Goal: Task Accomplishment & Management: Complete application form

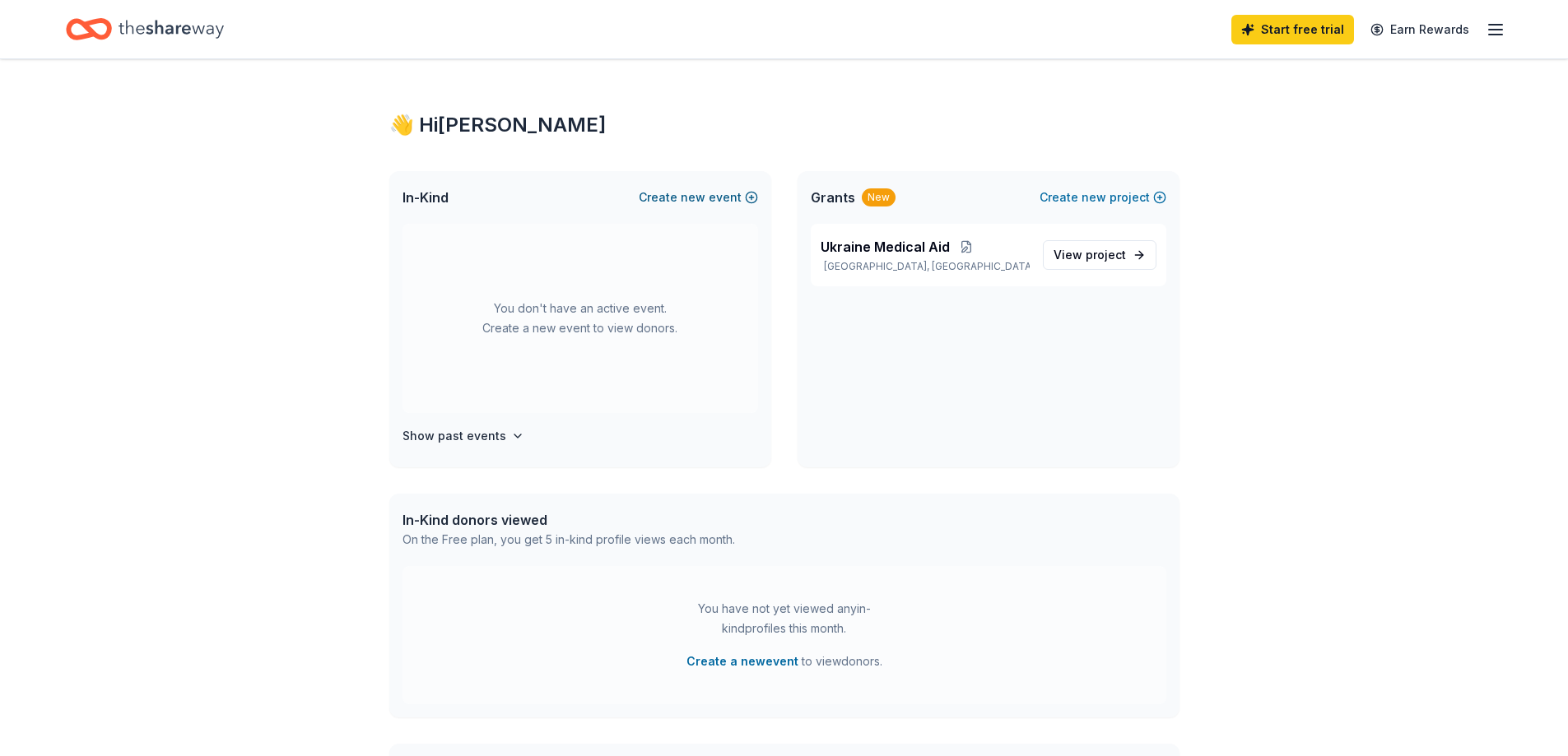
click at [704, 195] on span "new" at bounding box center [693, 197] width 25 height 20
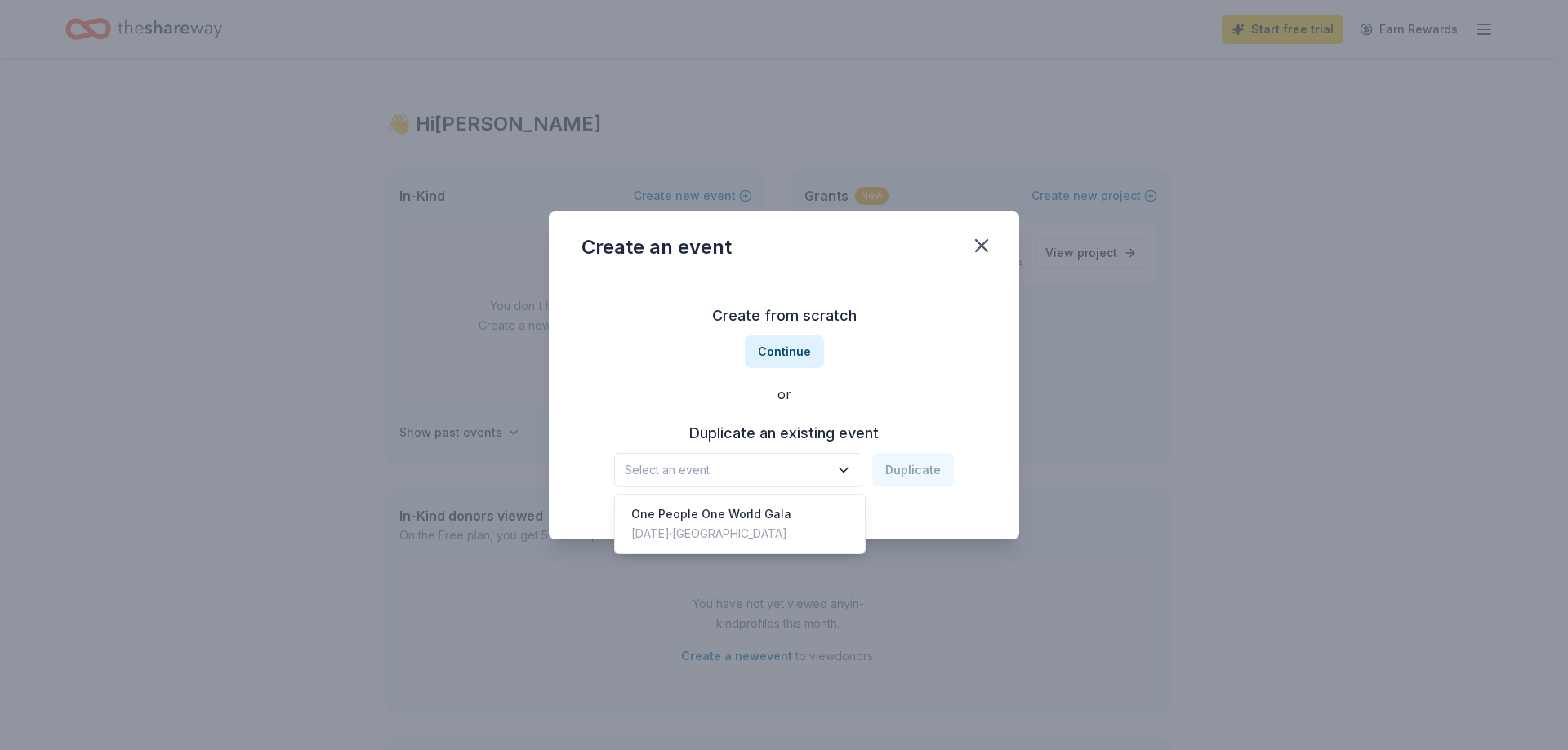
click at [845, 469] on icon "button" at bounding box center [843, 470] width 16 height 16
click at [753, 511] on div "One People One World Gala" at bounding box center [711, 514] width 160 height 19
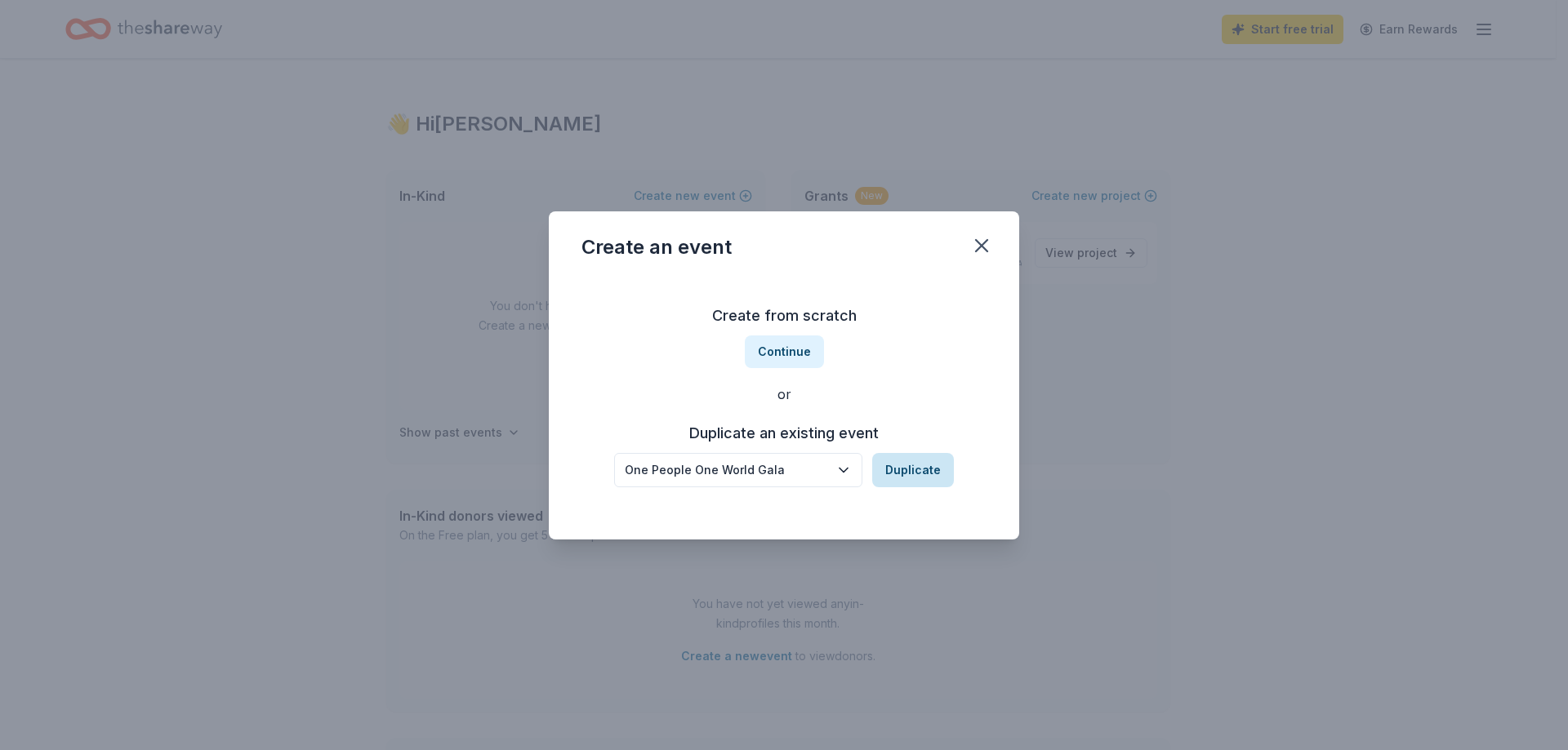
click at [920, 470] on button "Duplicate" at bounding box center [913, 470] width 82 height 35
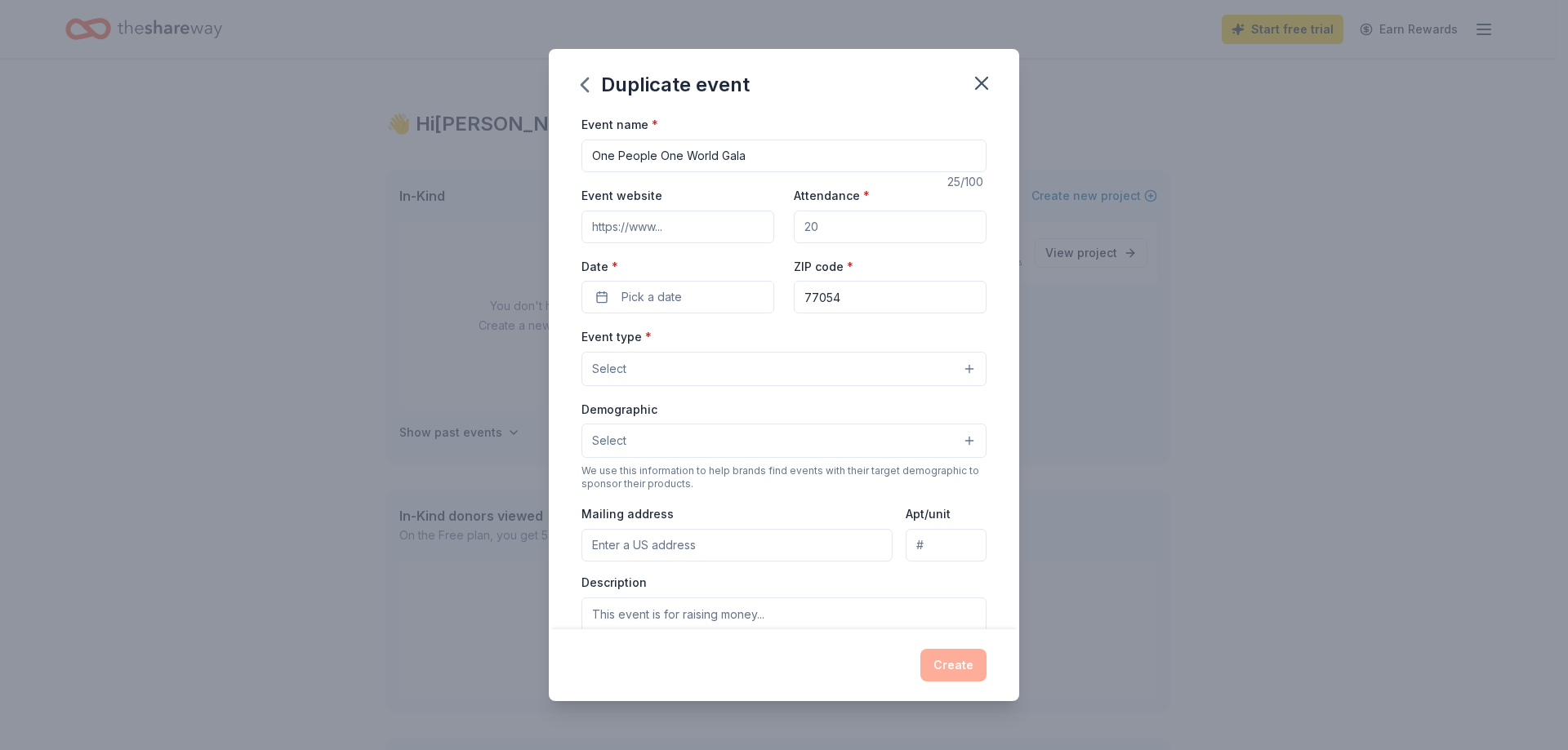
click at [697, 225] on input "Event website" at bounding box center [679, 227] width 193 height 33
type input "[URL][DOMAIN_NAME]"
drag, startPoint x: 590, startPoint y: 225, endPoint x: 949, endPoint y: 230, distance: 359.0
click at [949, 230] on div "Event website http://www.medicalbridges.org Attendance * Date * Pick a date ZIP…" at bounding box center [784, 249] width 405 height 128
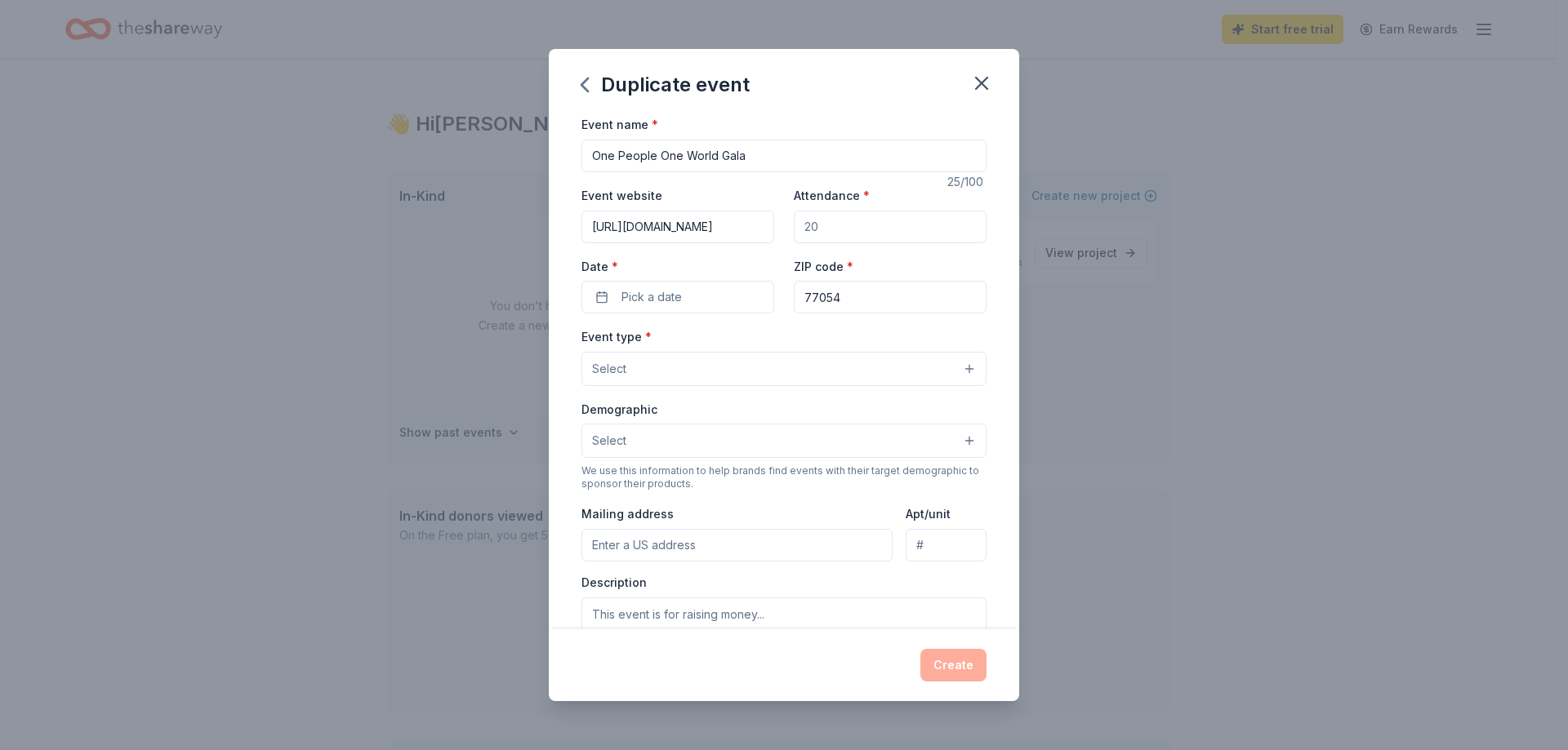
scroll to position [0, 0]
click at [707, 255] on div "Event website http://www.medicalbridges.org Attendance * Date * Pick a date ZIP…" at bounding box center [784, 249] width 405 height 128
click at [687, 236] on input "[URL][DOMAIN_NAME]" at bounding box center [679, 227] width 193 height 33
drag, startPoint x: 840, startPoint y: 220, endPoint x: 674, endPoint y: 240, distance: 167.2
click at [674, 240] on div "Event website http://www.medicalbridges.org Attendance * Date * Pick a date ZIP…" at bounding box center [784, 249] width 405 height 128
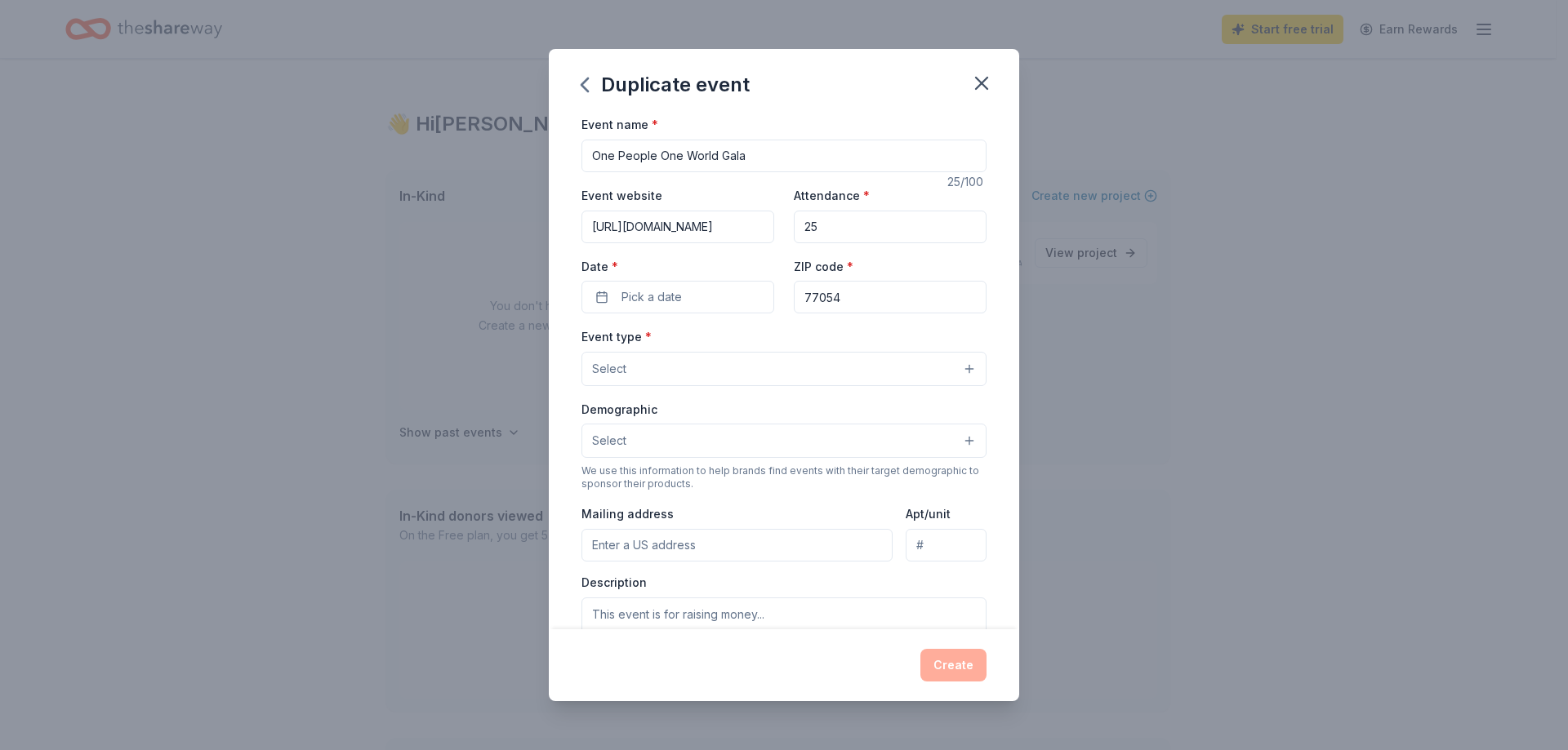
type input "2"
type input "300"
click at [708, 290] on button "Pick a date" at bounding box center [679, 297] width 193 height 33
click at [760, 345] on button "Go to next month" at bounding box center [763, 341] width 23 height 23
click at [703, 544] on button "30" at bounding box center [703, 545] width 29 height 29
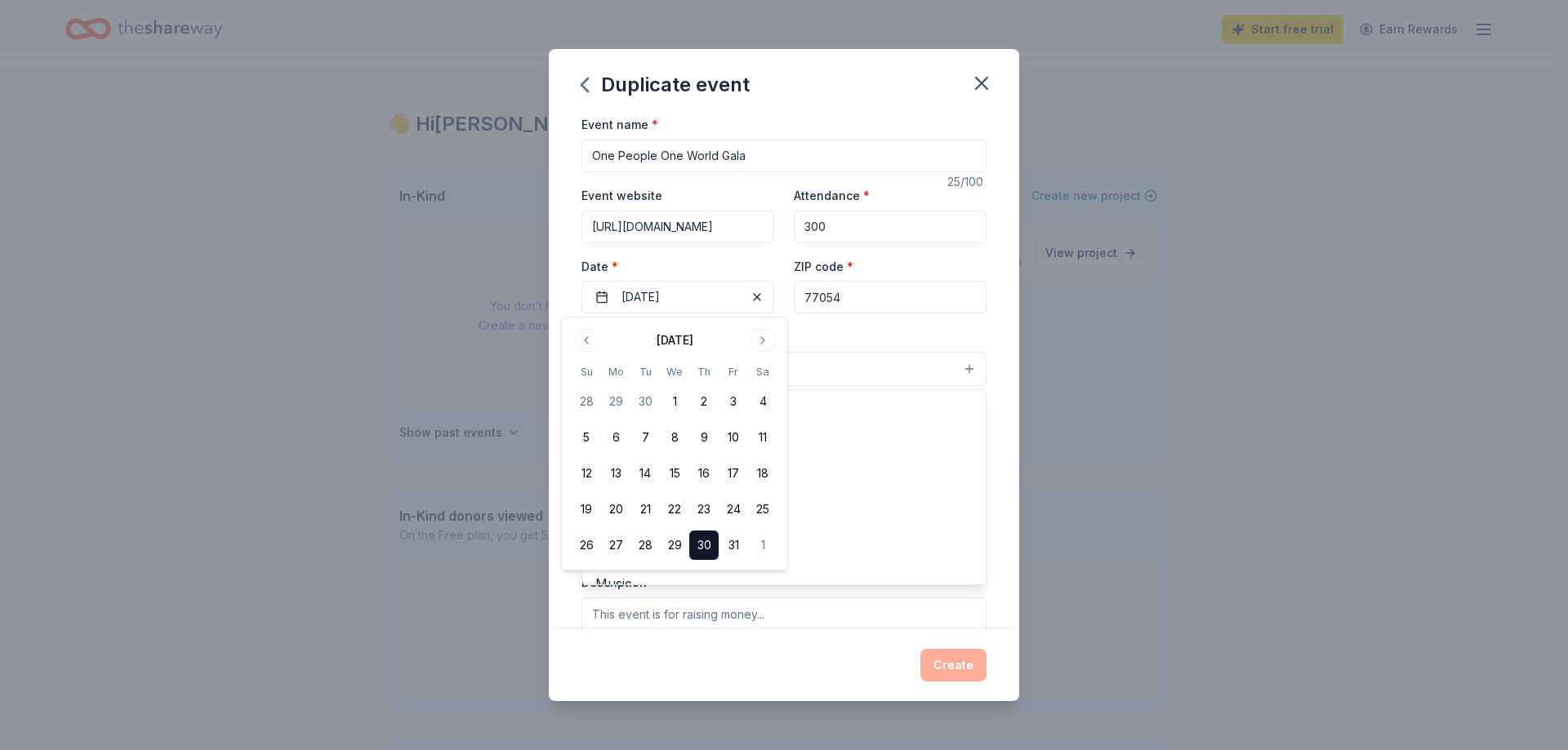
click at [845, 365] on button "Select" at bounding box center [784, 368] width 405 height 35
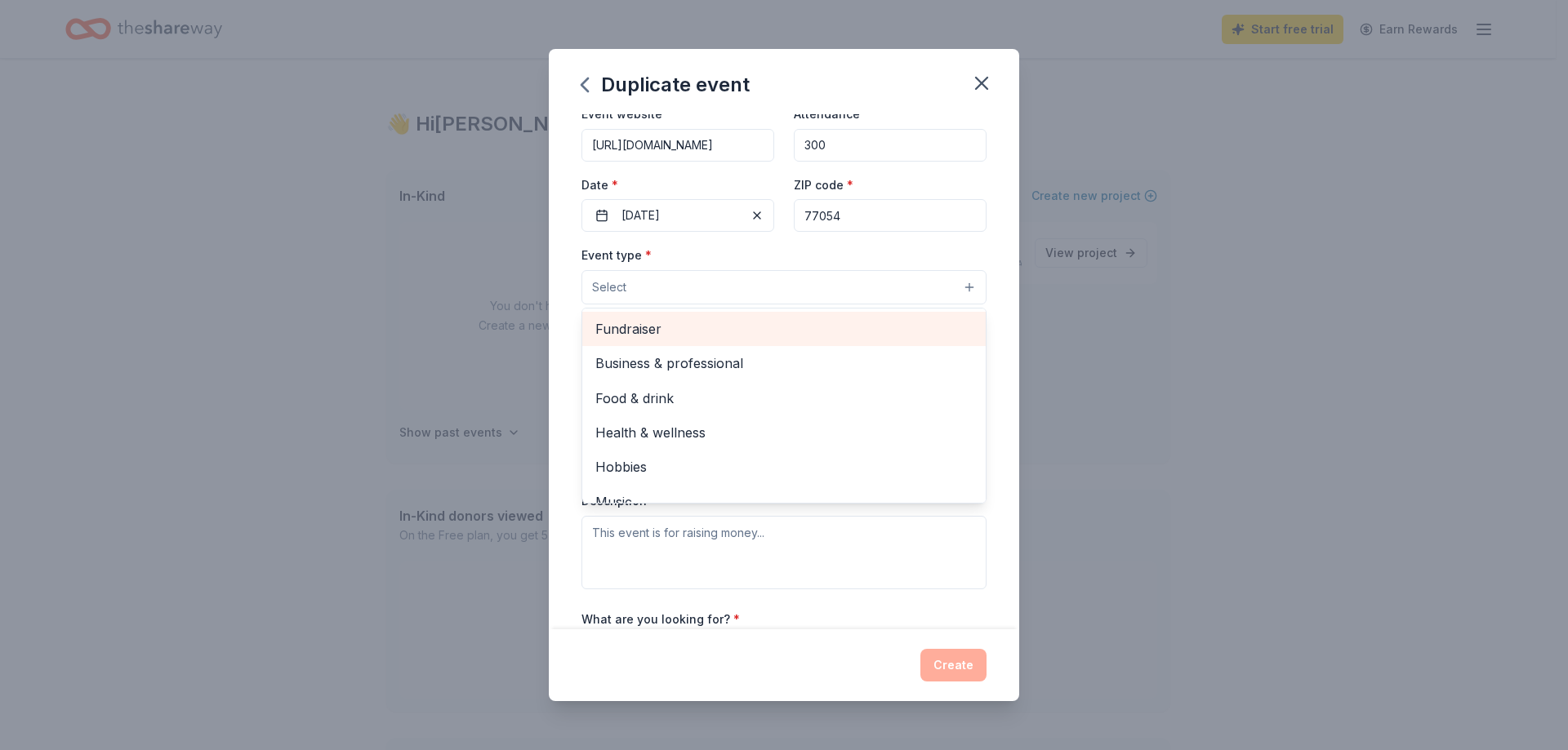
click at [678, 331] on span "Fundraiser" at bounding box center [784, 329] width 377 height 21
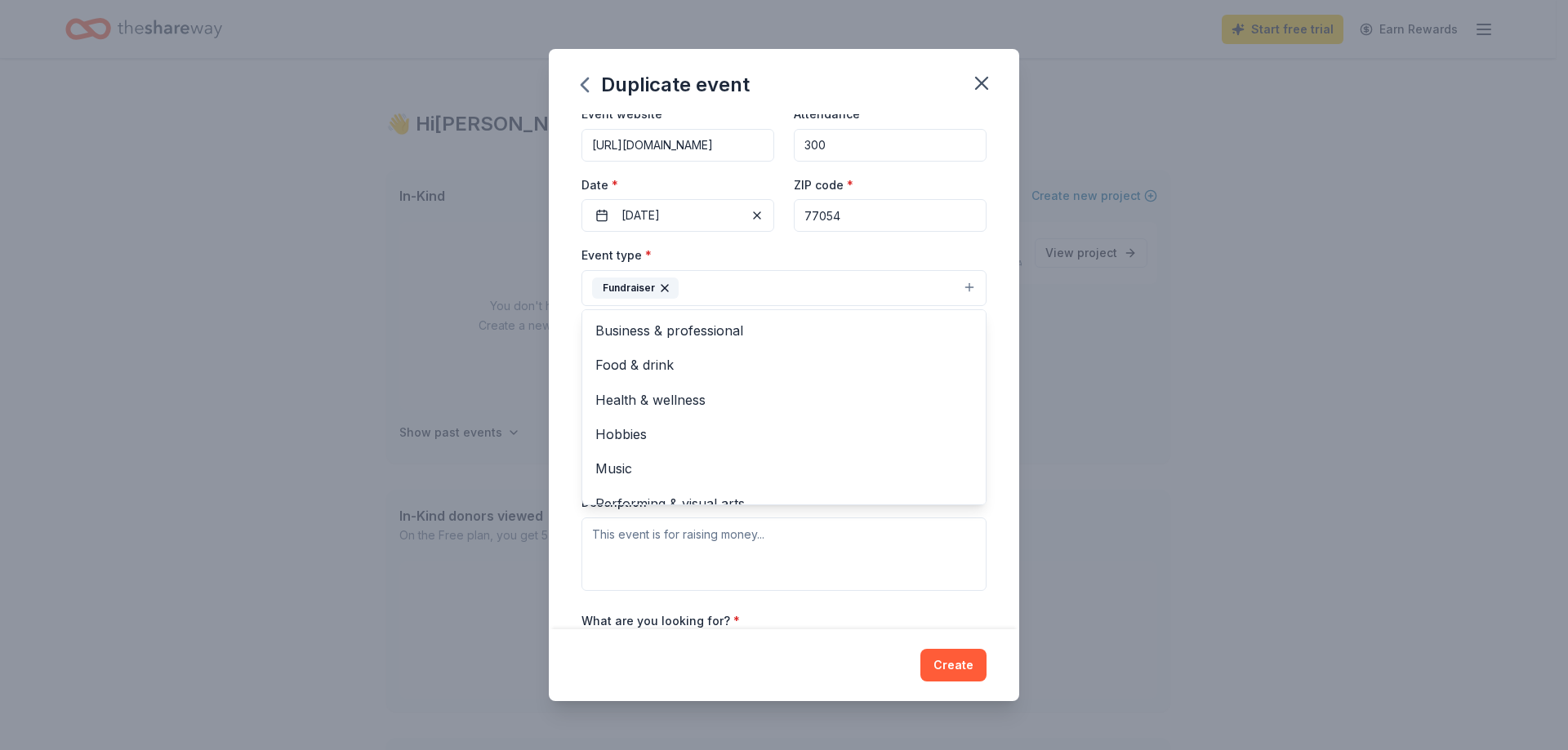
click at [1145, 334] on div "Duplicate event Event name * One People One World Gala 25 /100 Event website ht…" at bounding box center [784, 375] width 1568 height 750
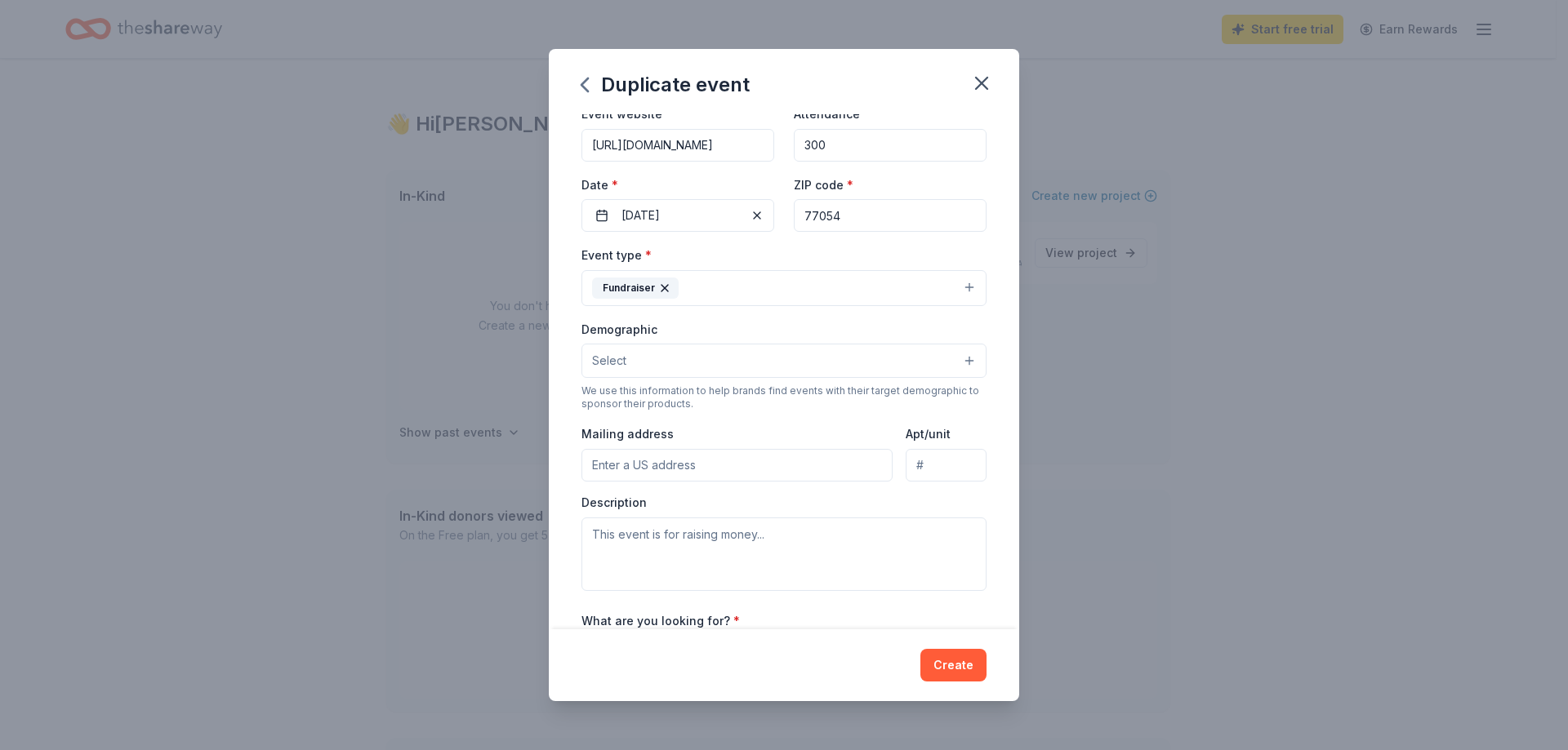
click at [689, 354] on button "Select" at bounding box center [784, 360] width 405 height 35
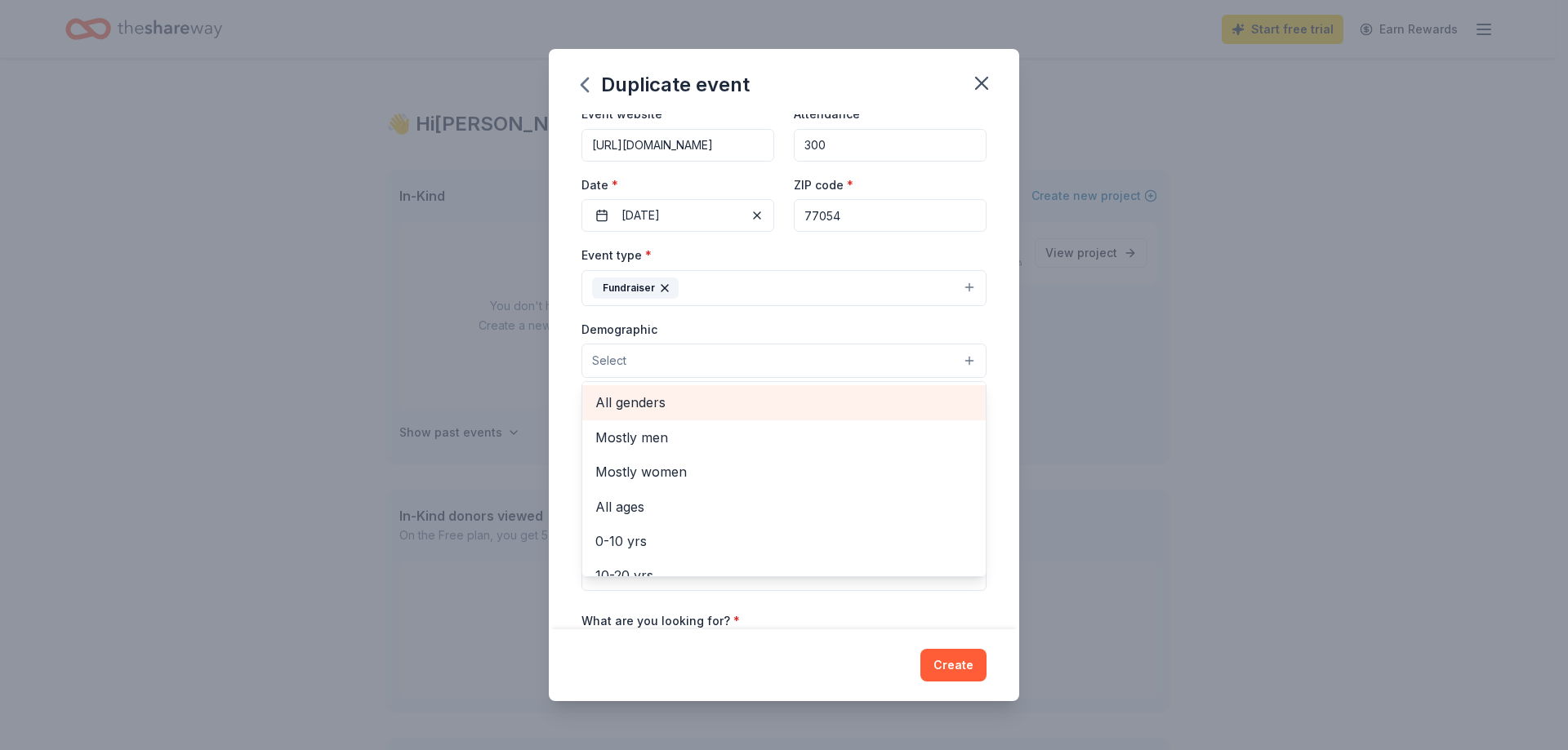
click at [676, 404] on span "All genders" at bounding box center [784, 403] width 377 height 21
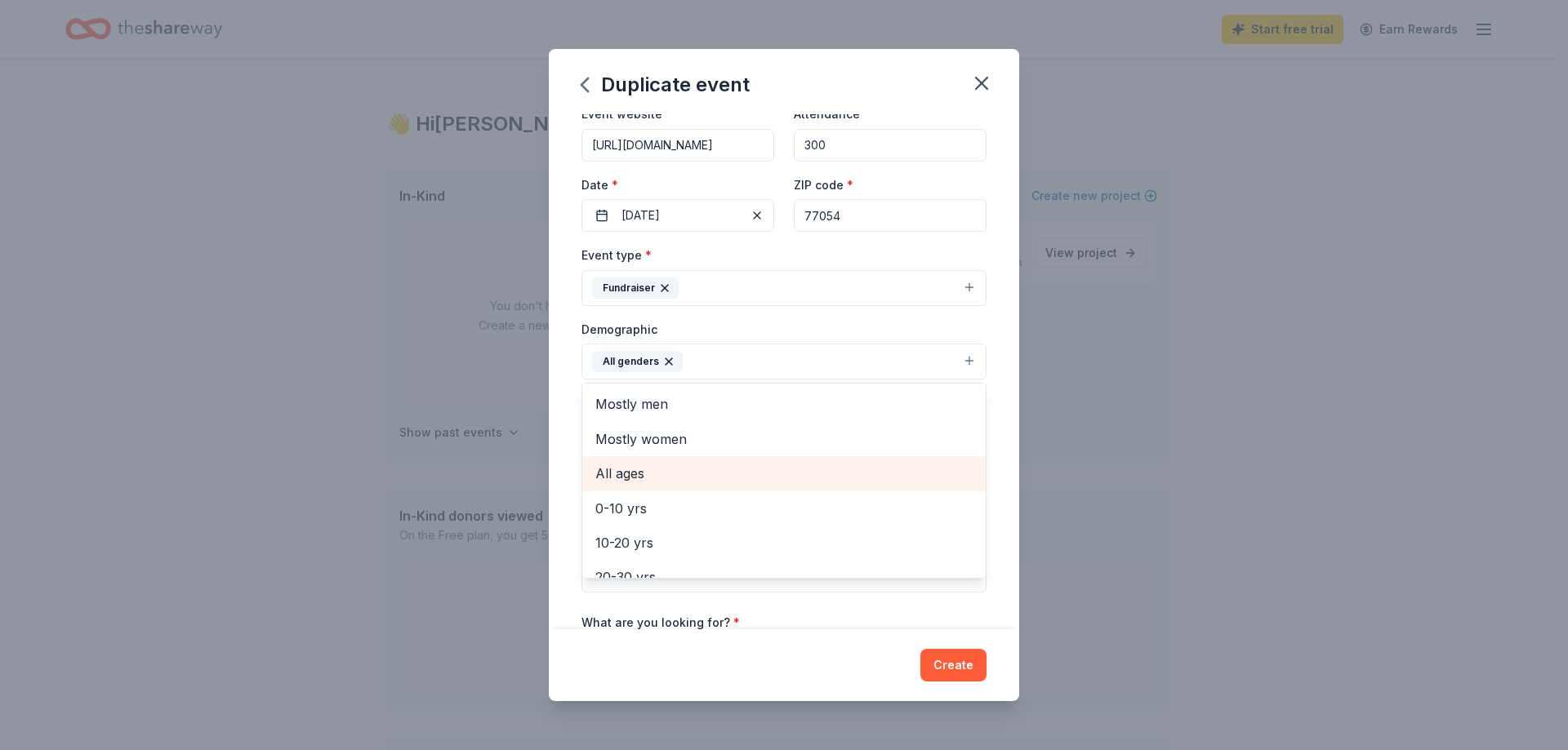
click at [682, 468] on span "All ages" at bounding box center [784, 474] width 377 height 21
click at [1005, 420] on div "Event name * One People One World Gala 25 /100 Event website http://www.medical…" at bounding box center [784, 371] width 470 height 514
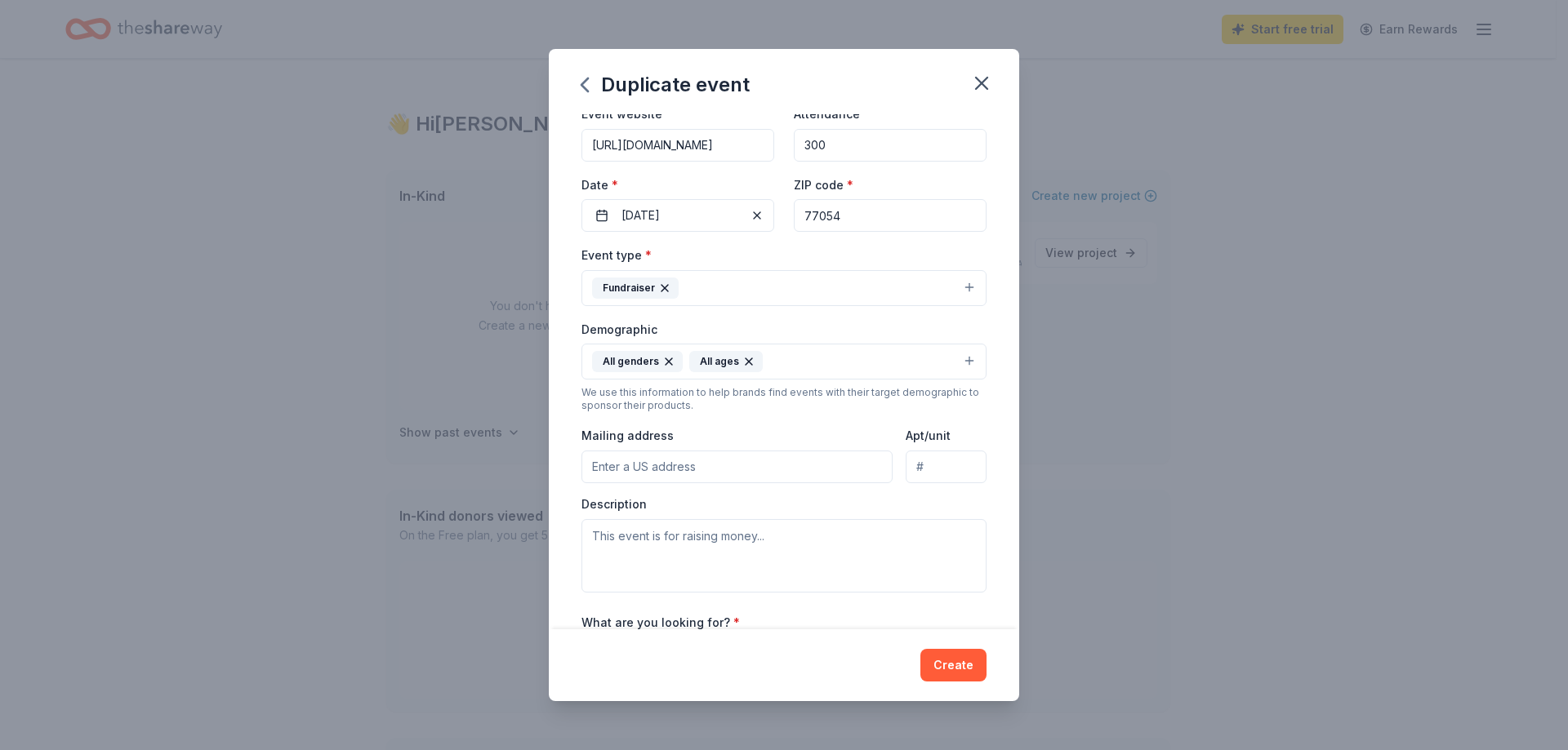
click at [742, 361] on icon "button" at bounding box center [749, 361] width 13 height 13
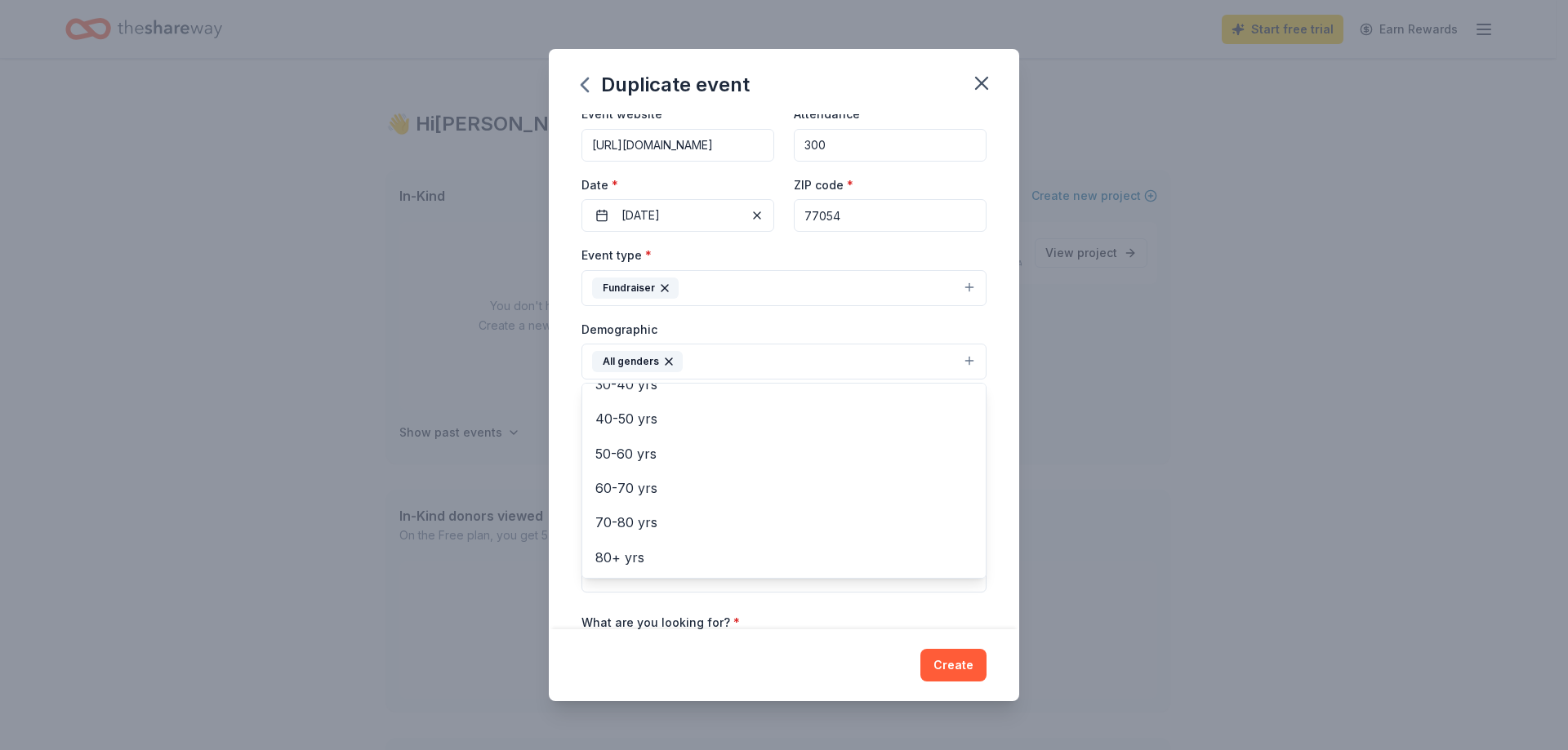
scroll to position [175, 0]
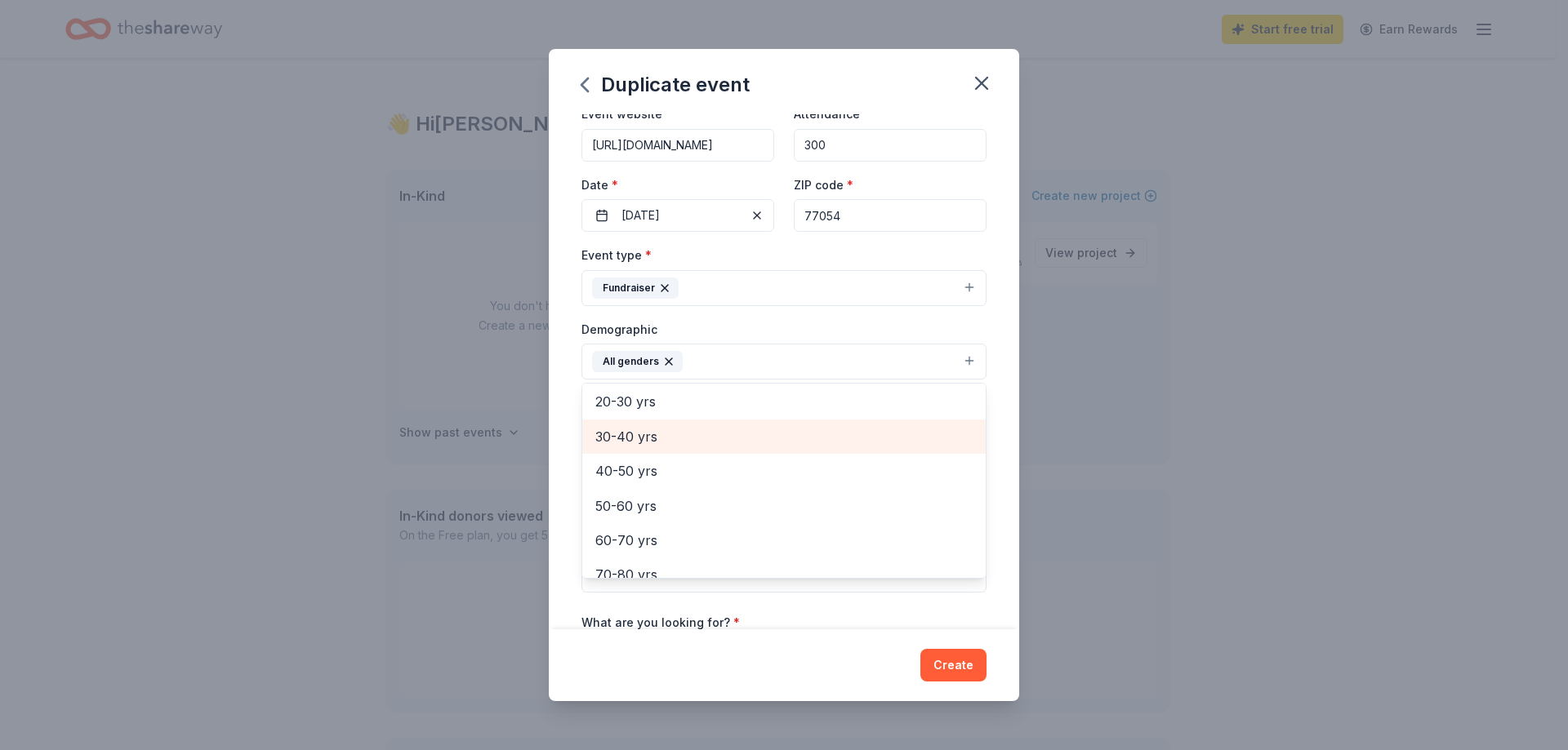
click at [628, 438] on span "30-40 yrs" at bounding box center [784, 437] width 377 height 21
click at [622, 445] on span "40-50 yrs" at bounding box center [784, 437] width 377 height 21
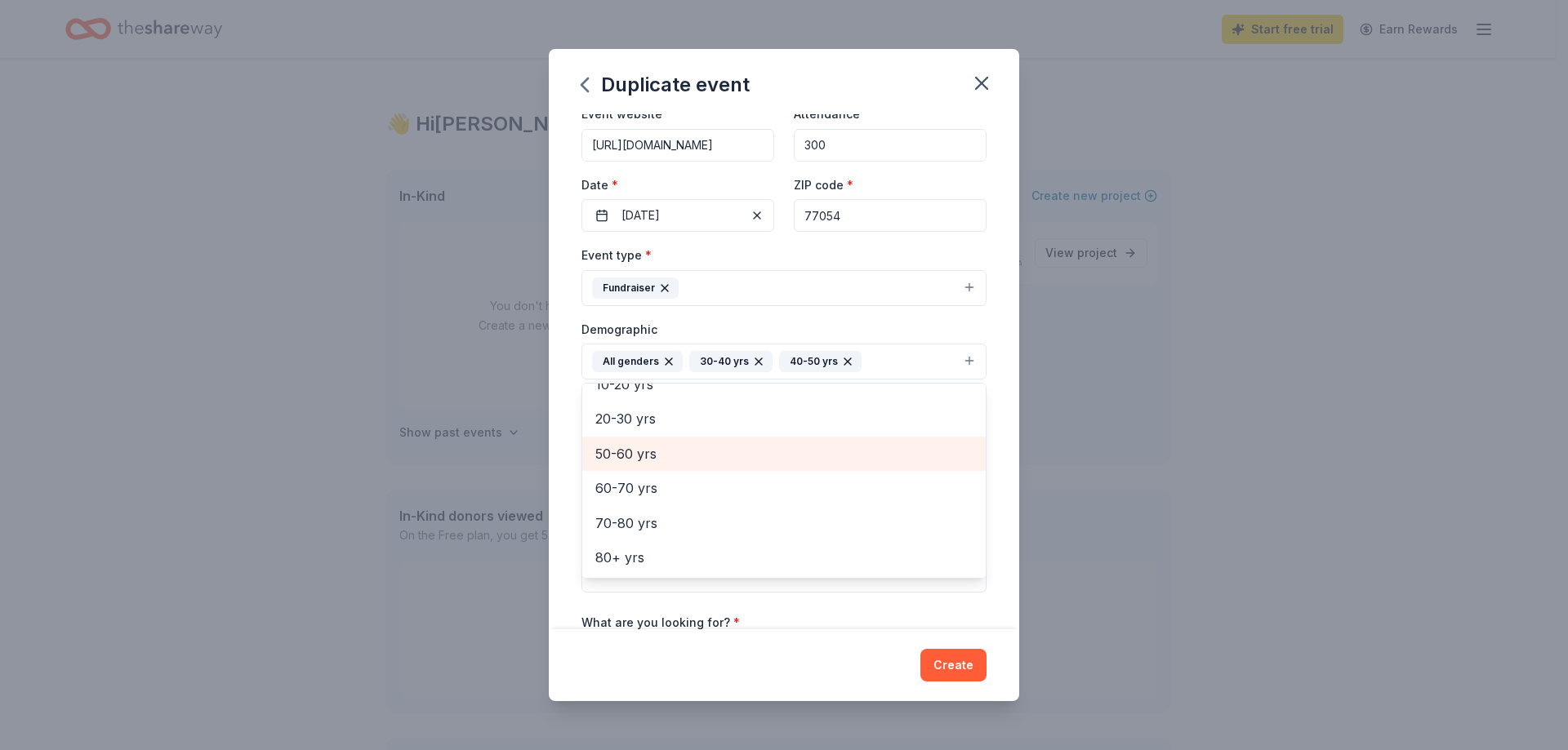
click at [616, 450] on span "50-60 yrs" at bounding box center [784, 454] width 377 height 21
click at [622, 464] on span "20-30 yrs" at bounding box center [784, 453] width 377 height 21
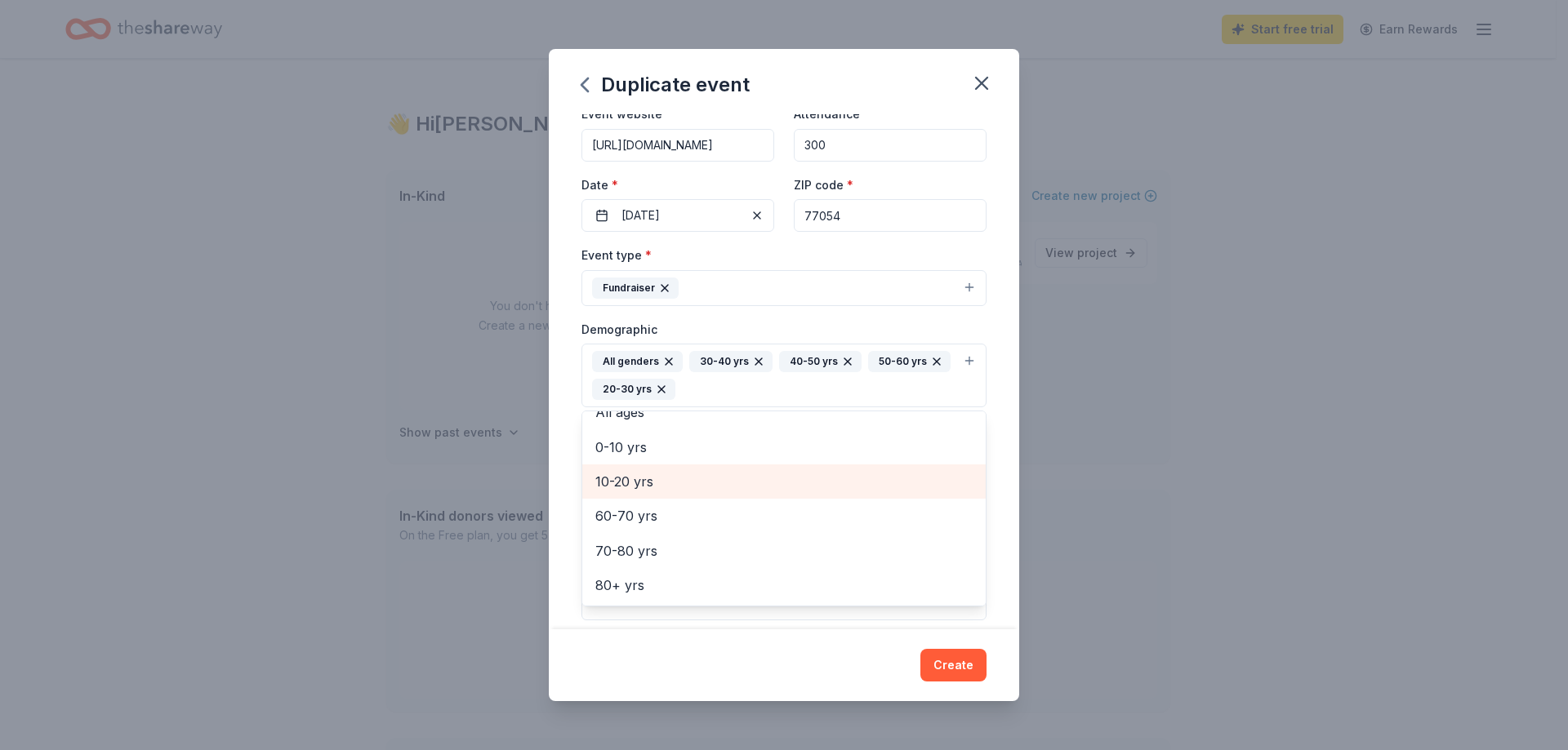
scroll to position [89, 0]
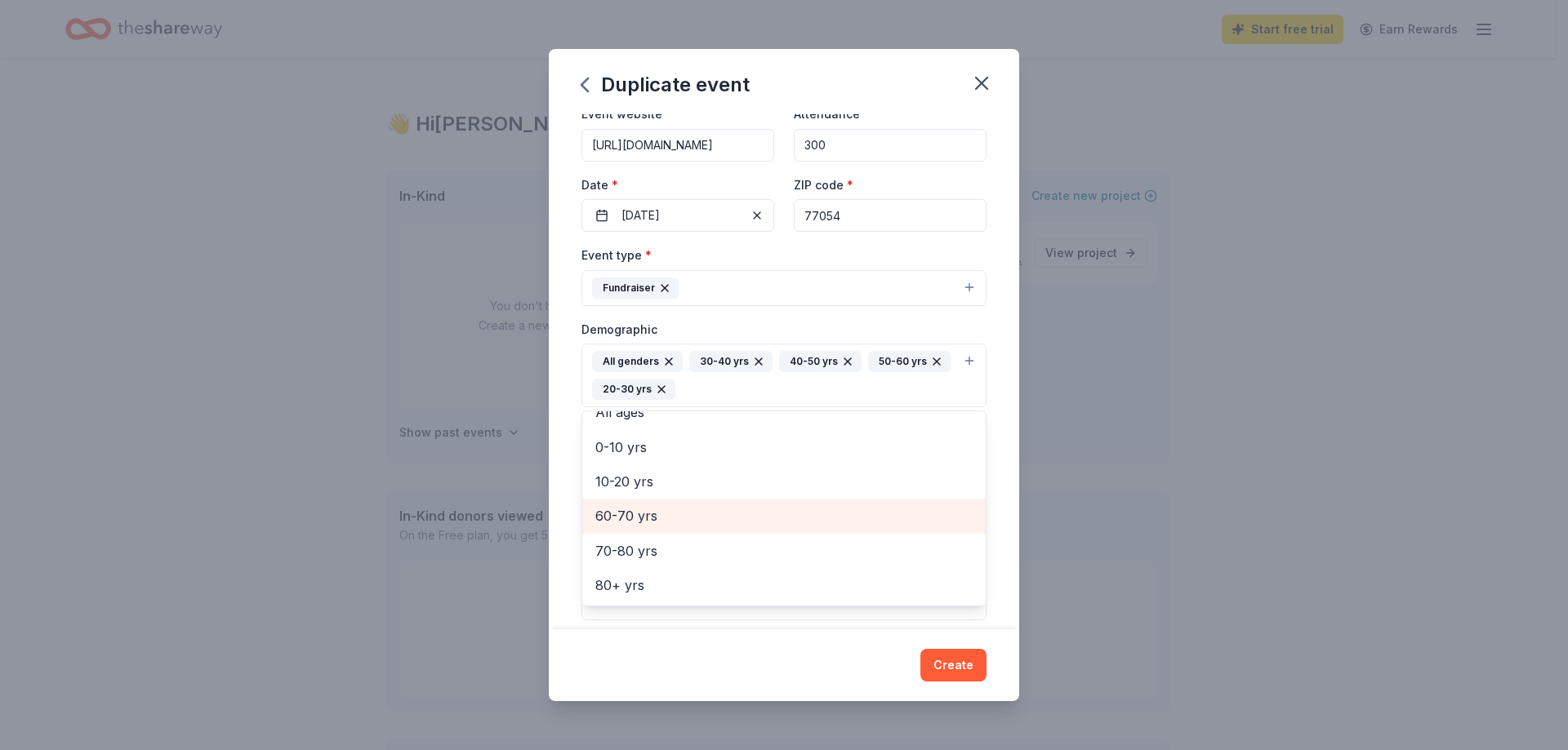
click at [622, 515] on span "60-70 yrs" at bounding box center [784, 516] width 377 height 21
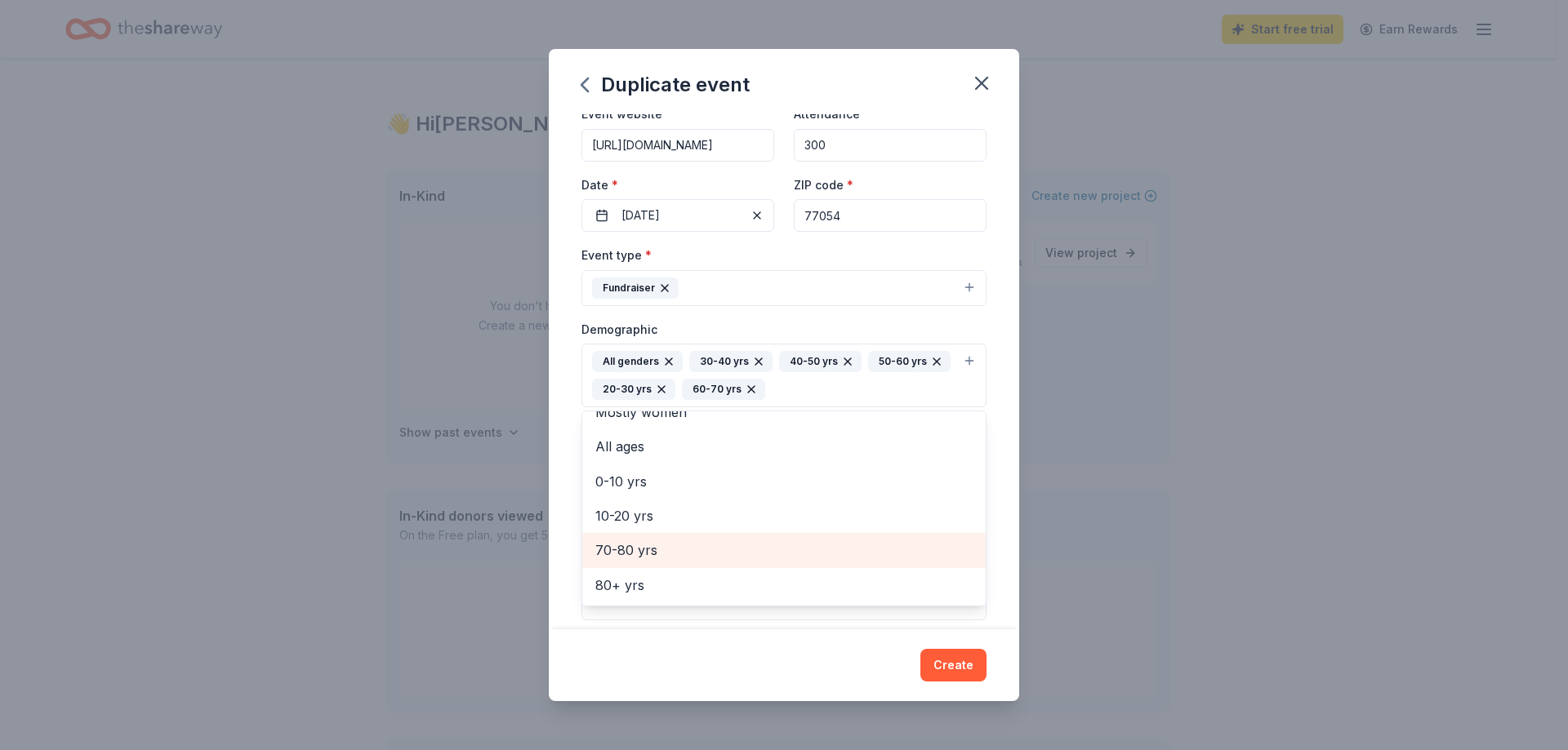
click at [625, 545] on span "70-80 yrs" at bounding box center [784, 550] width 377 height 21
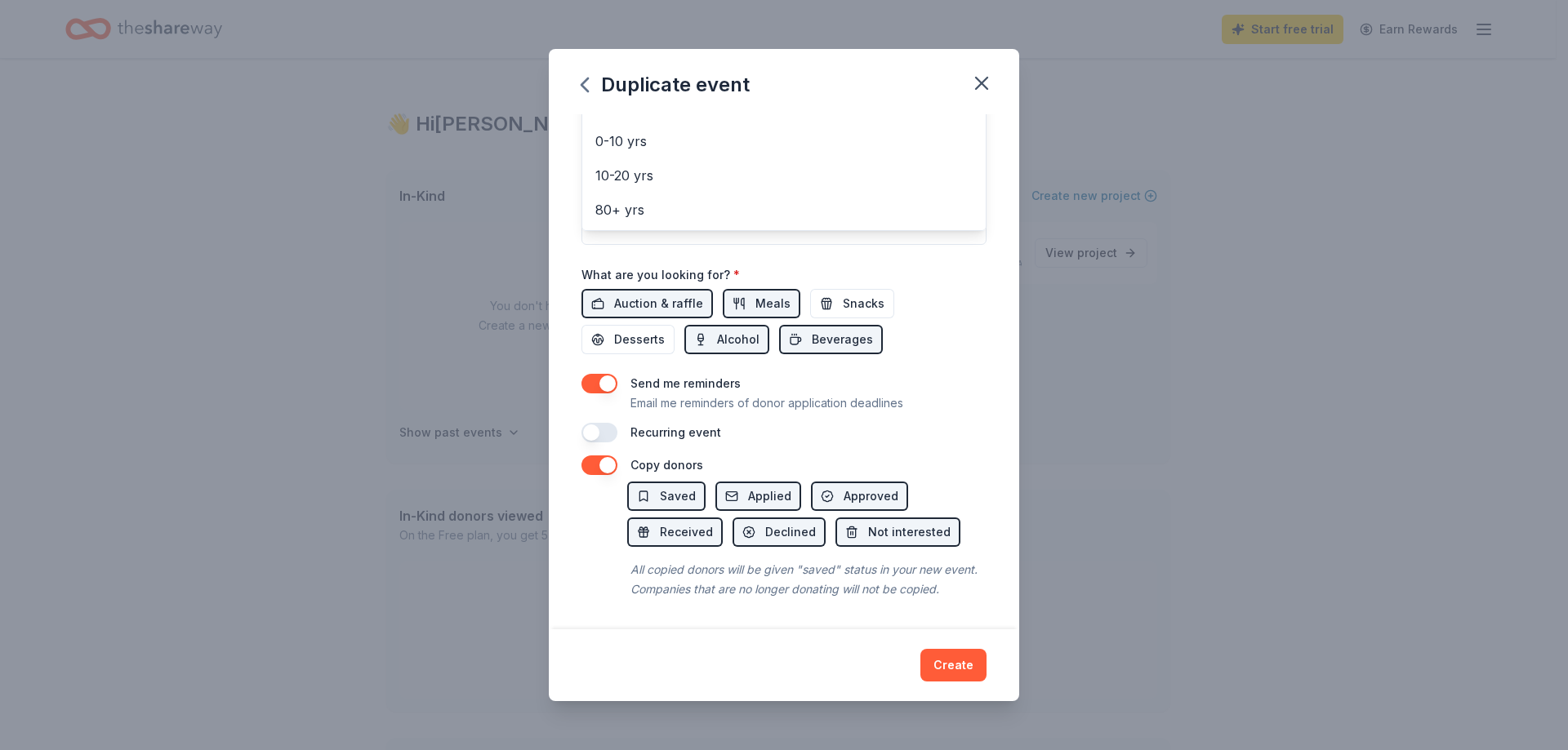
scroll to position [476, 0]
click at [943, 659] on div "Duplicate event Event name * One People One World Gala 25 /100 Event website ht…" at bounding box center [784, 375] width 470 height 652
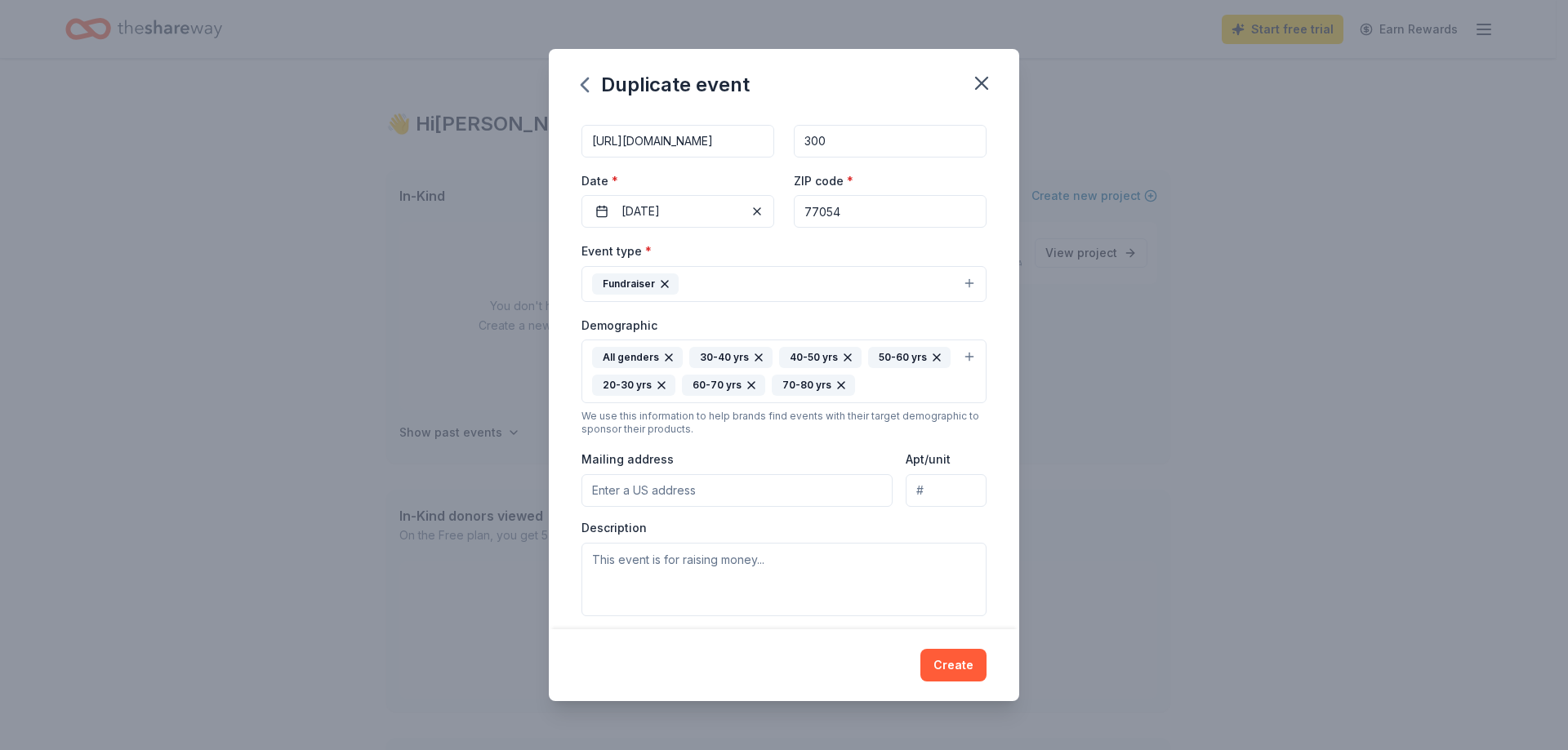
click at [728, 487] on input "Mailing address" at bounding box center [737, 491] width 311 height 33
type input "2706 Magnet Street, Houston, TX, 77054"
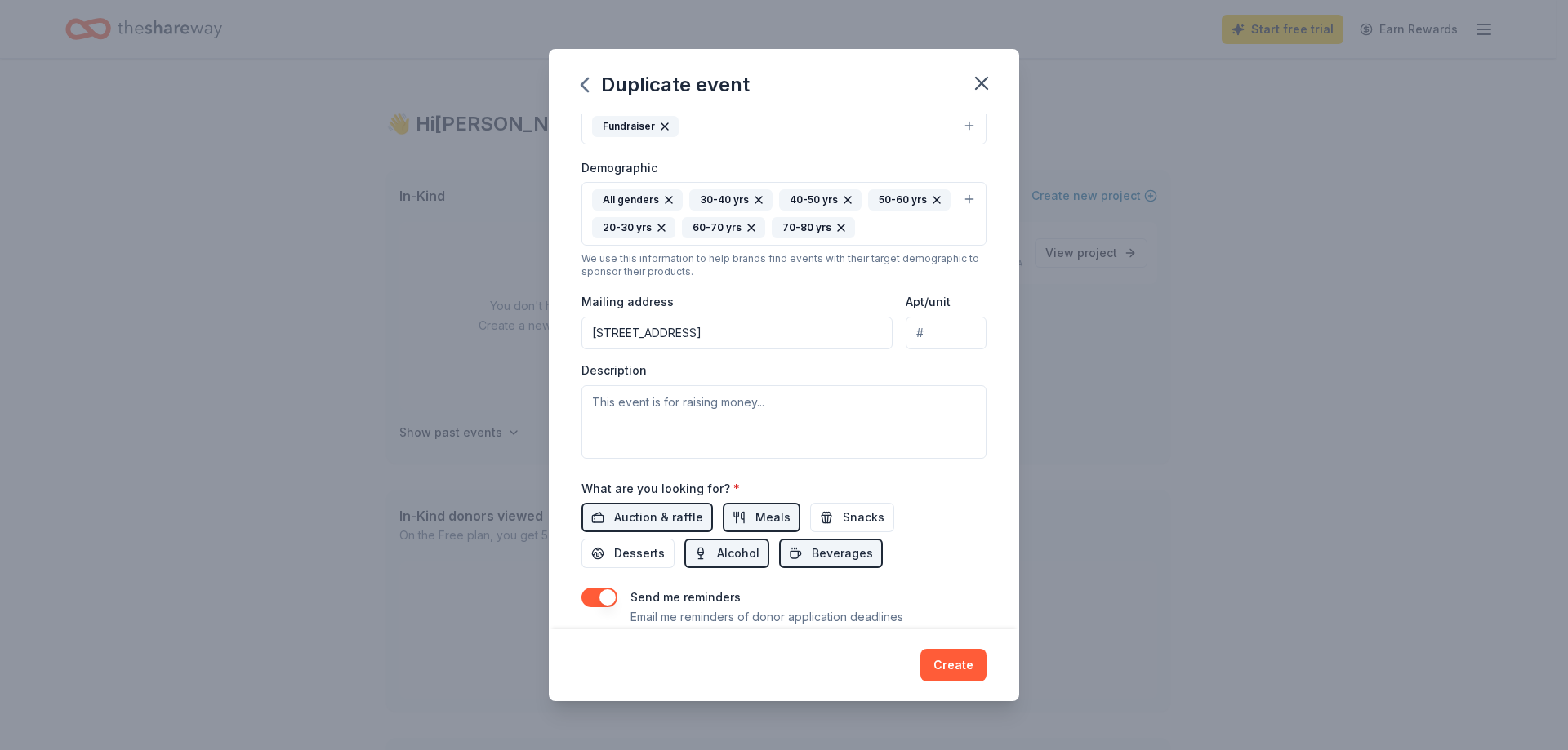
scroll to position [249, 0]
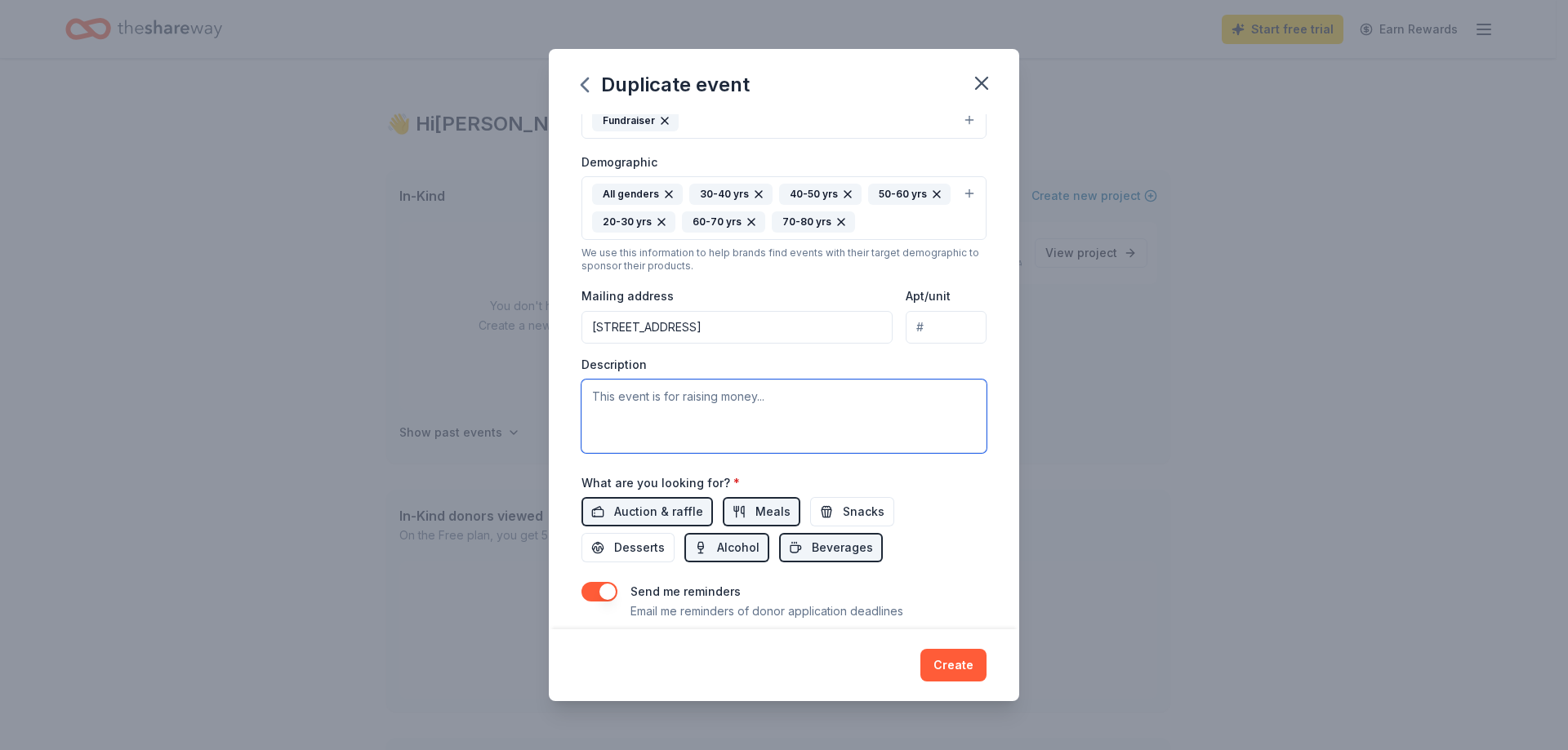
click at [687, 398] on textarea at bounding box center [784, 416] width 405 height 73
click at [598, 398] on textarea "To enrich screen reader interactions, please activate Accessibility in Grammarl…" at bounding box center [784, 416] width 405 height 73
paste textarea "The Medical Bridges "One People, One World" Gala is an annual celebration dedic…"
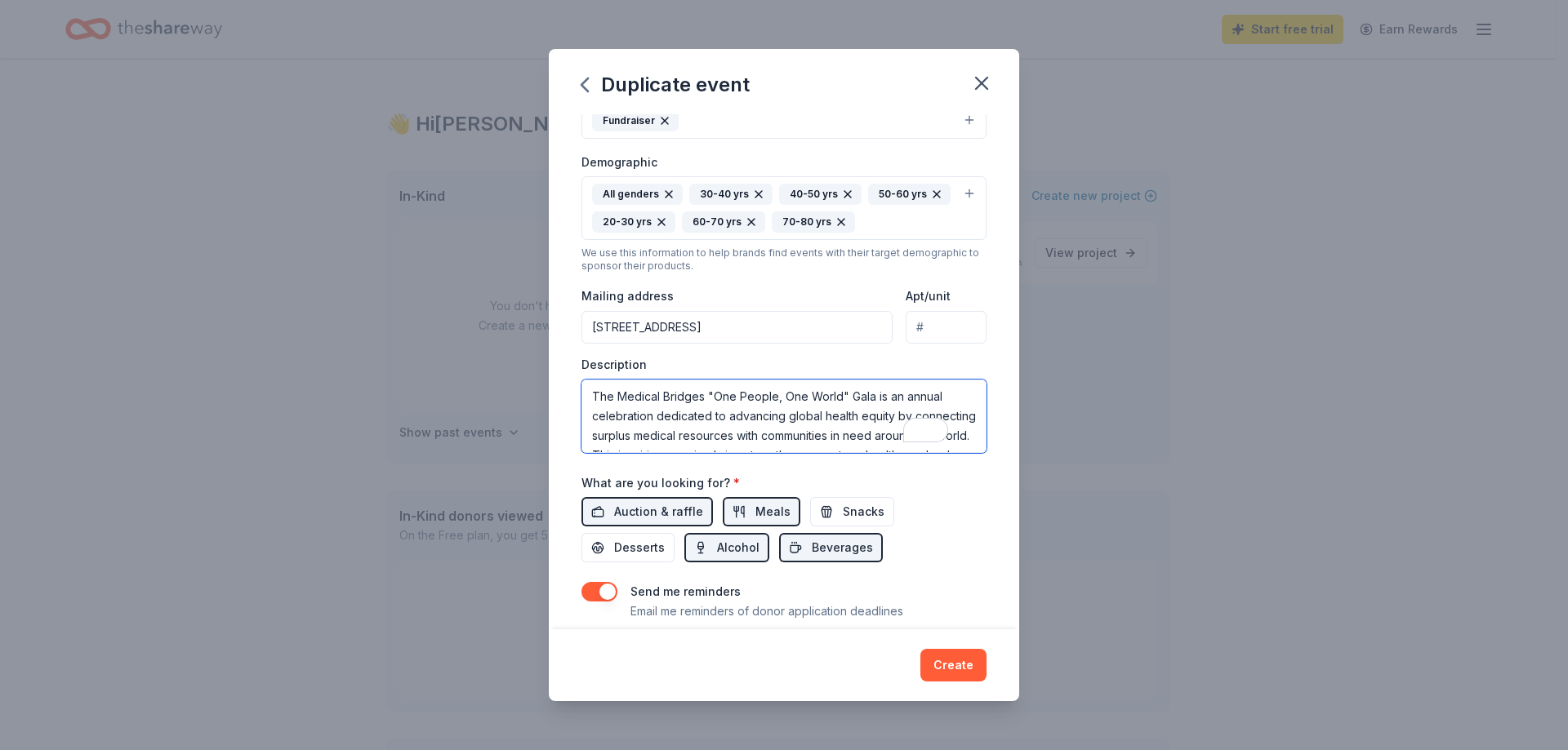
scroll to position [166, 0]
type textarea "The Medical Bridges "One People, One World" Gala is an annual celebration dedic…"
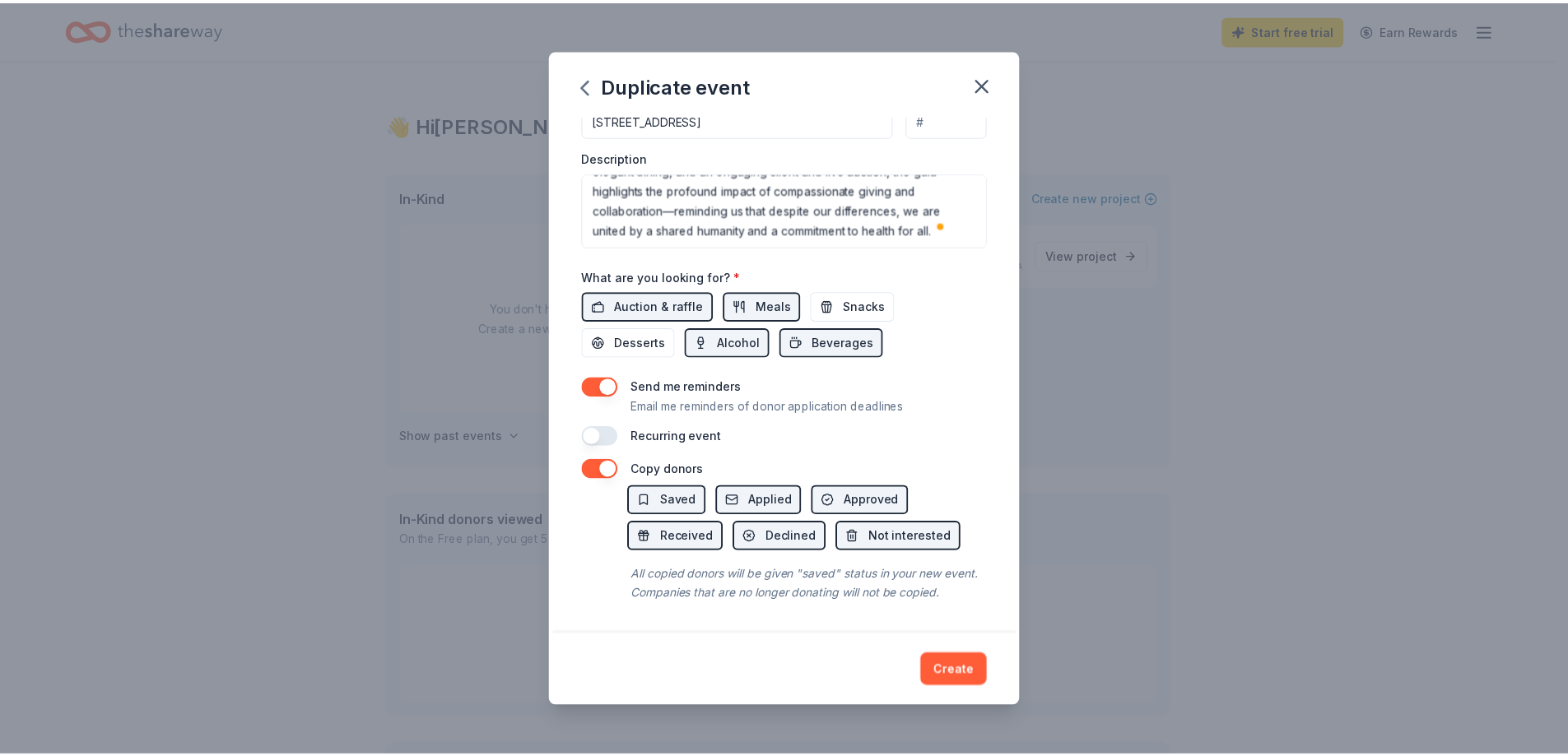
scroll to position [480, 0]
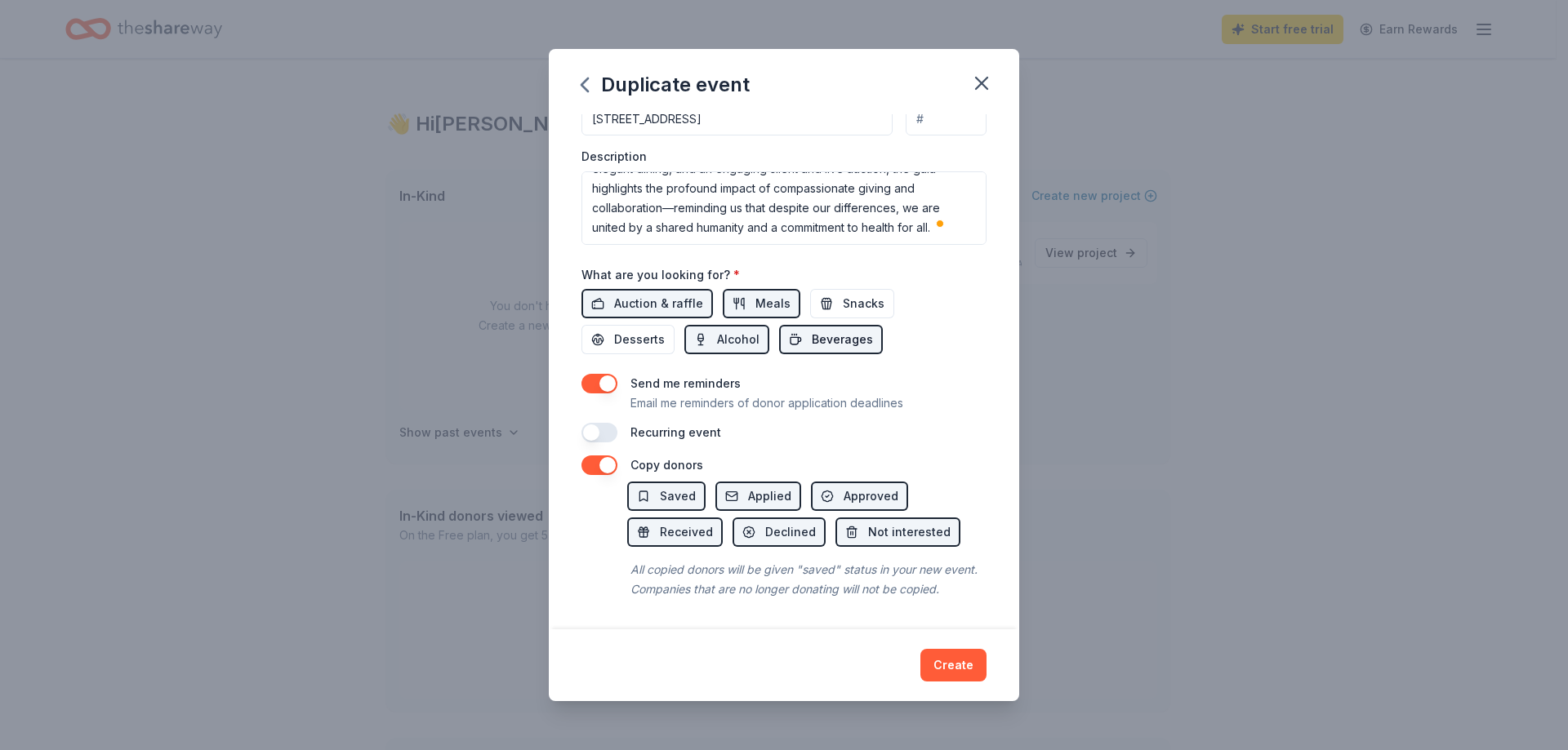
click at [872, 330] on button "Beverages" at bounding box center [831, 339] width 104 height 29
click at [955, 666] on button "Create" at bounding box center [953, 665] width 66 height 33
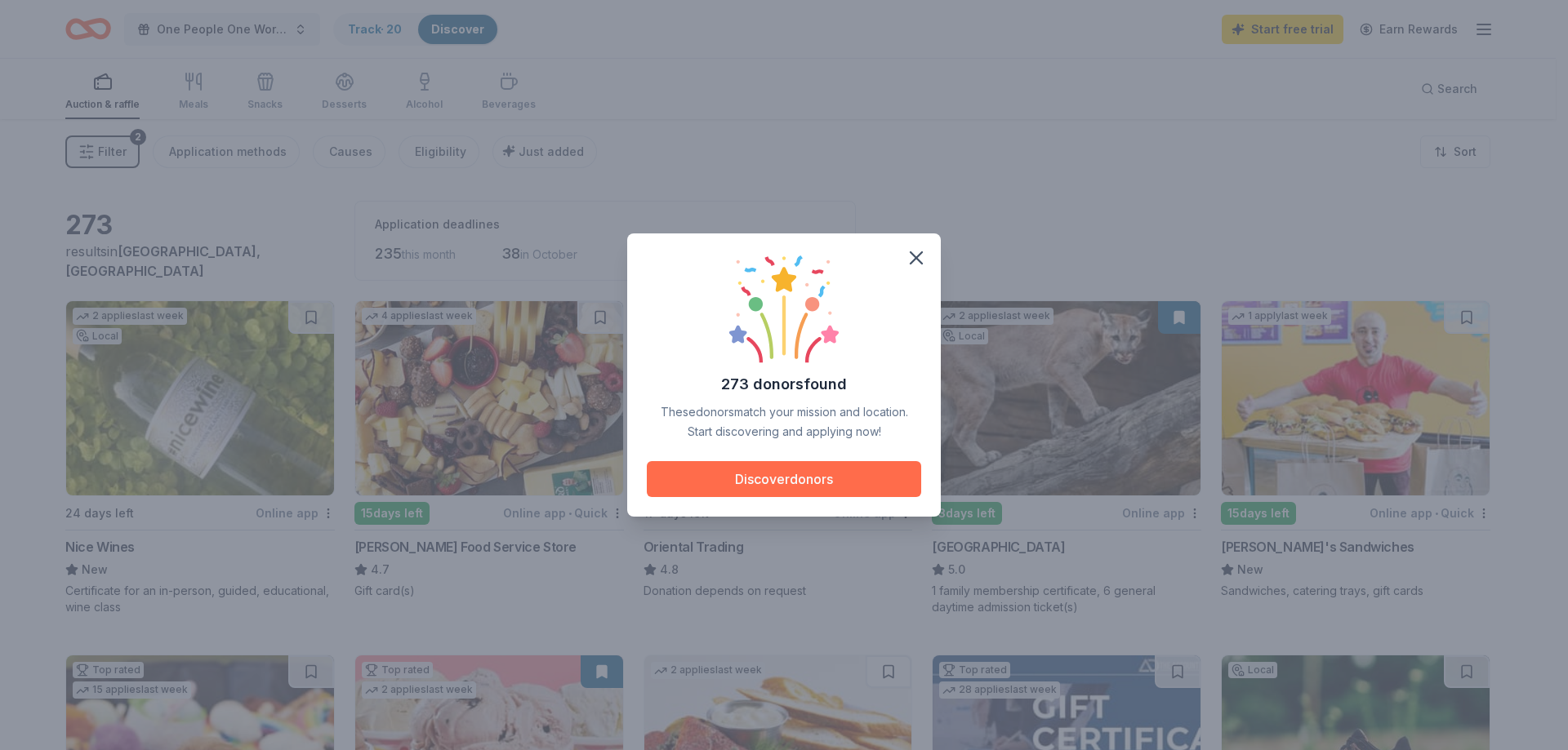
click at [811, 479] on button "Discover donors" at bounding box center [784, 479] width 275 height 36
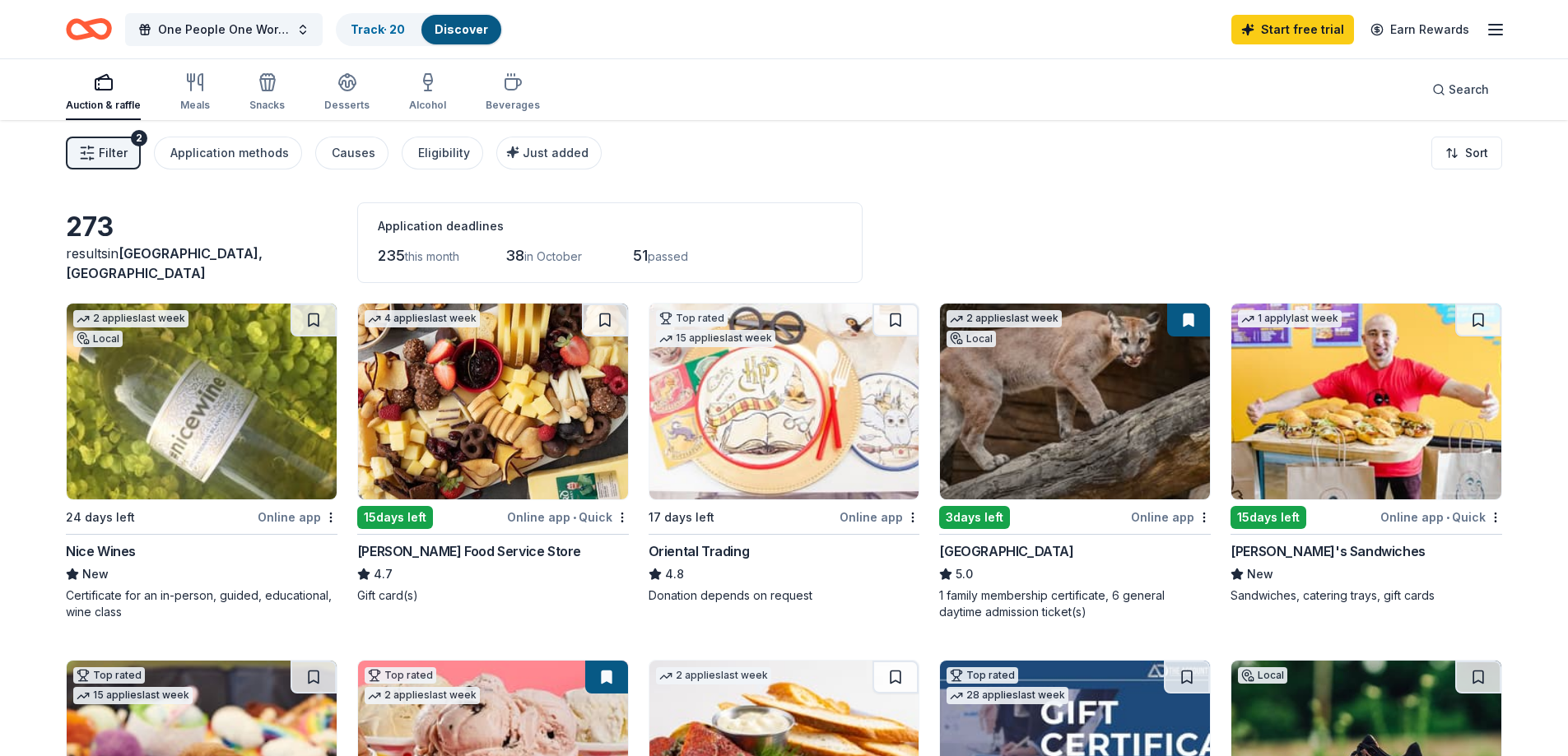
click at [110, 552] on div "Nice Wines" at bounding box center [101, 552] width 70 height 20
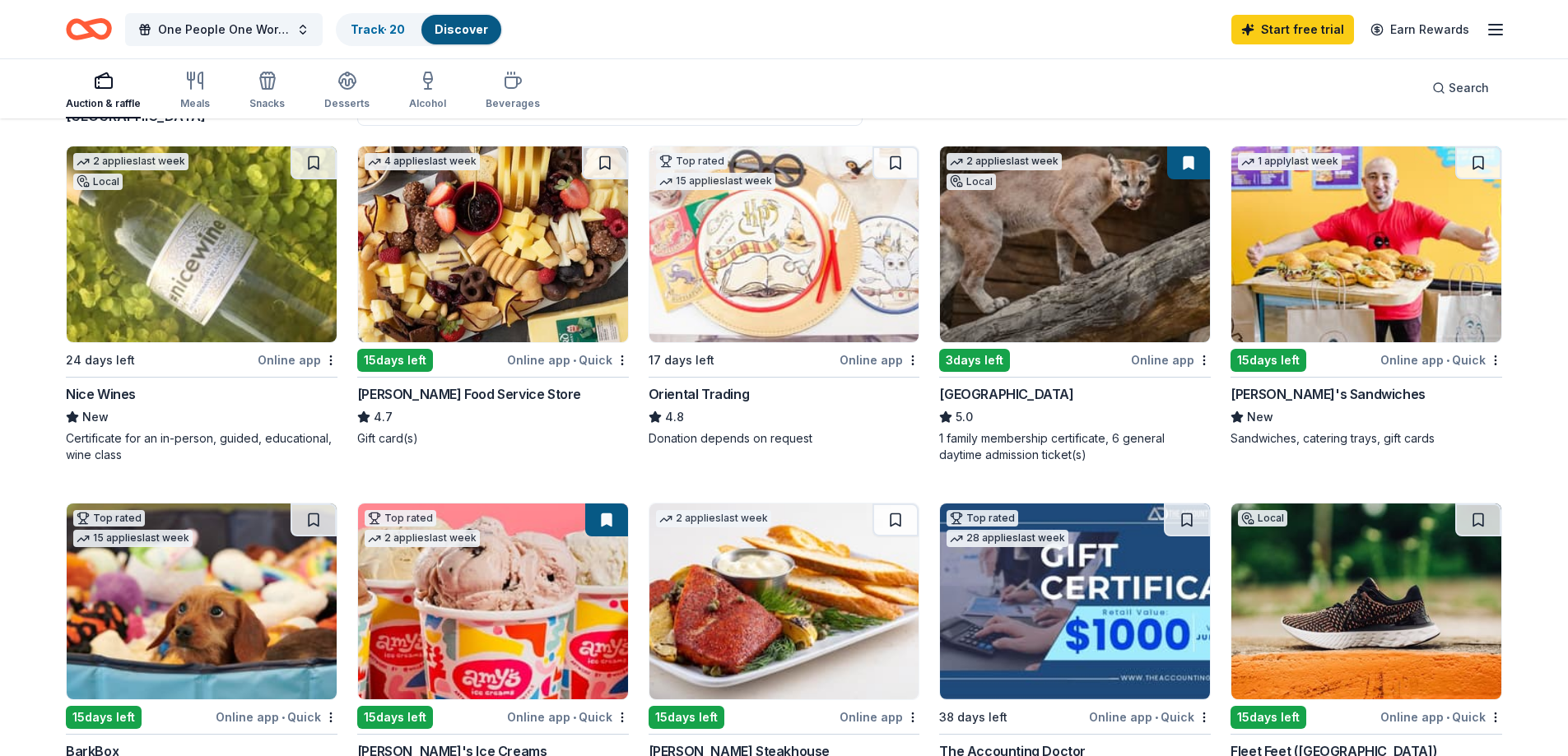
scroll to position [164, 0]
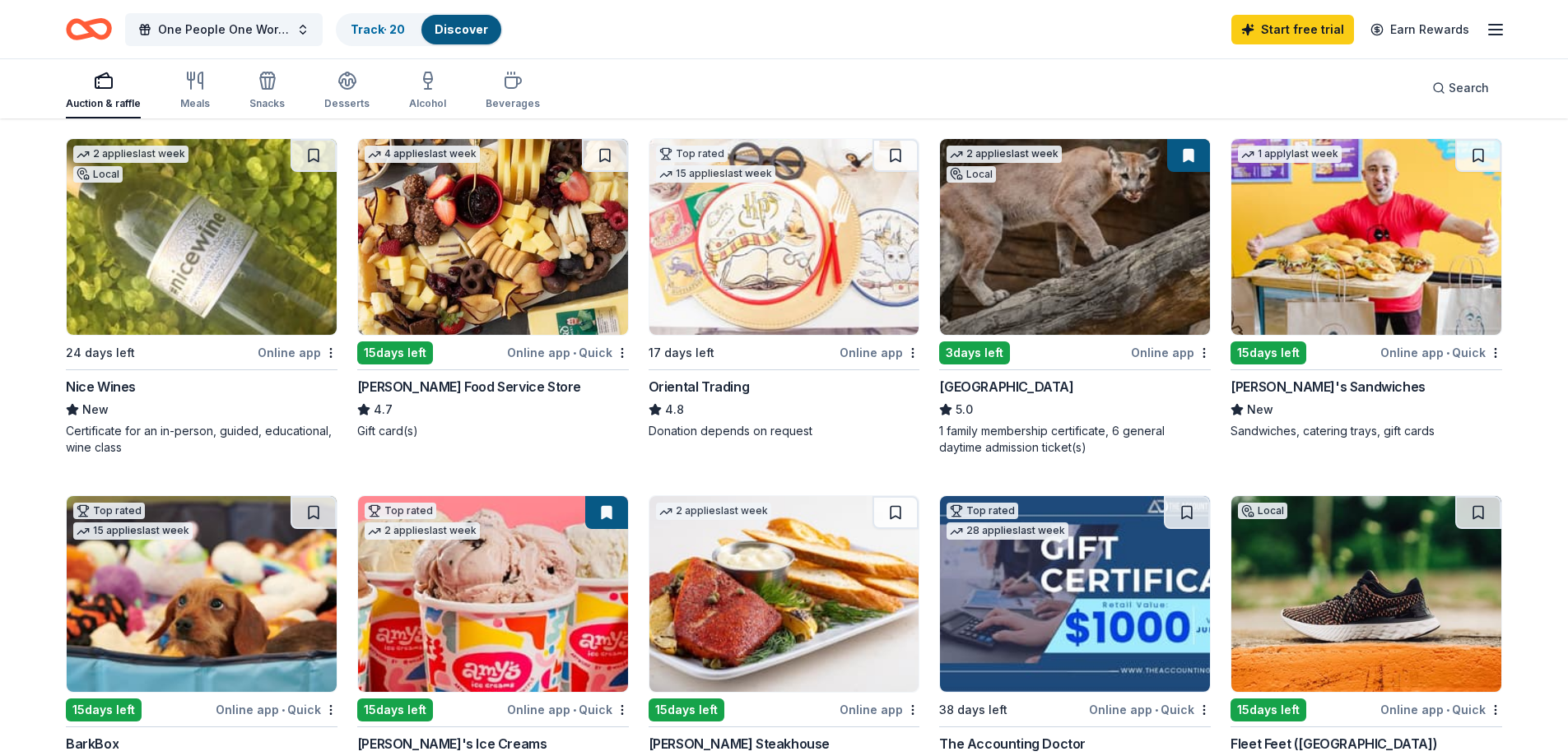
click at [1066, 293] on img at bounding box center [1074, 237] width 270 height 195
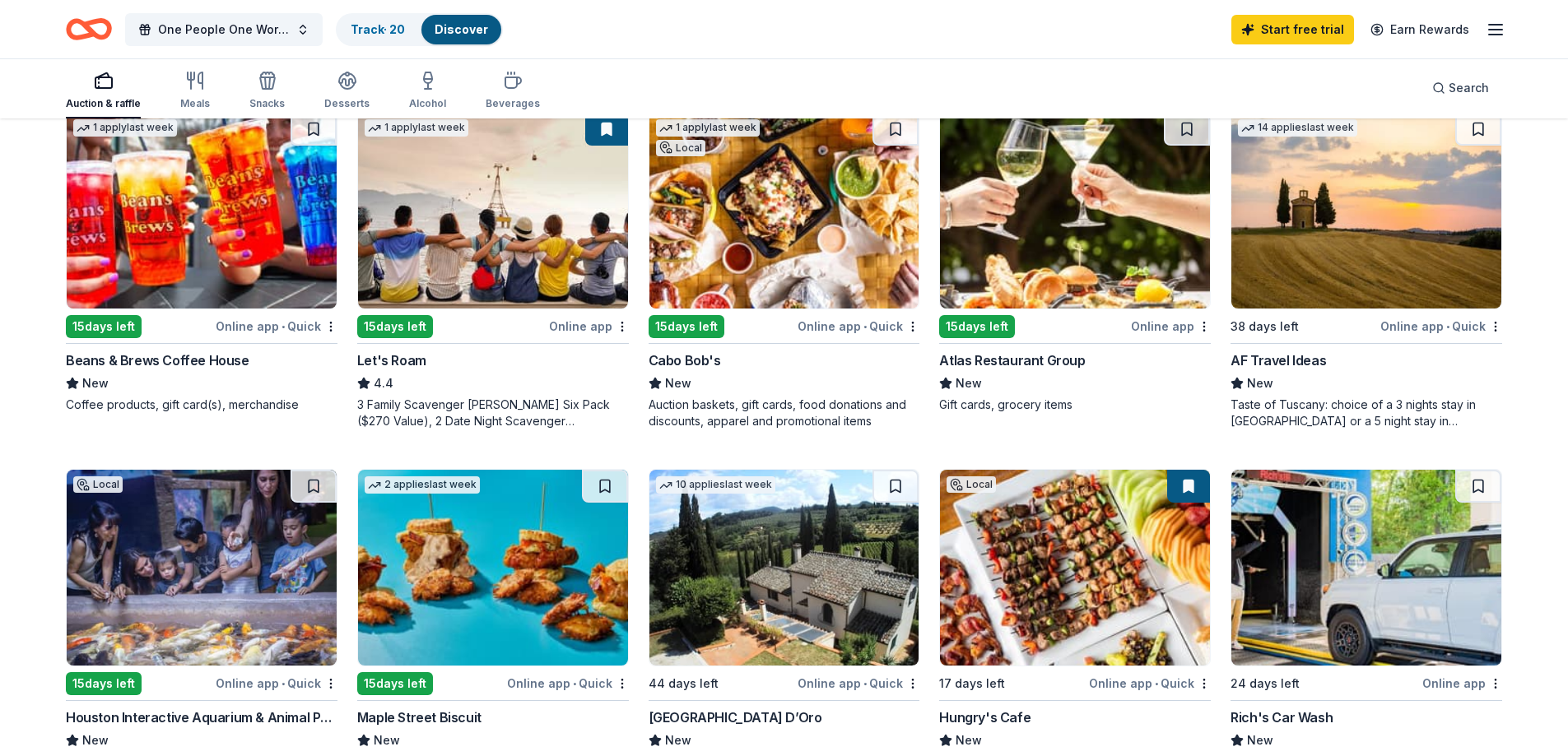
scroll to position [1070, 0]
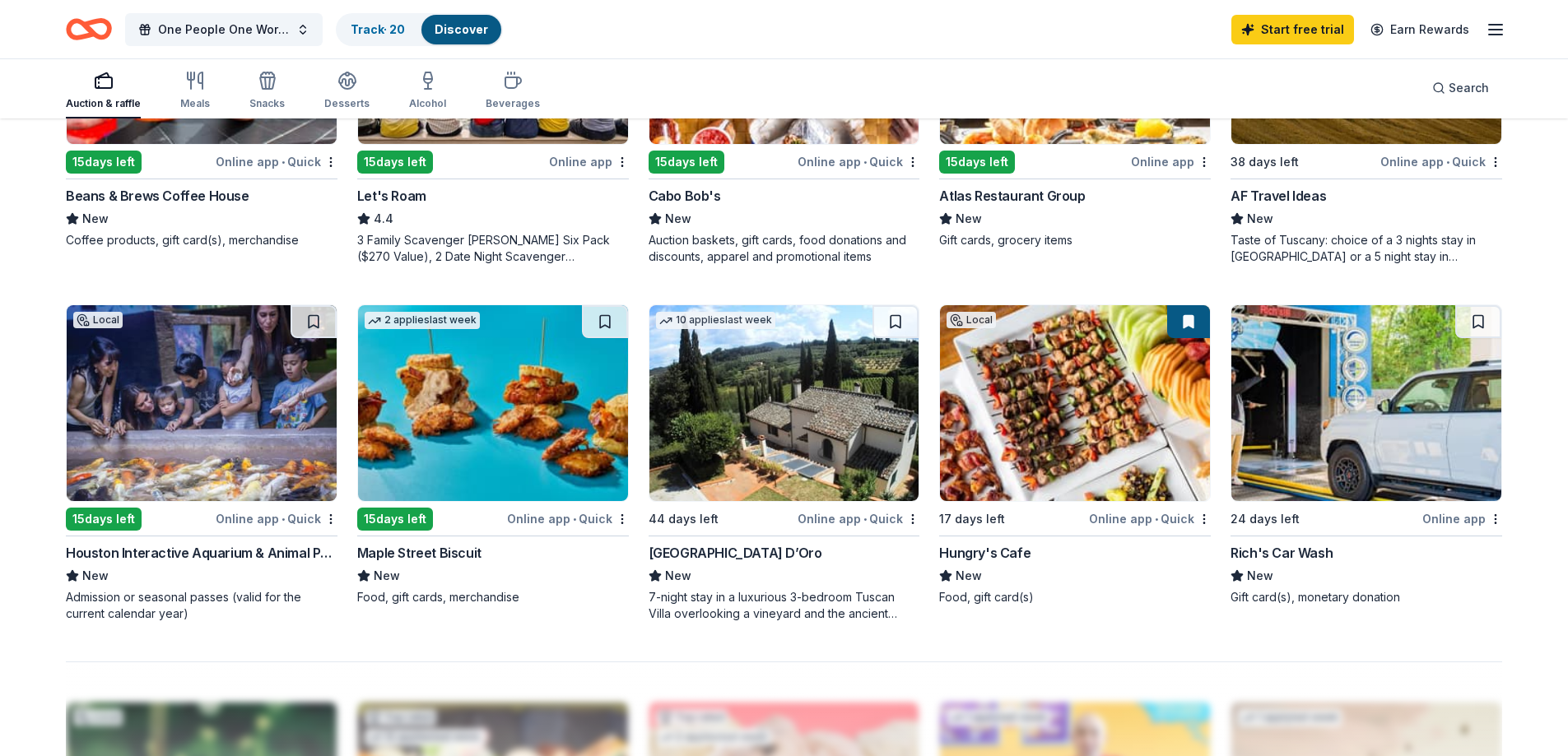
click at [754, 605] on div "7-night stay in a luxurious 3-bedroom Tuscan Villa overlooking a vineyard and t…" at bounding box center [784, 605] width 271 height 33
click at [1009, 554] on div "Hungry's Cafe" at bounding box center [984, 553] width 91 height 20
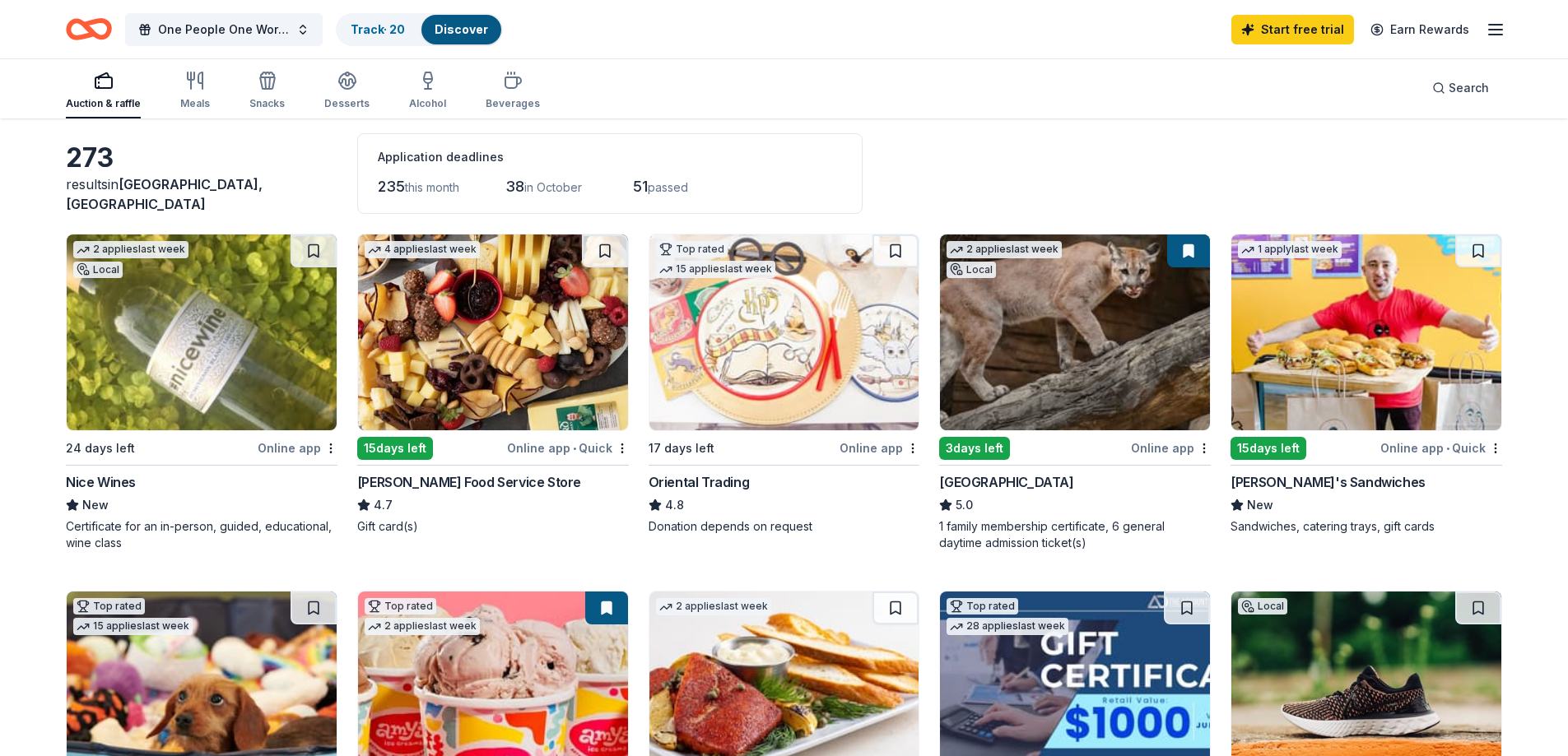
scroll to position [0, 0]
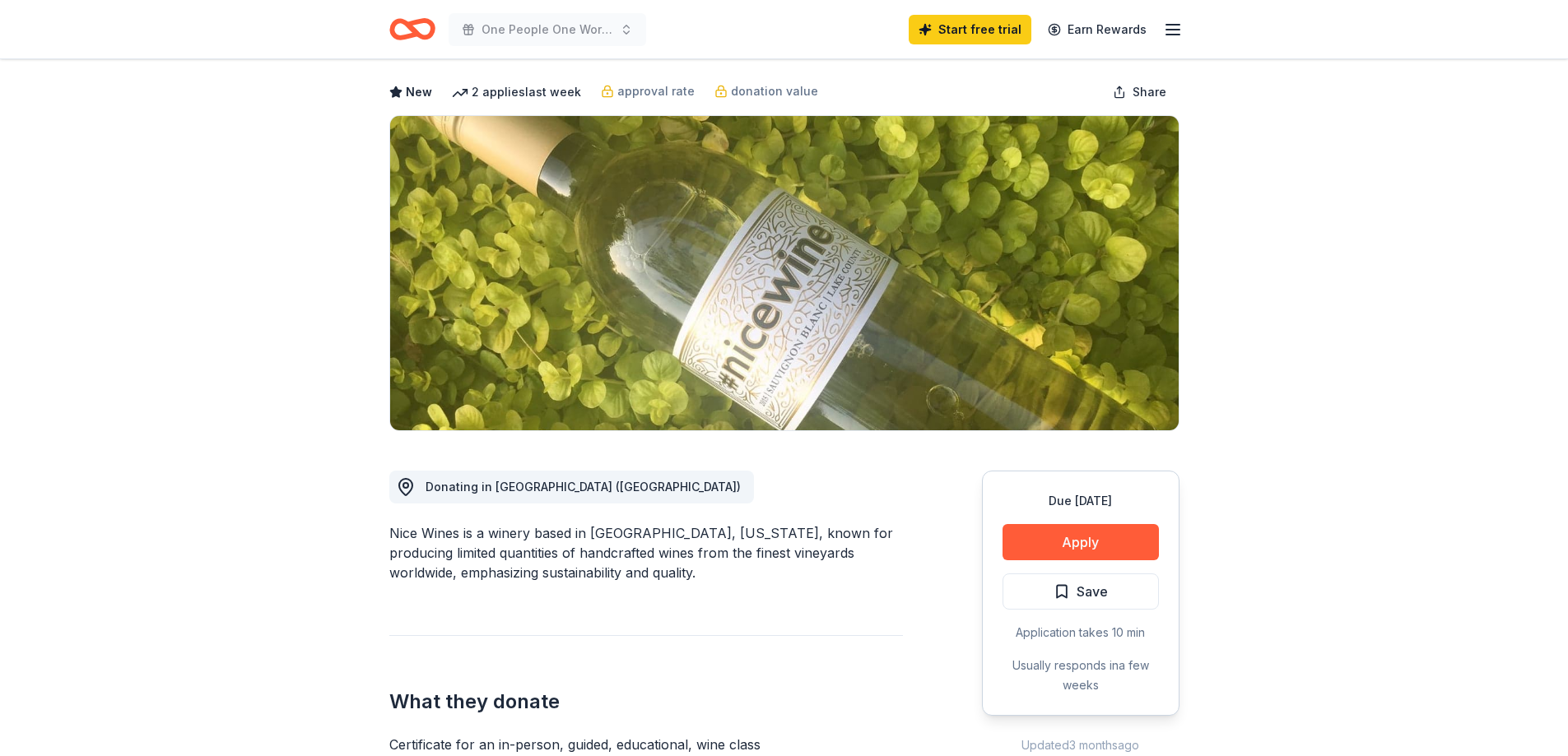
scroll to position [164, 0]
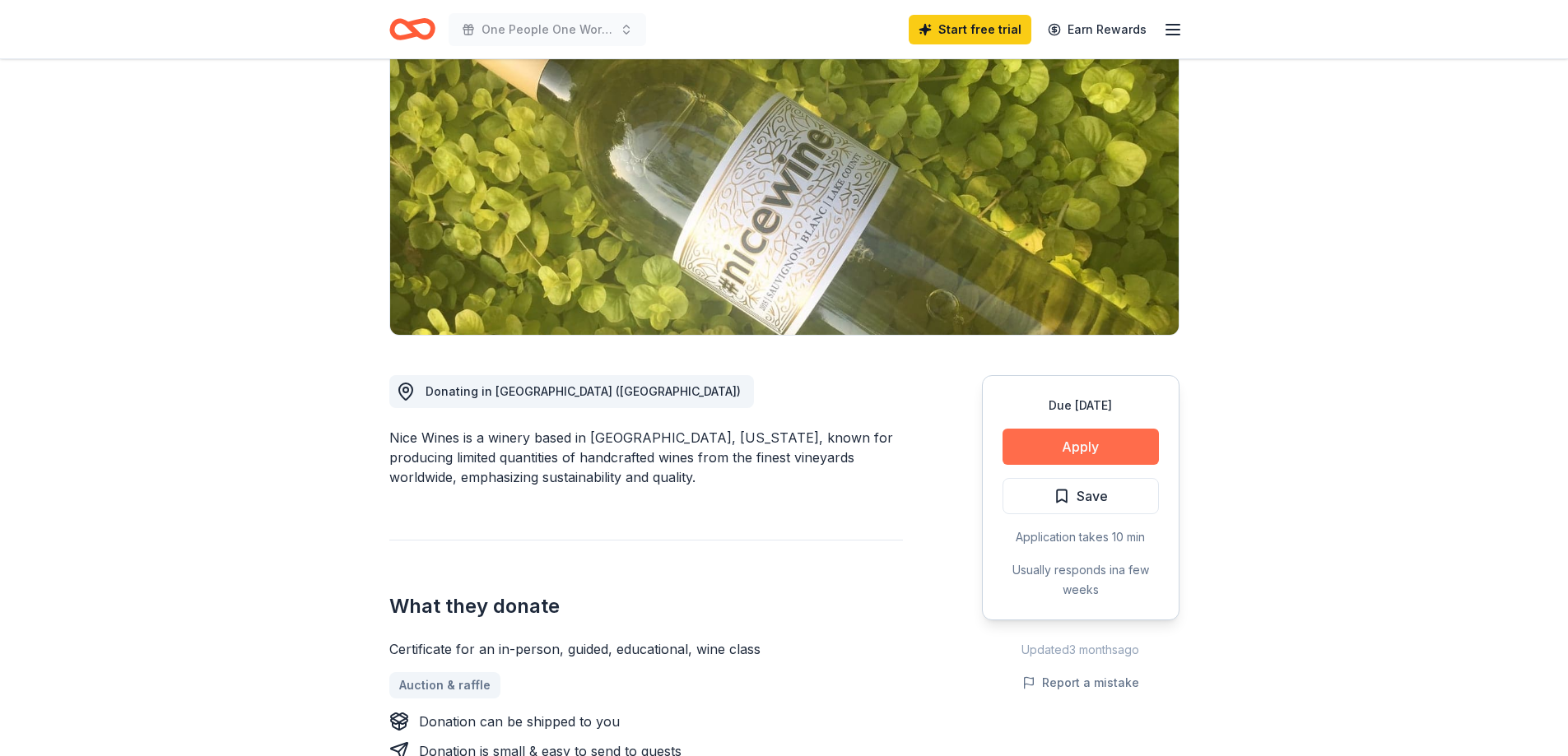
click at [1084, 442] on button "Apply" at bounding box center [1080, 446] width 156 height 37
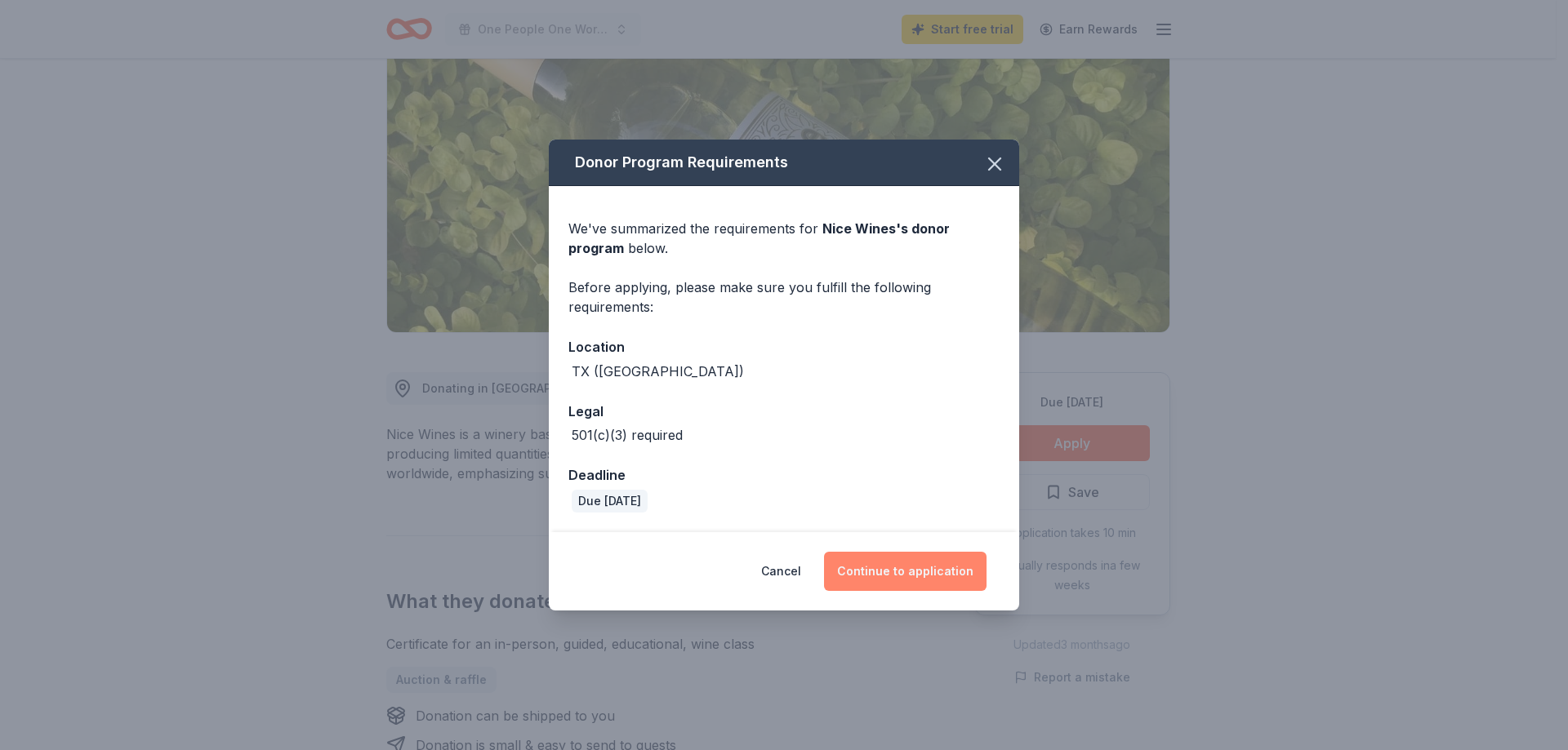
click at [905, 568] on button "Continue to application" at bounding box center [904, 571] width 162 height 39
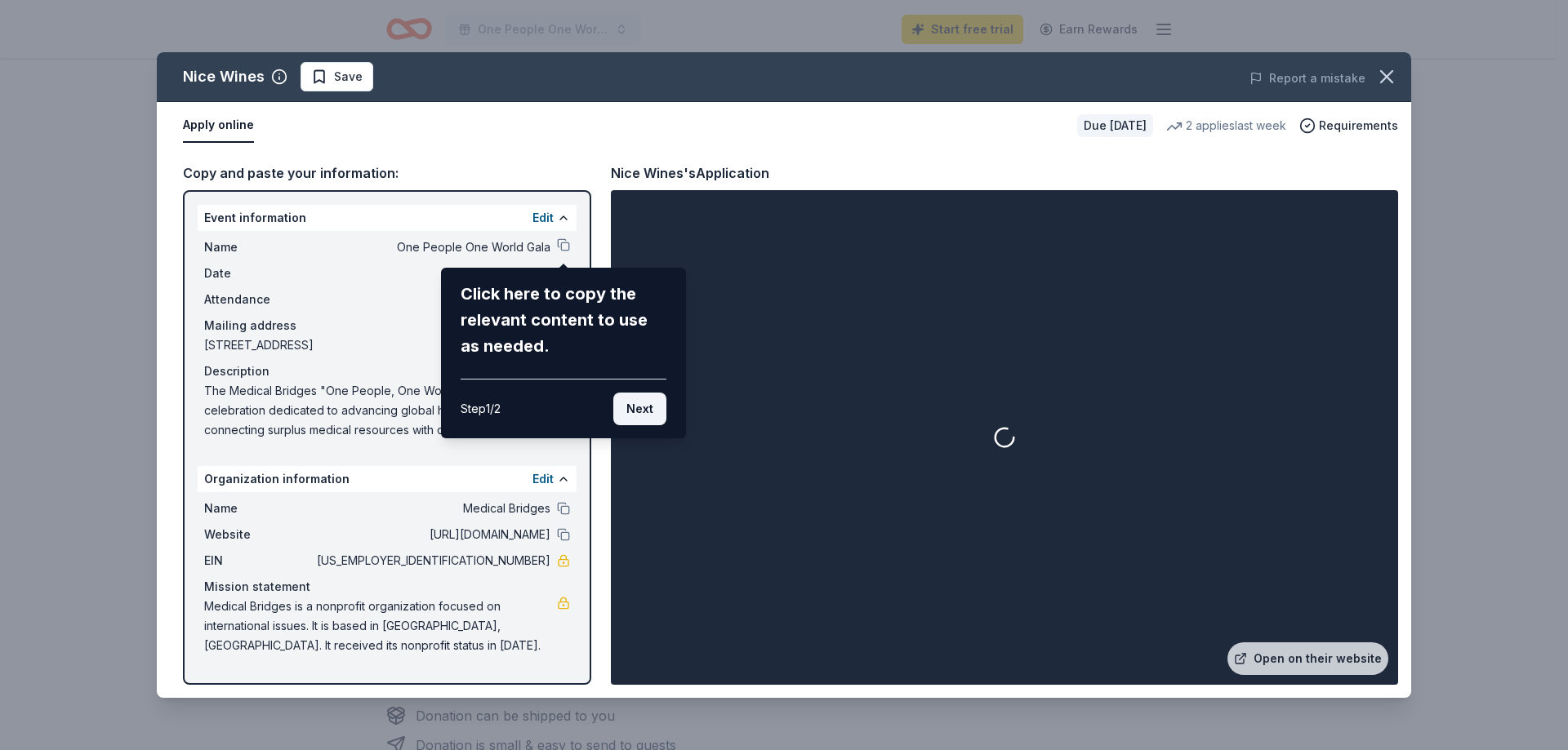
click at [645, 410] on button "Next" at bounding box center [640, 409] width 53 height 33
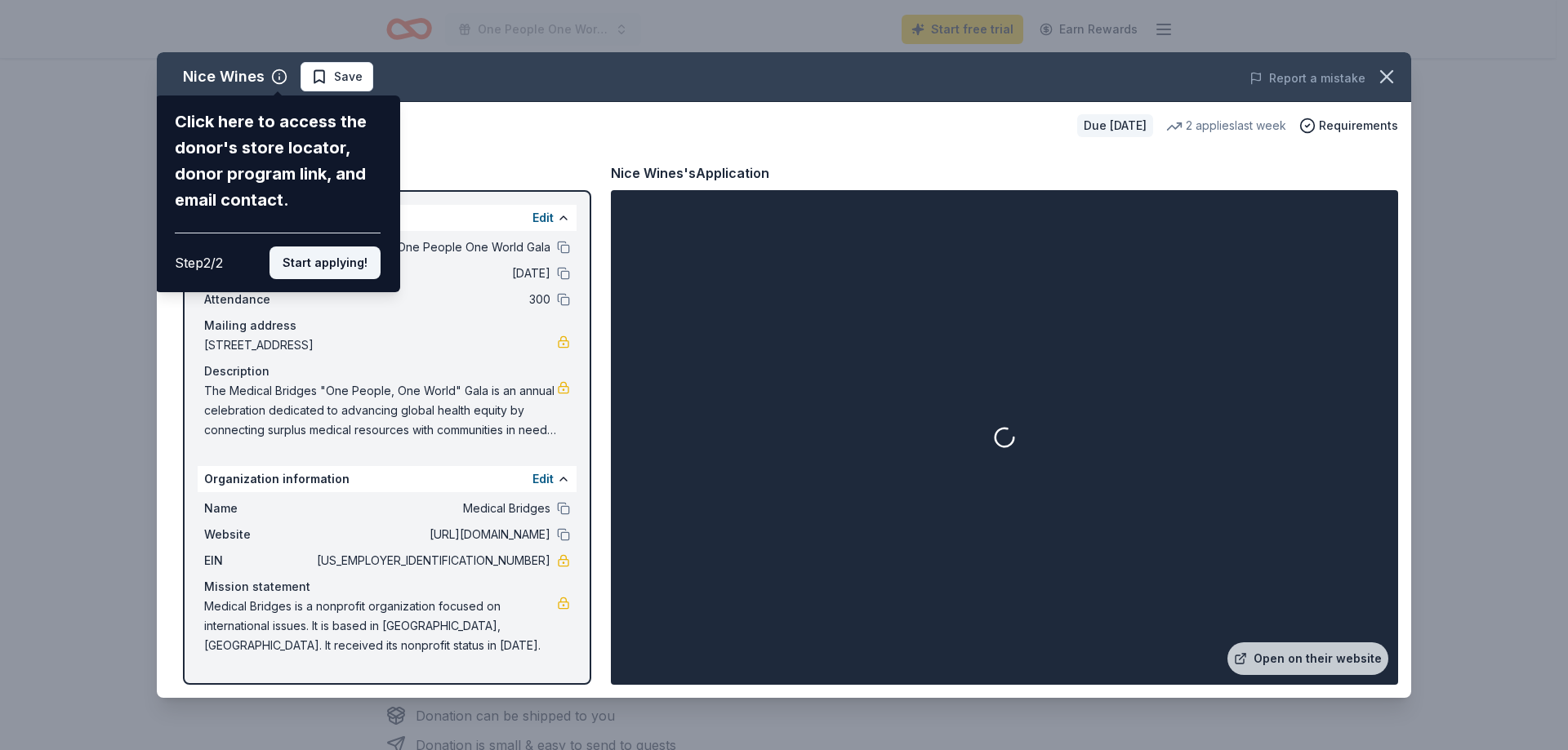
click at [332, 270] on button "Start applying!" at bounding box center [324, 262] width 111 height 33
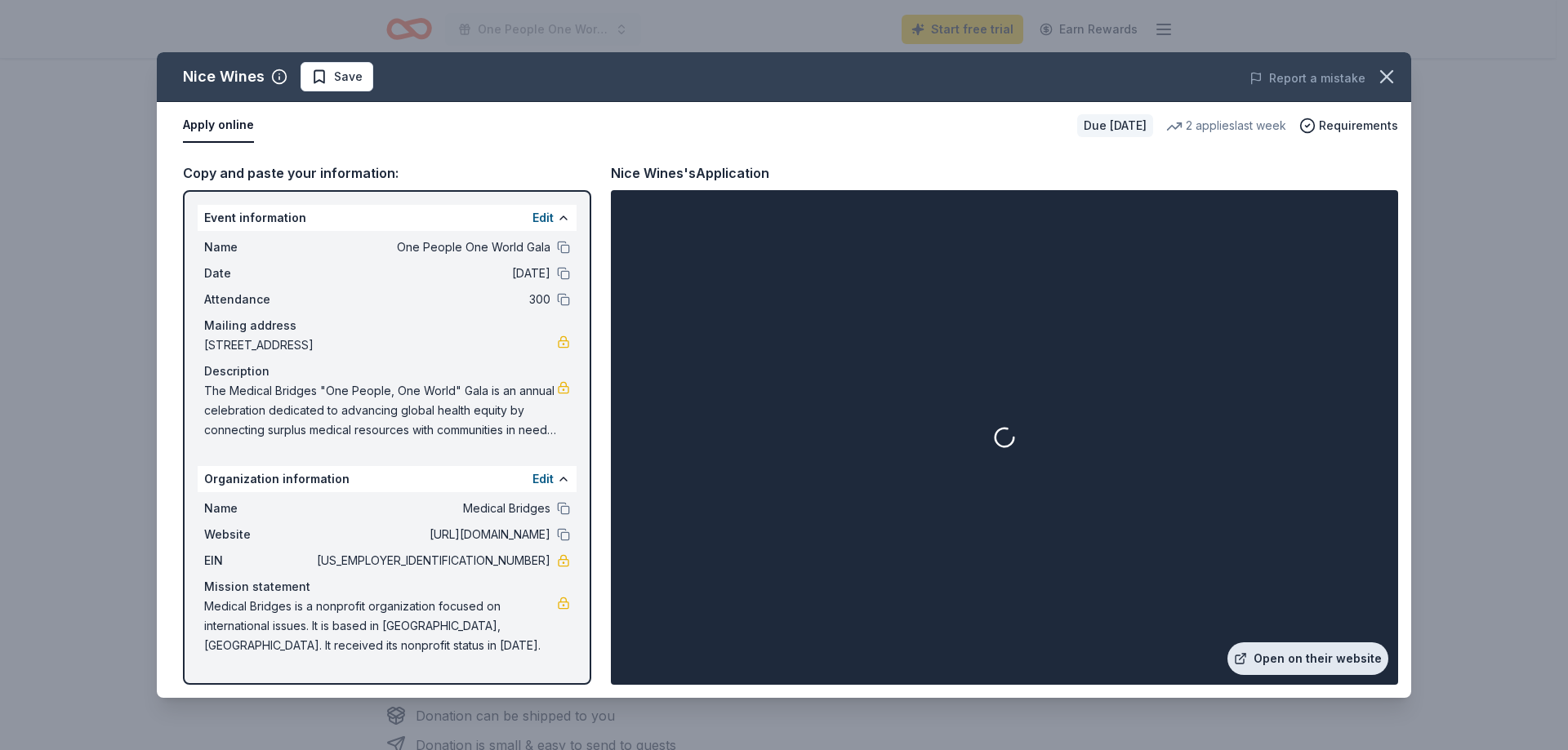
click at [1312, 660] on link "Open on their website" at bounding box center [1308, 659] width 161 height 33
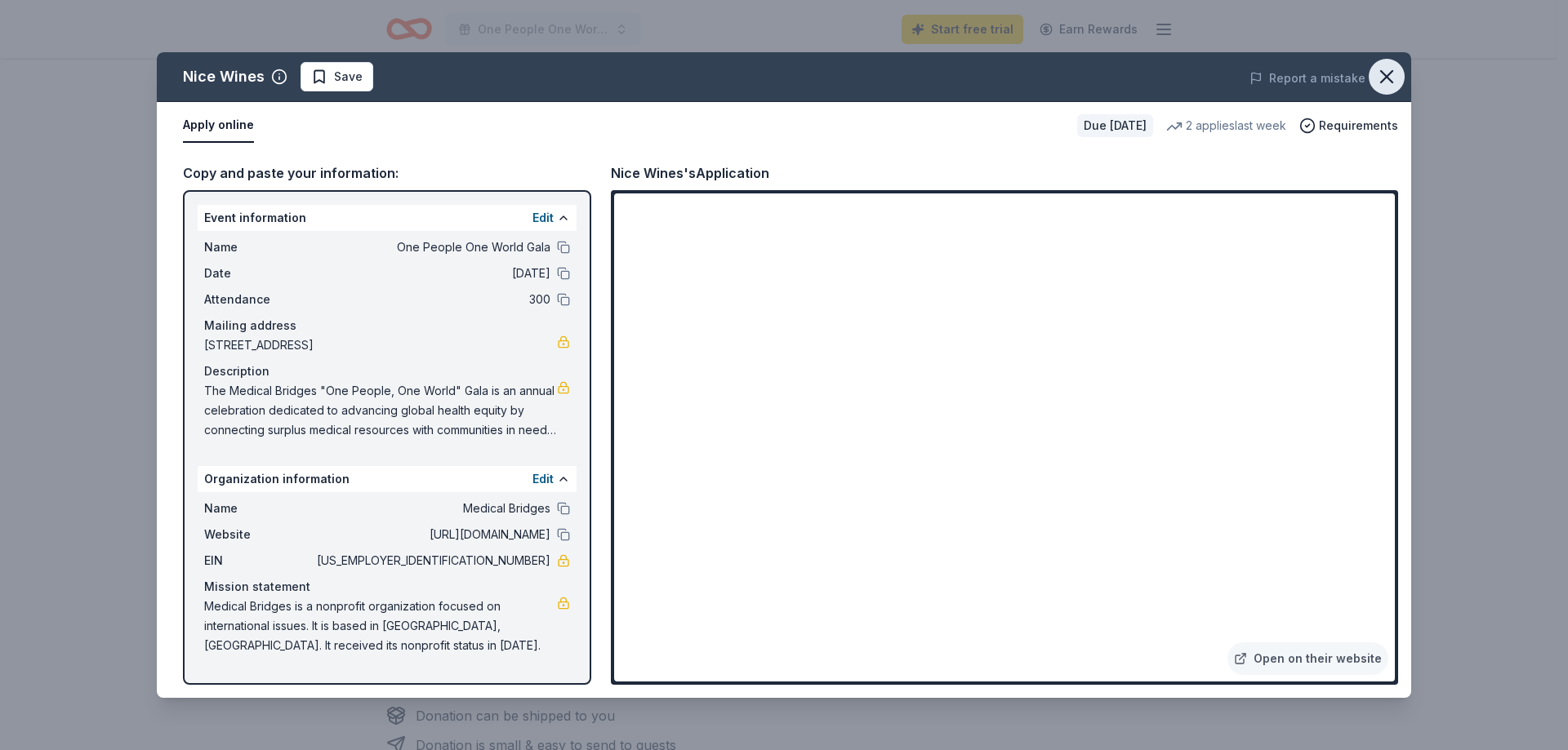
click at [1385, 75] on icon "button" at bounding box center [1386, 76] width 12 height 12
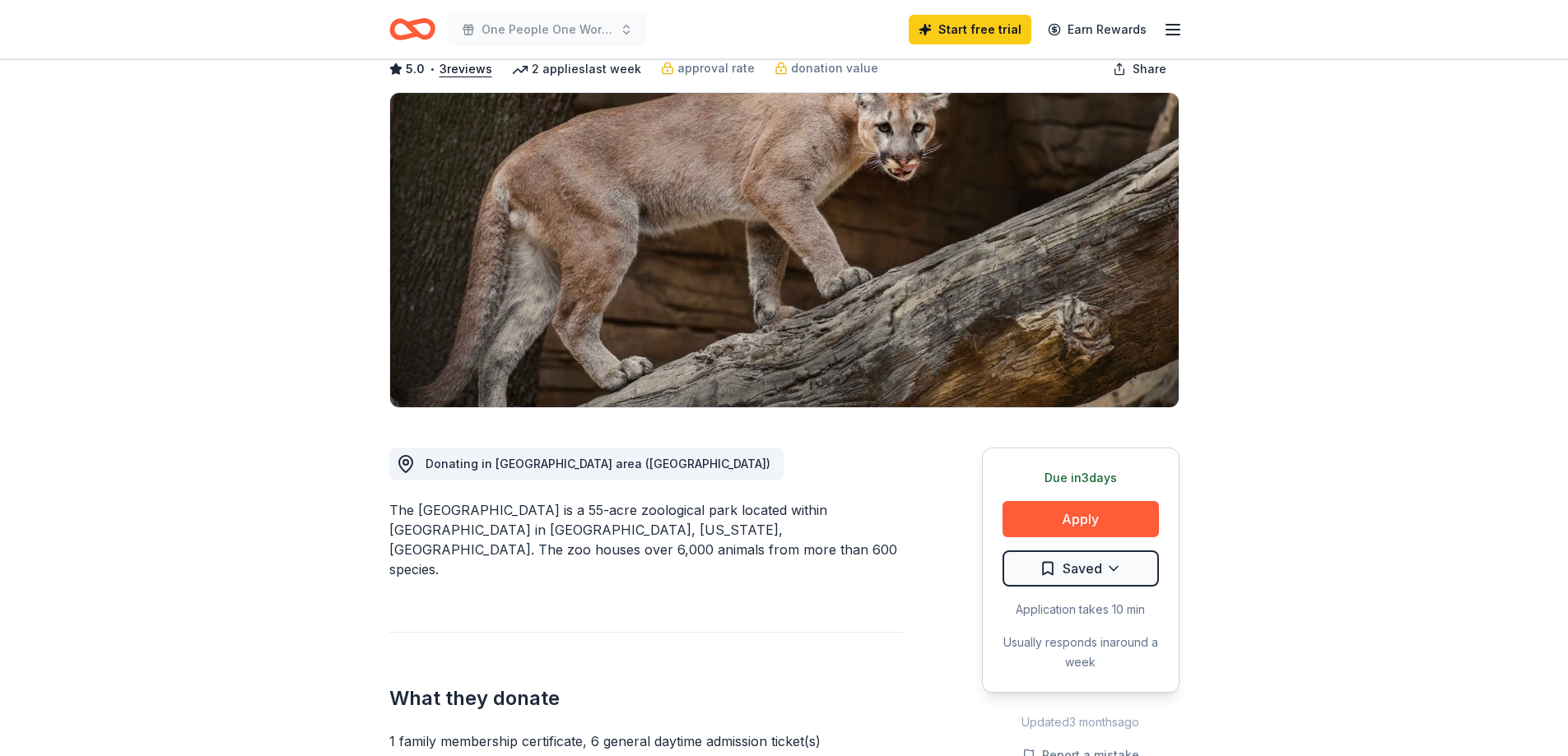
scroll to position [164, 0]
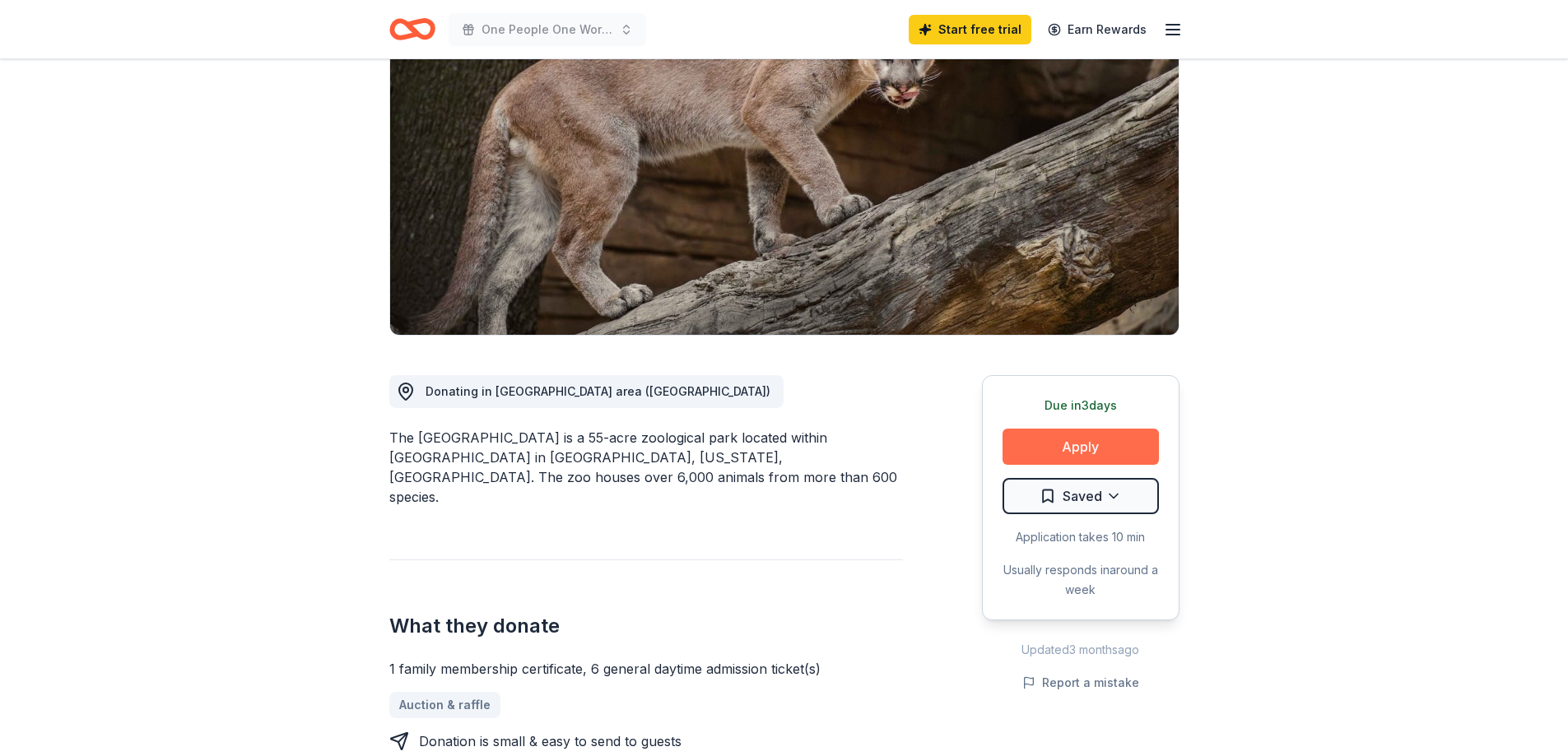
click at [1058, 441] on button "Apply" at bounding box center [1080, 446] width 156 height 37
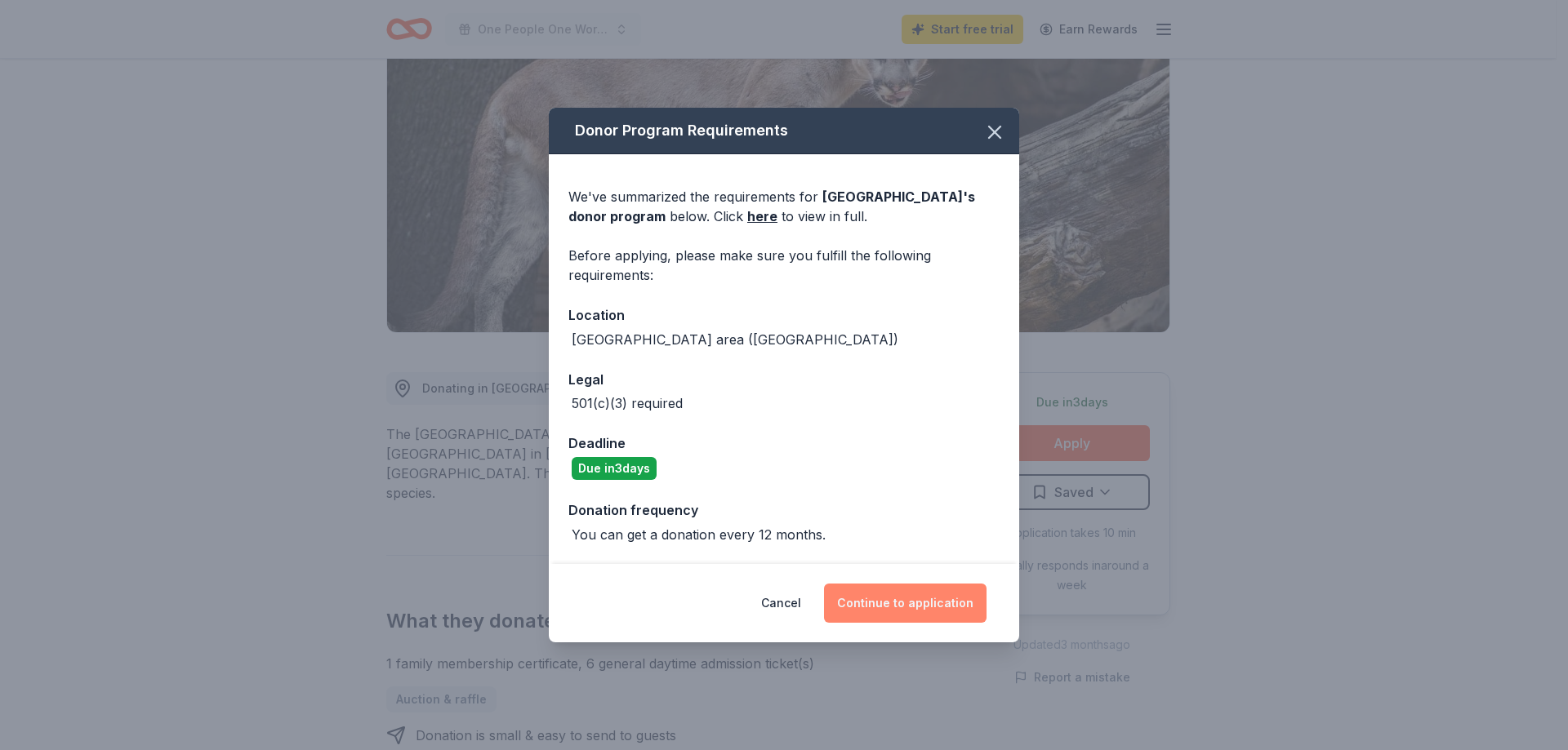
click at [920, 596] on button "Continue to application" at bounding box center [904, 603] width 162 height 39
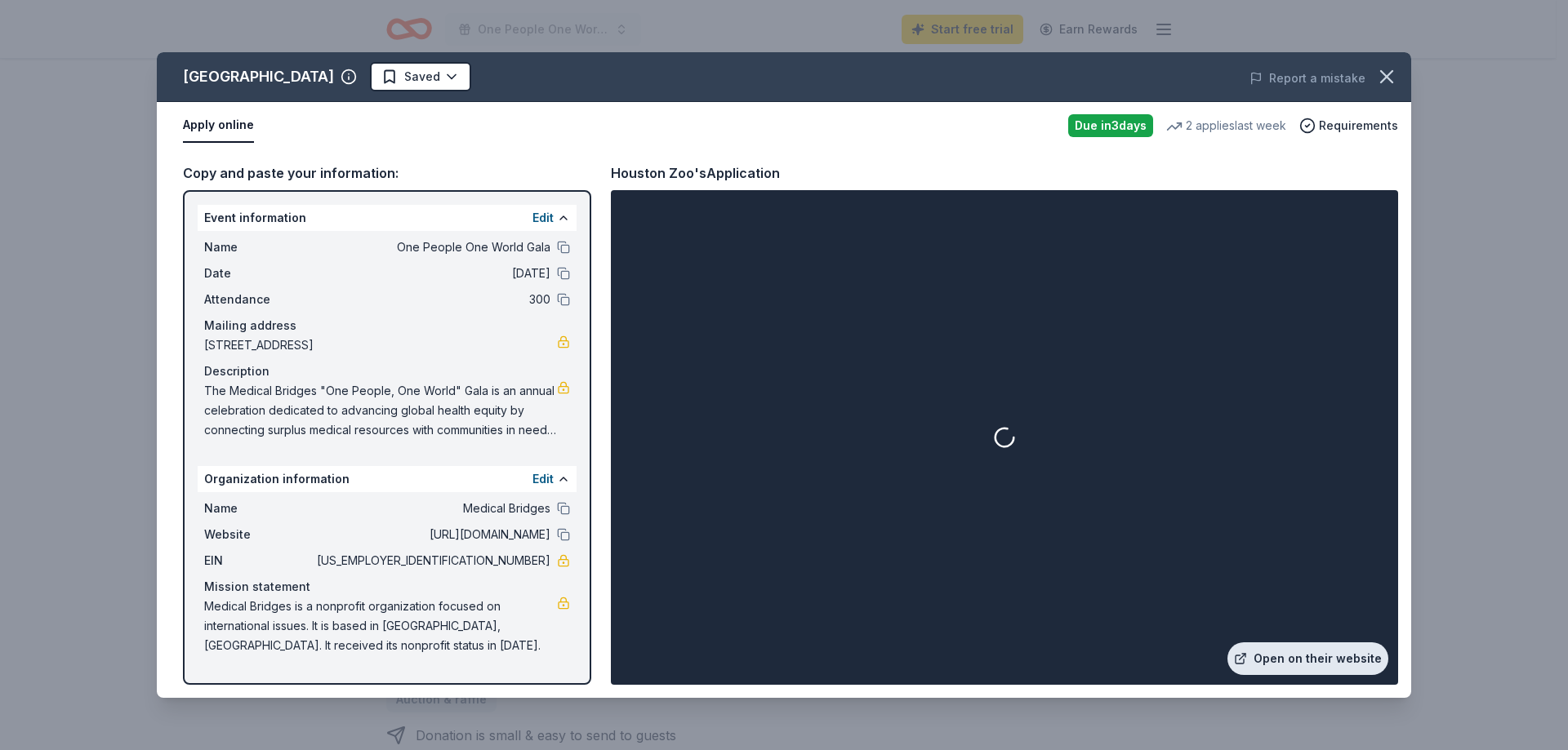
click at [1355, 653] on link "Open on their website" at bounding box center [1308, 659] width 161 height 33
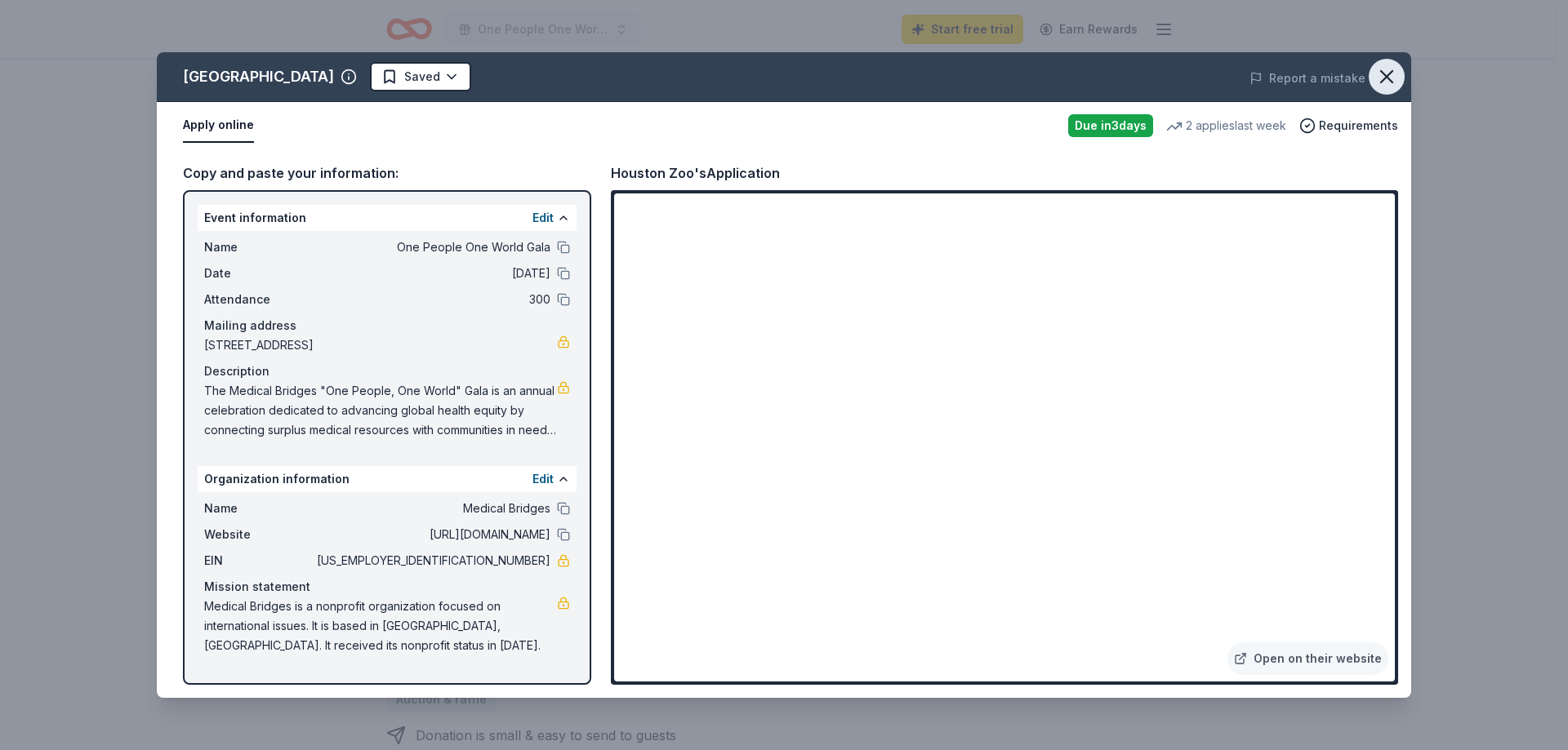
click at [1386, 82] on icon "button" at bounding box center [1387, 77] width 23 height 23
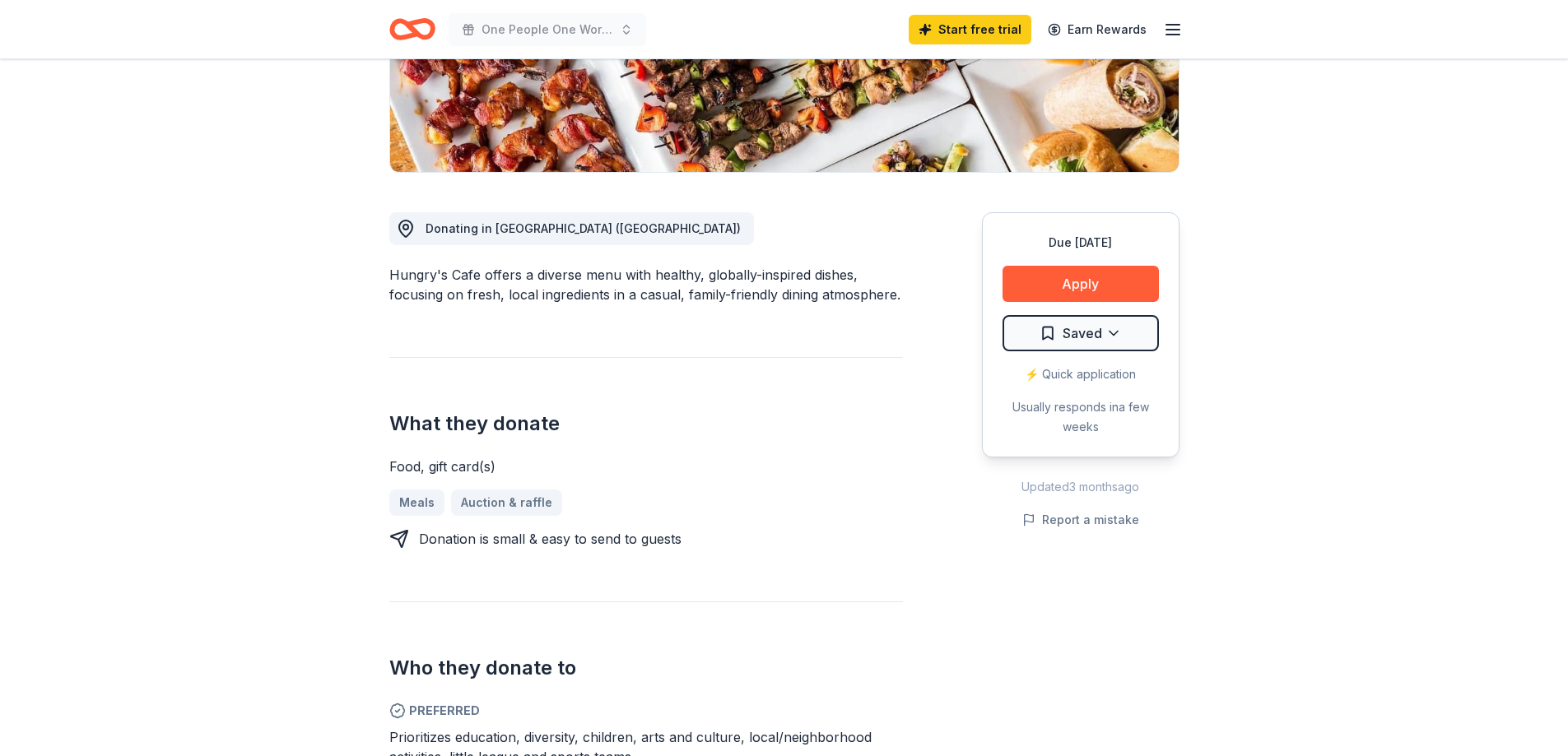
scroll to position [329, 0]
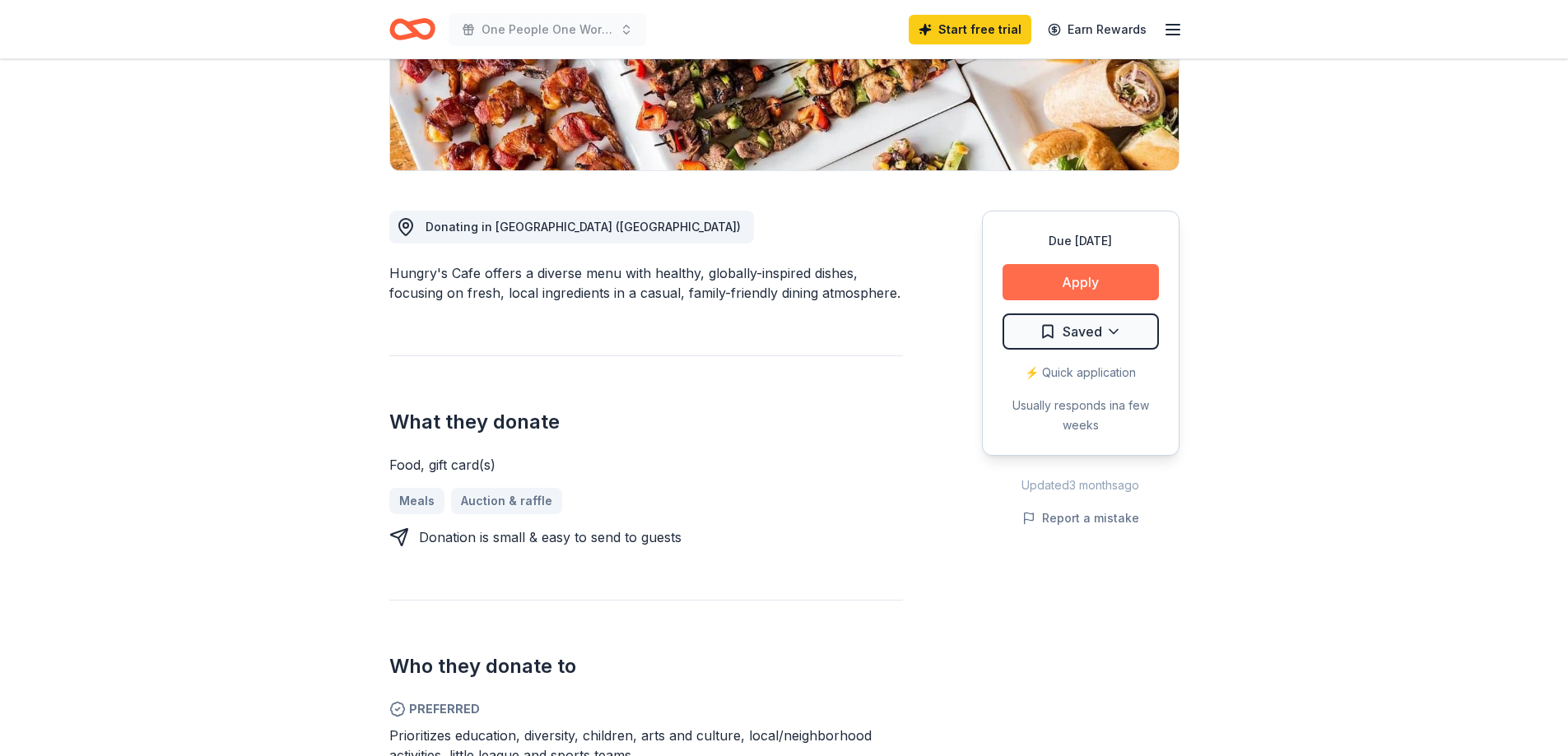
click at [1051, 289] on button "Apply" at bounding box center [1080, 282] width 156 height 37
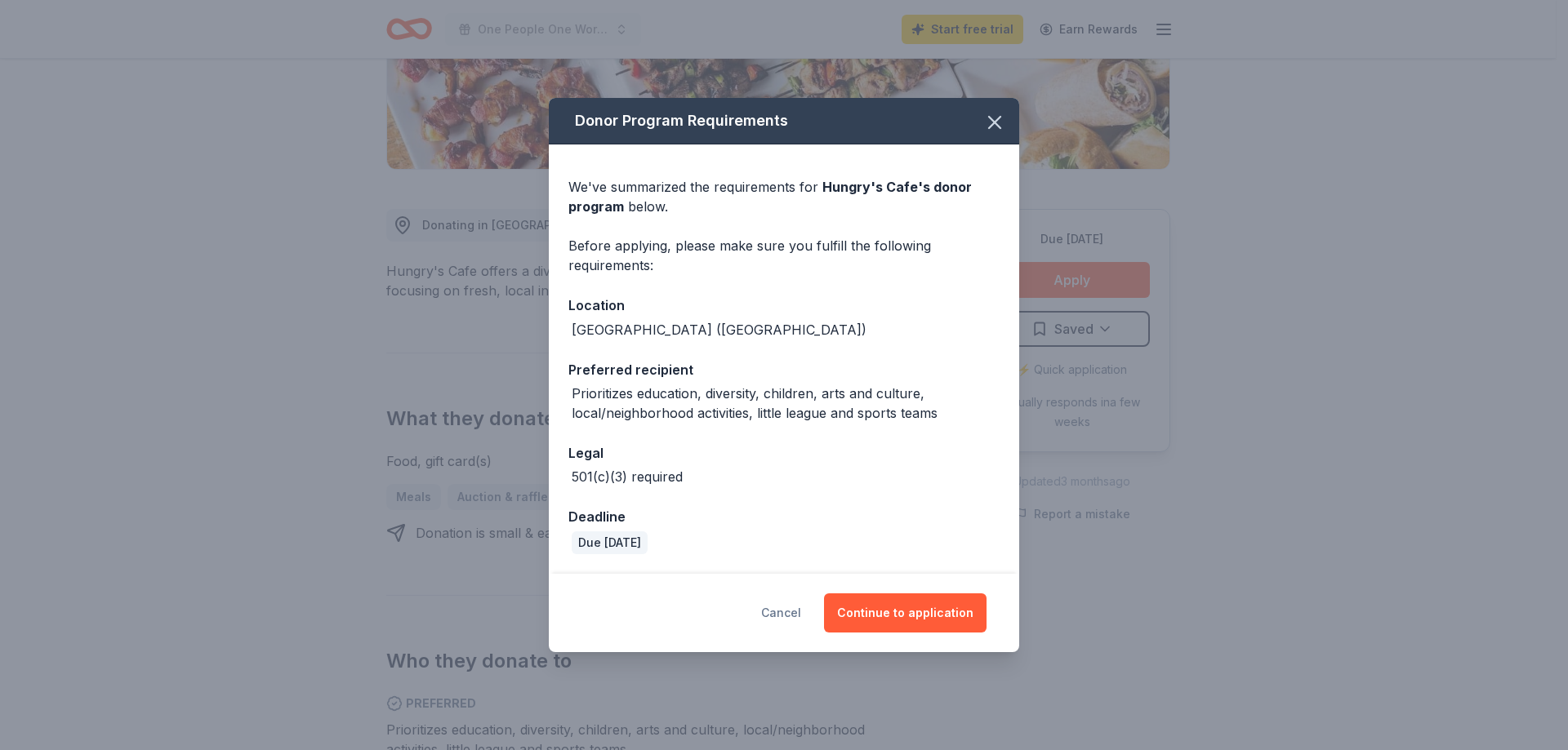
click at [793, 619] on button "Cancel" at bounding box center [780, 613] width 40 height 39
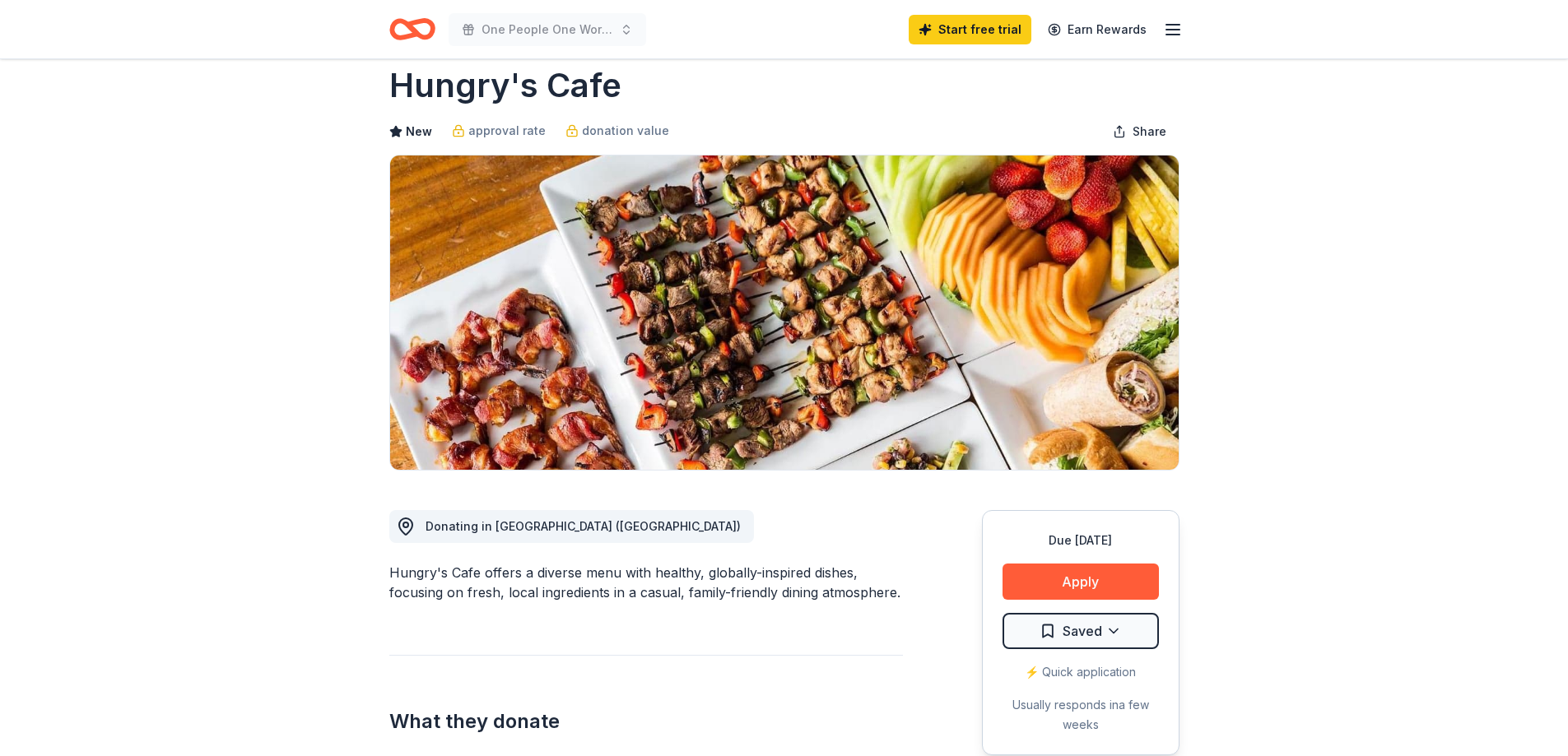
scroll to position [0, 0]
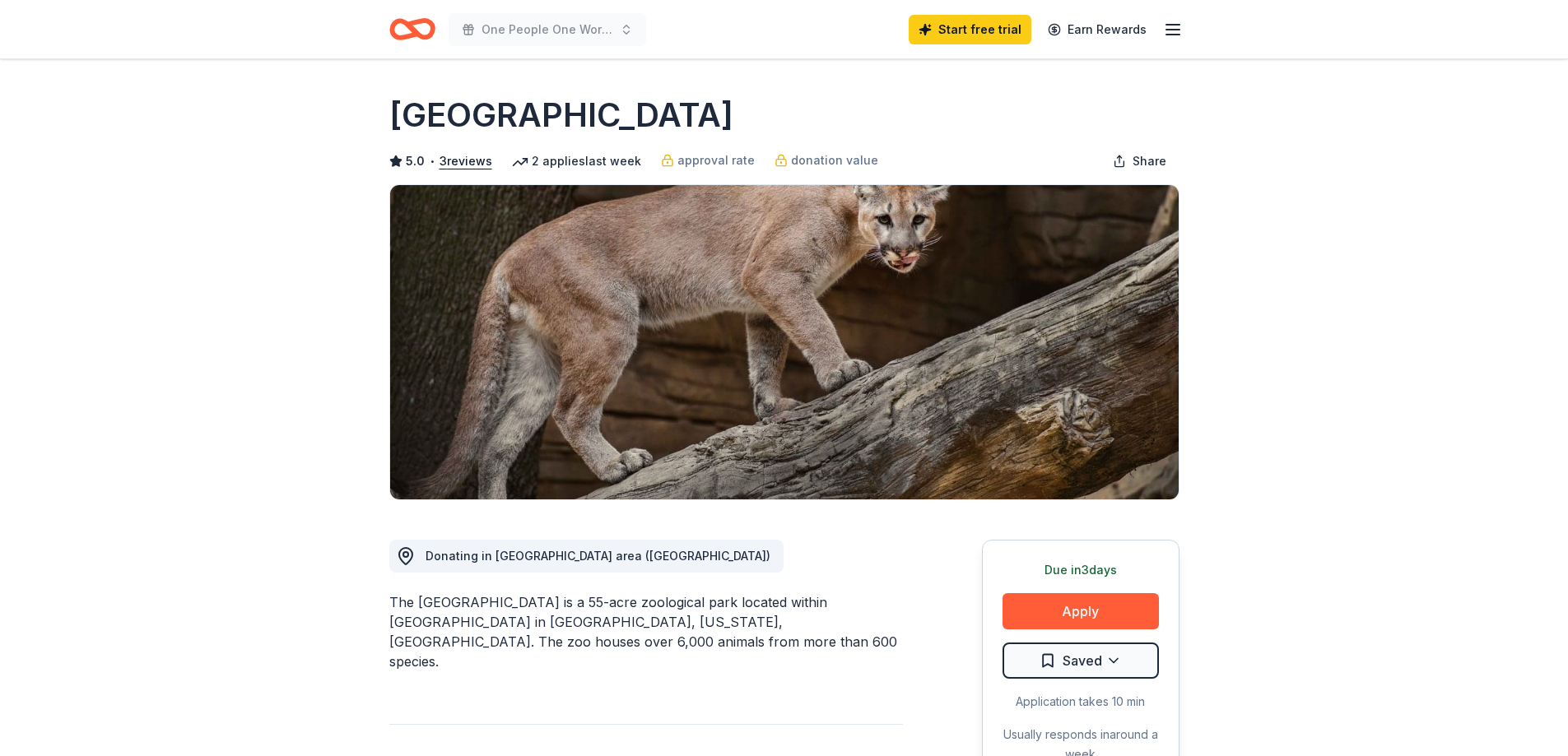
scroll to position [164, 0]
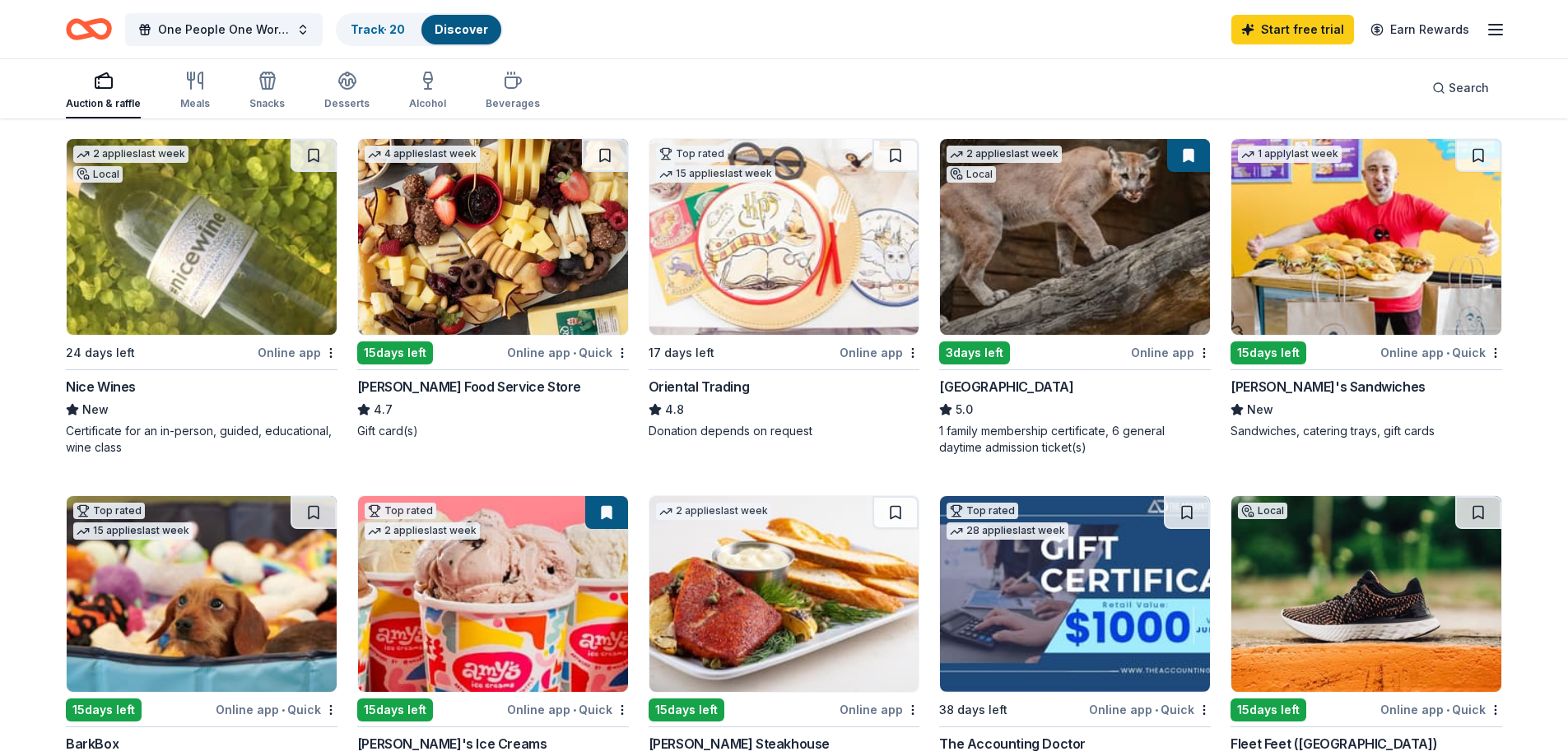
scroll to position [411, 0]
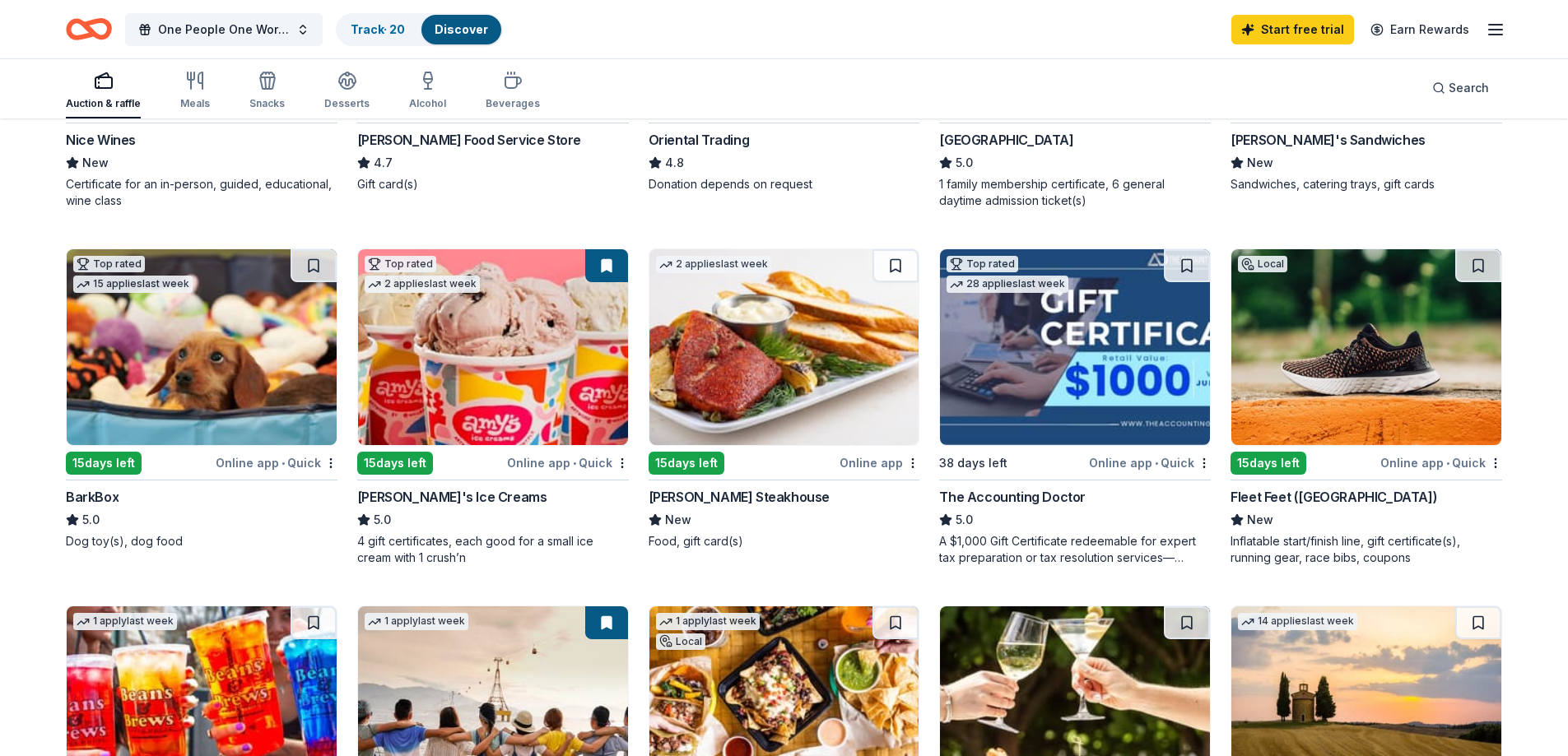
click at [1343, 404] on img at bounding box center [1365, 346] width 270 height 195
click at [1421, 349] on img at bounding box center [1365, 346] width 270 height 195
click at [169, 422] on img at bounding box center [202, 346] width 270 height 195
click at [718, 412] on img at bounding box center [784, 346] width 270 height 195
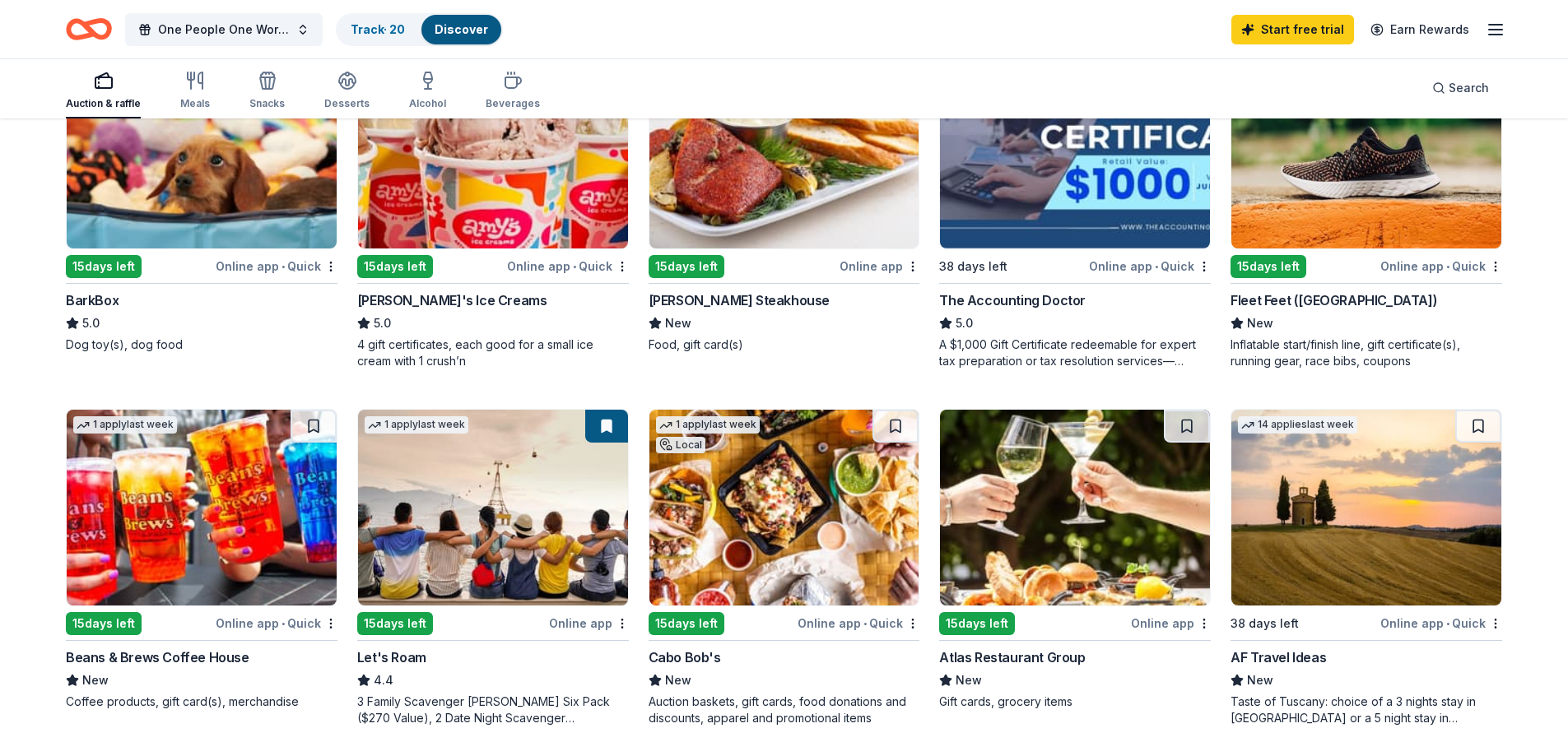
scroll to position [741, 0]
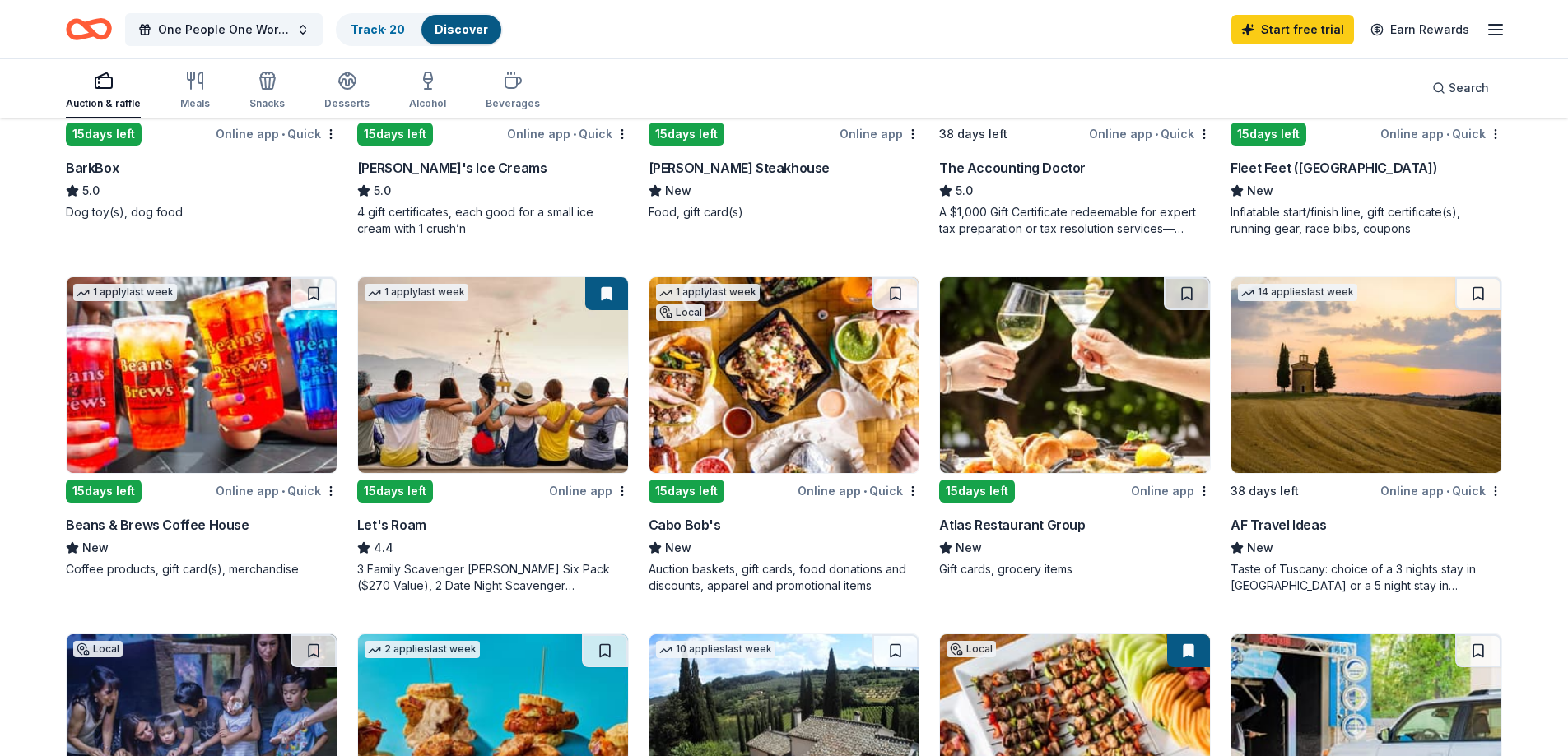
click at [501, 367] on img at bounding box center [493, 375] width 270 height 195
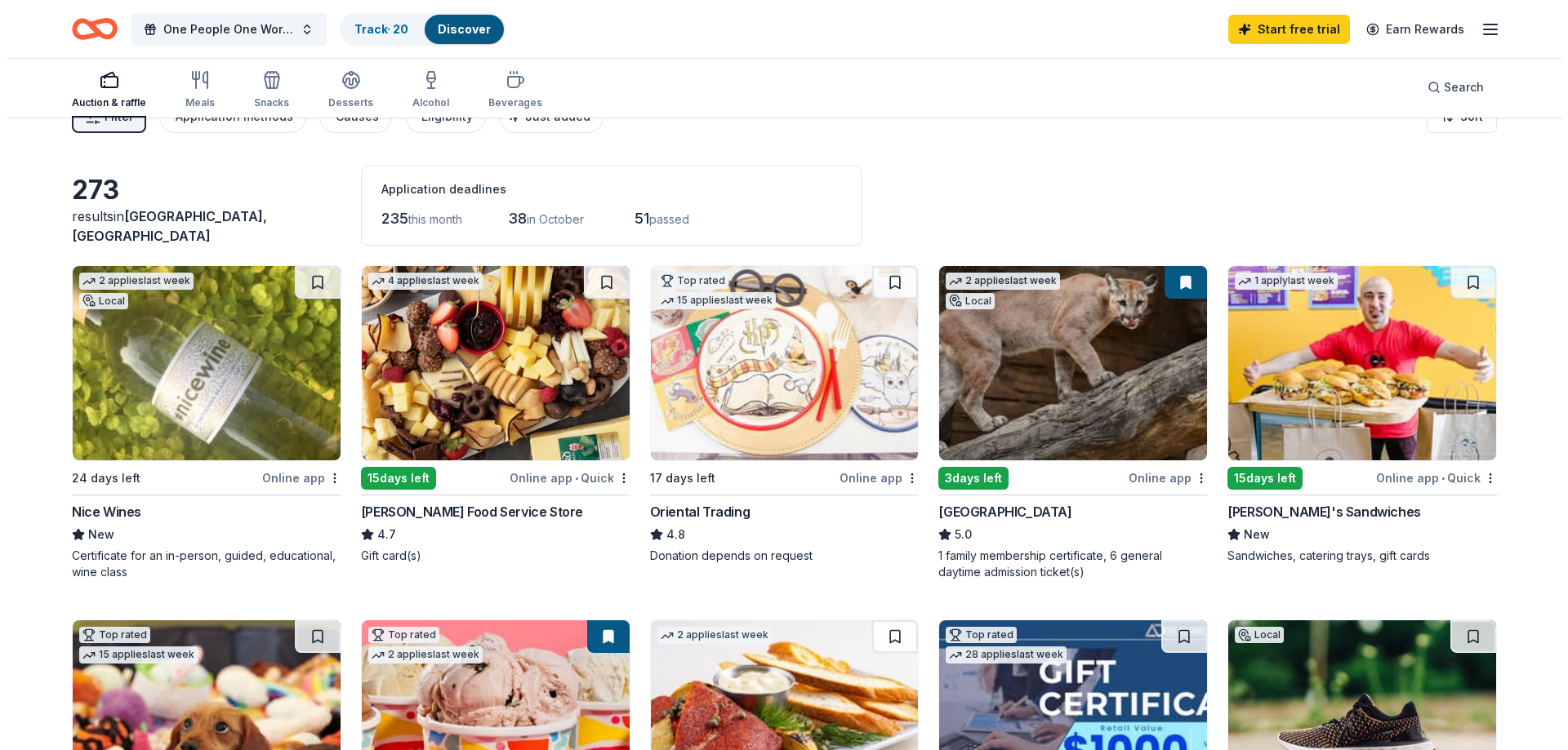
scroll to position [0, 0]
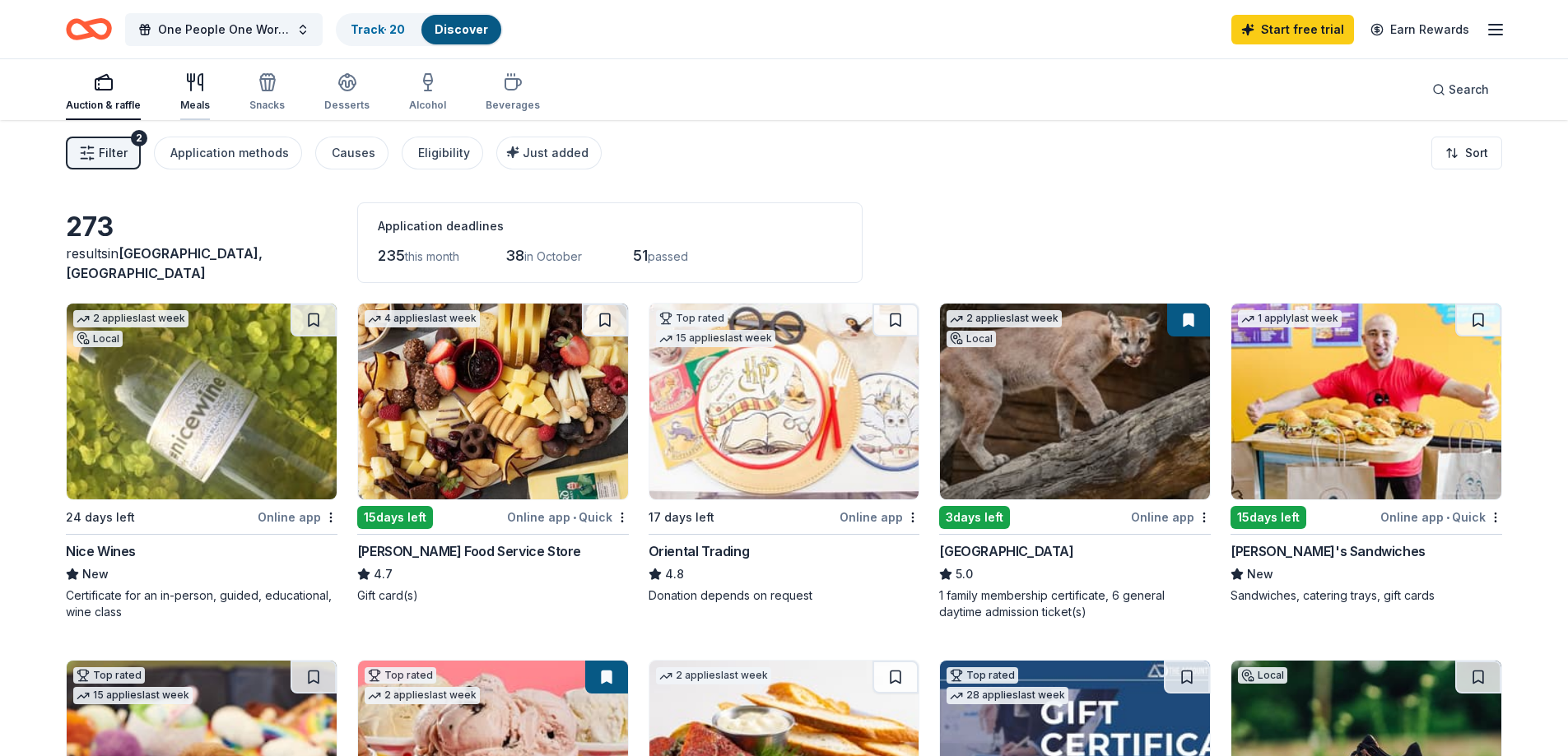
click at [187, 93] on div "Meals" at bounding box center [195, 92] width 29 height 39
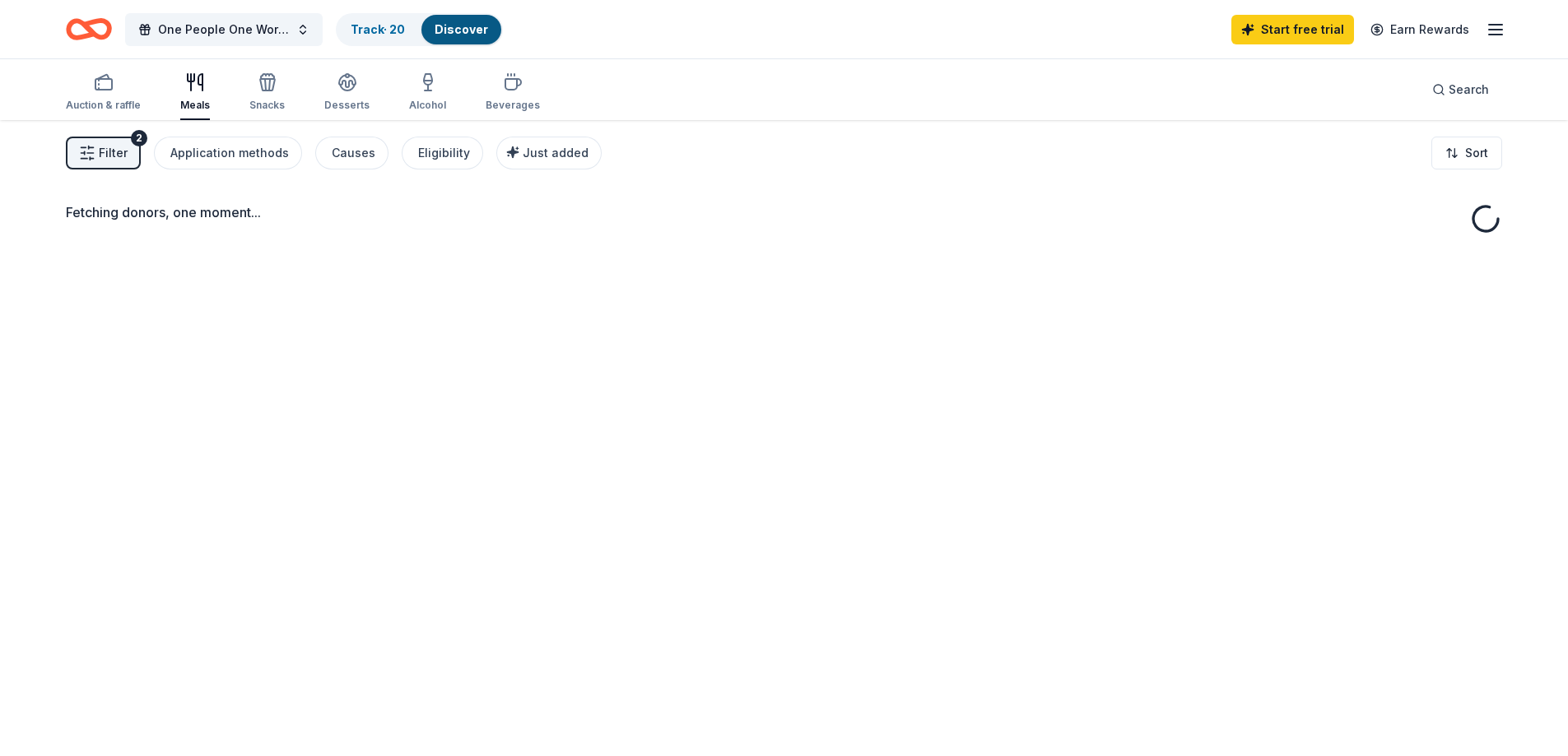
click at [120, 147] on span "Filter" at bounding box center [113, 153] width 29 height 20
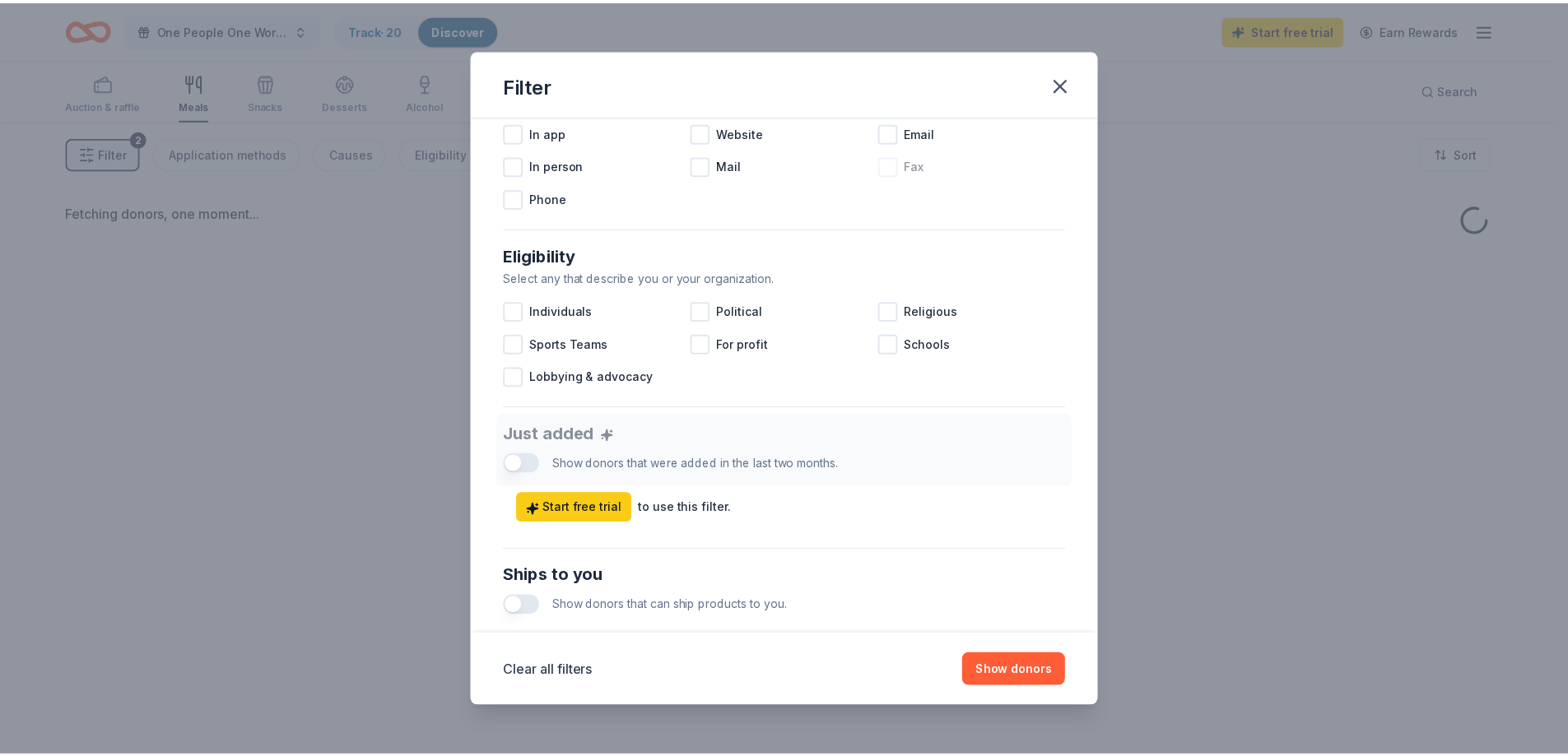
scroll to position [267, 0]
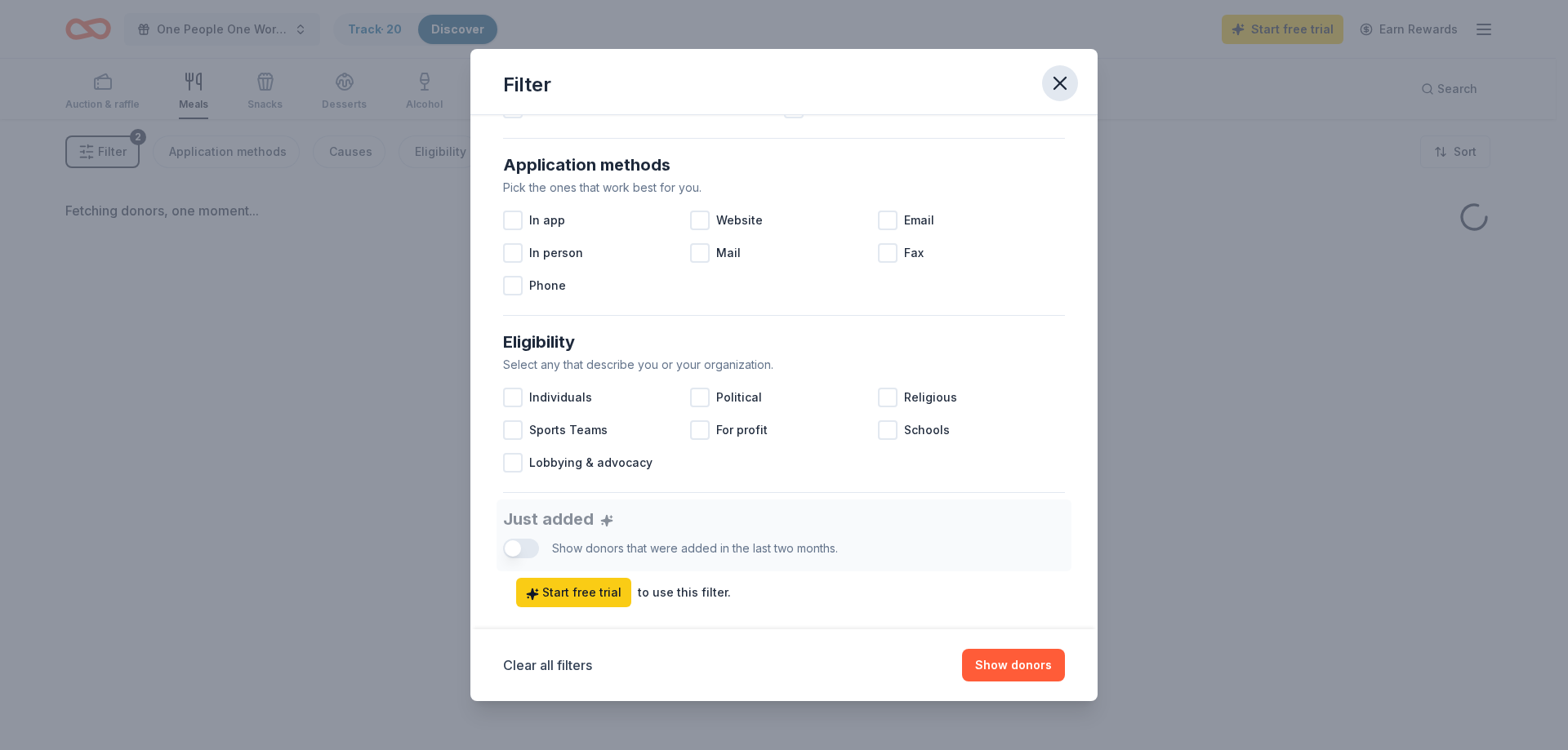
click at [1060, 74] on icon "button" at bounding box center [1060, 83] width 23 height 23
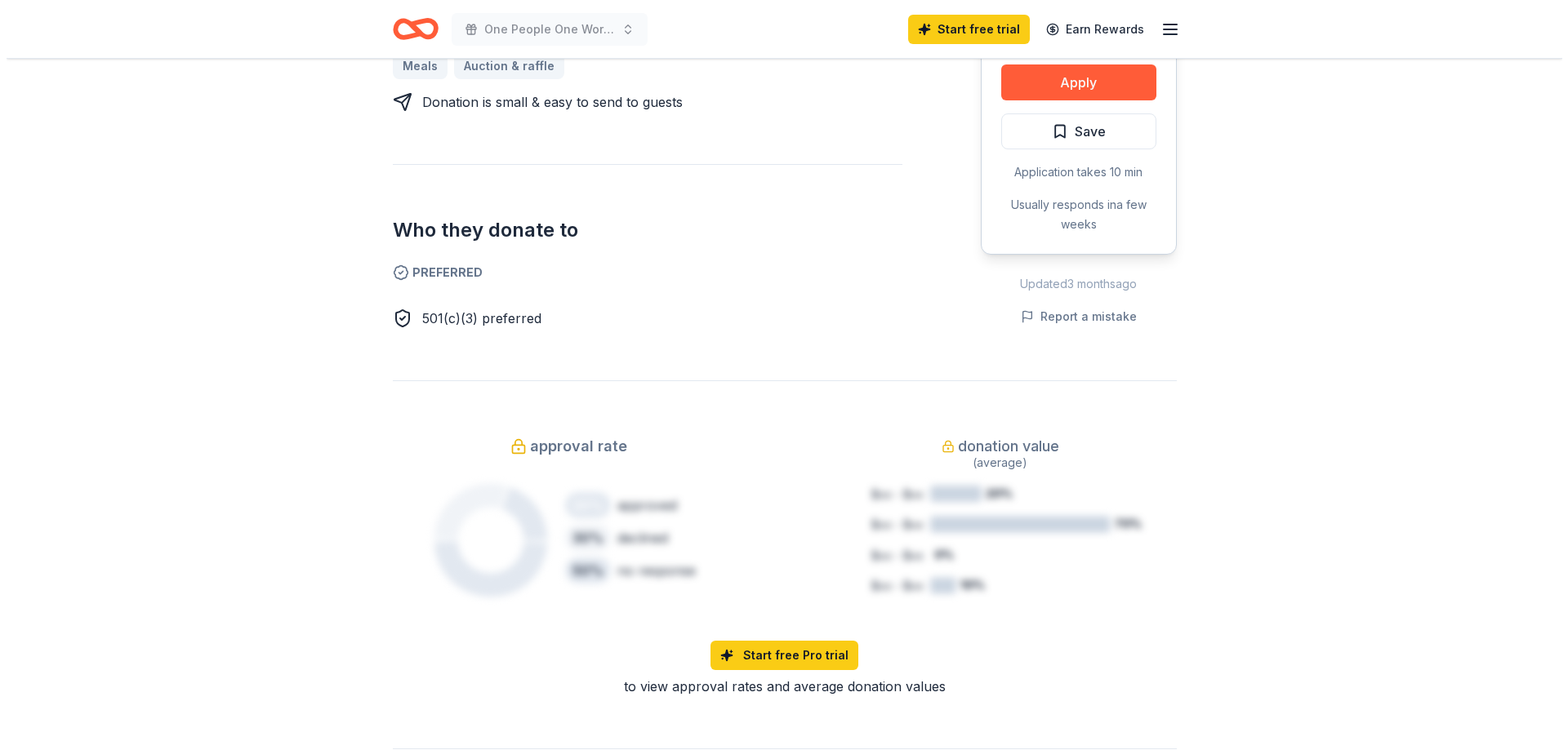
scroll to position [163, 0]
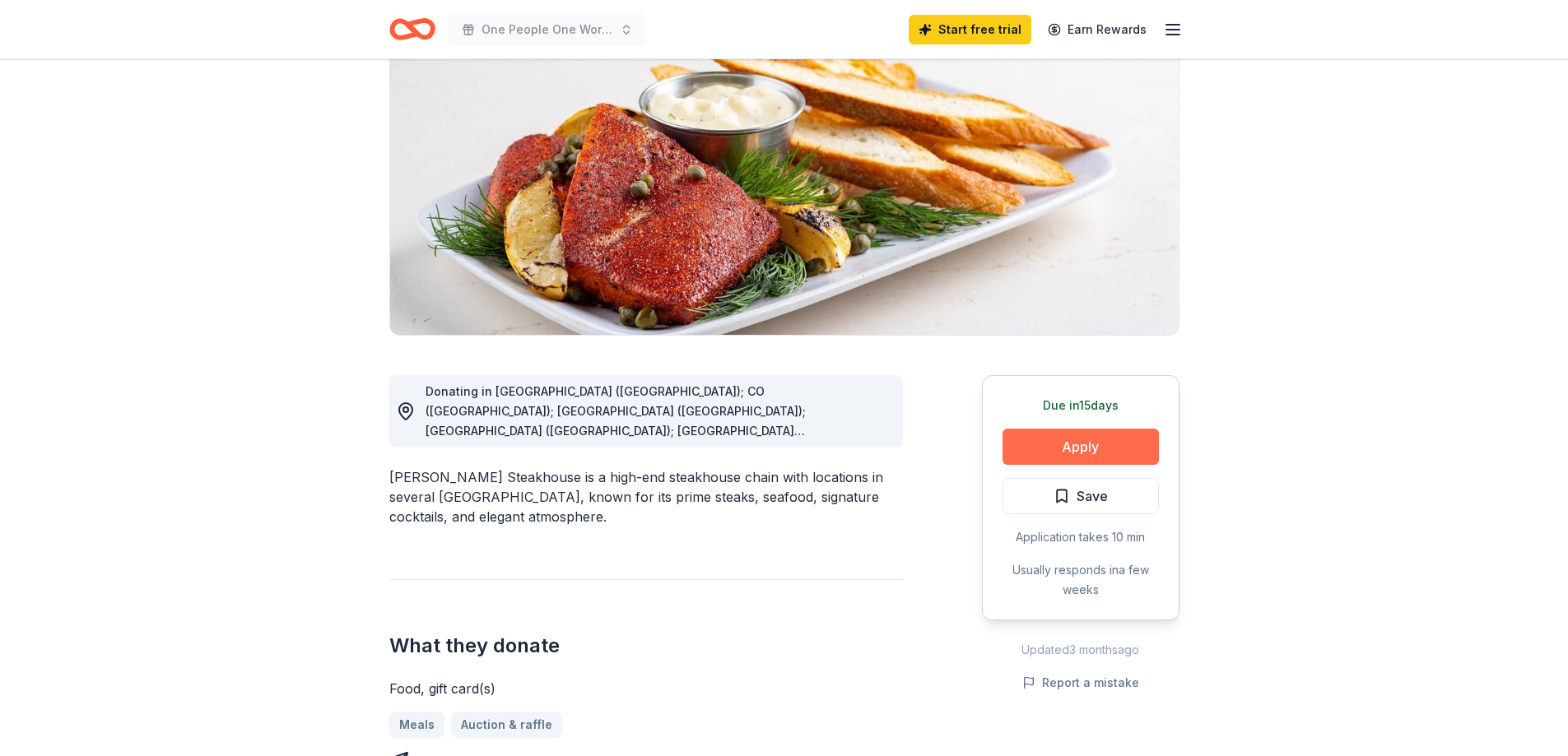
click at [1082, 432] on button "Apply" at bounding box center [1080, 446] width 156 height 37
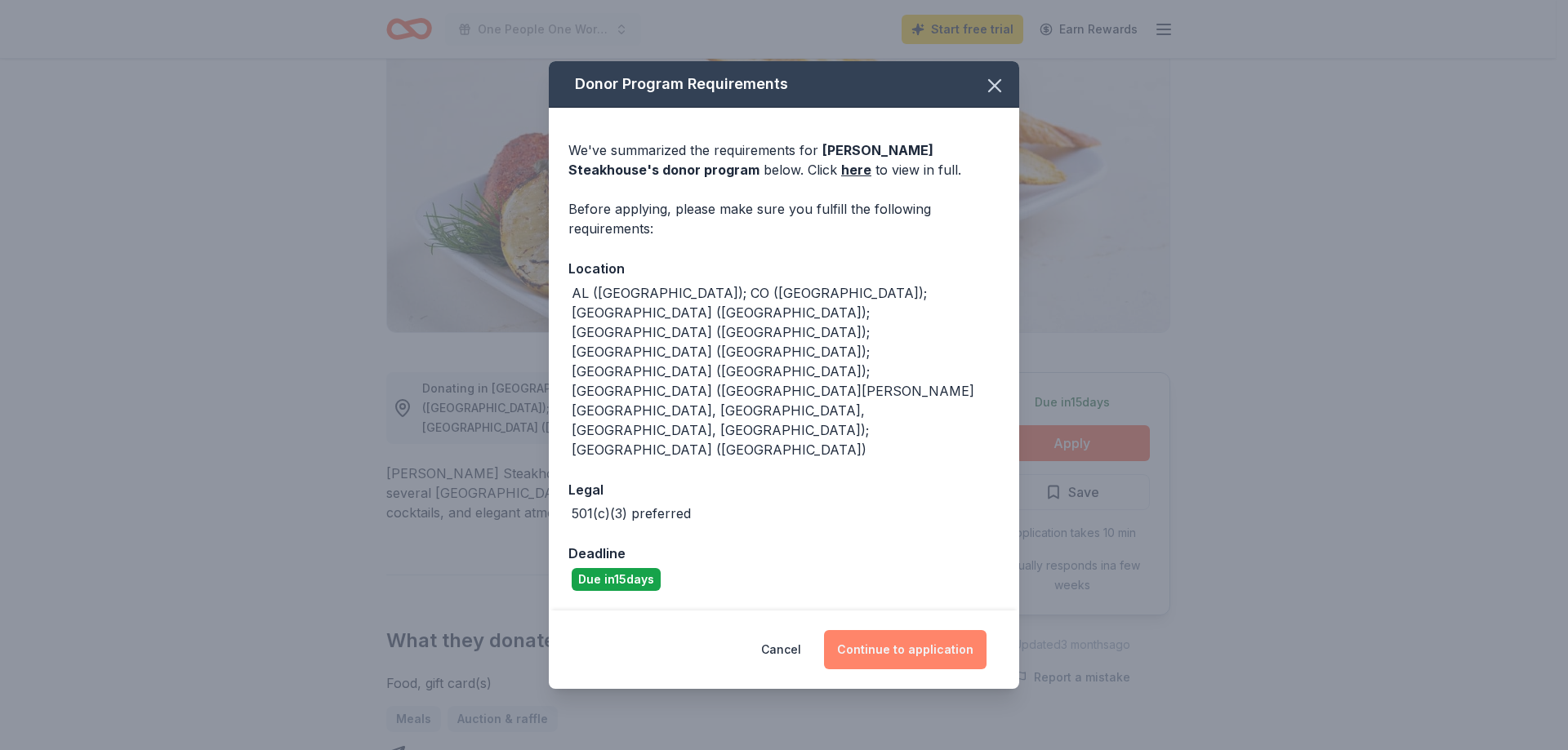
click at [924, 630] on button "Continue to application" at bounding box center [904, 650] width 162 height 39
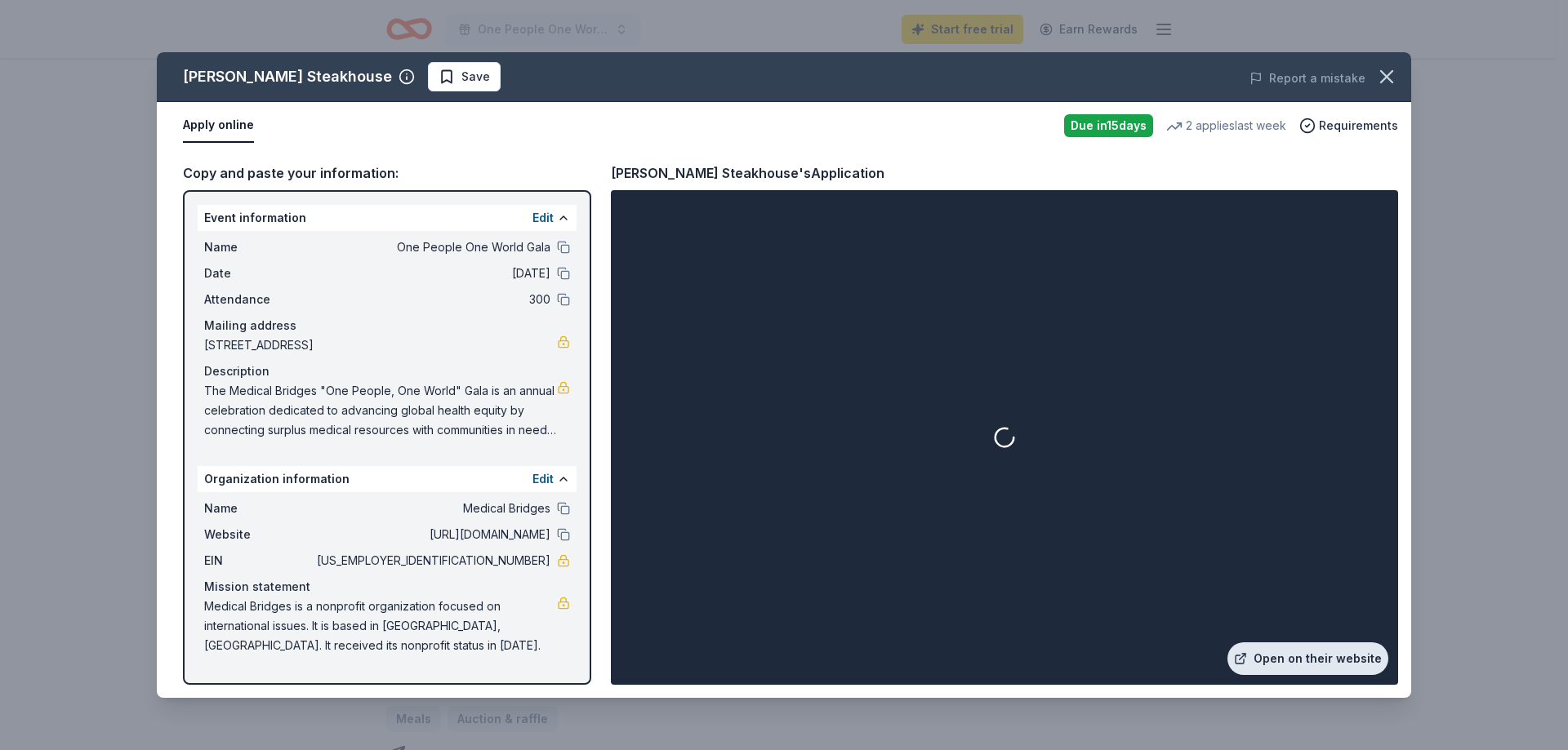
click at [1326, 660] on link "Open on their website" at bounding box center [1308, 659] width 161 height 33
